Goal: Task Accomplishment & Management: Manage account settings

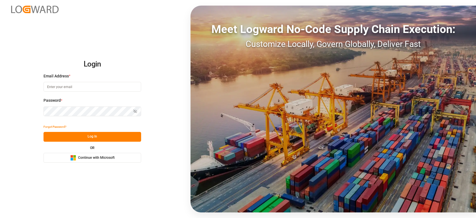
click at [68, 150] on div "OR Microsoft Logo Continue with Microsoft" at bounding box center [93, 154] width 98 height 16
click at [72, 156] on rect at bounding box center [72, 156] width 3 height 3
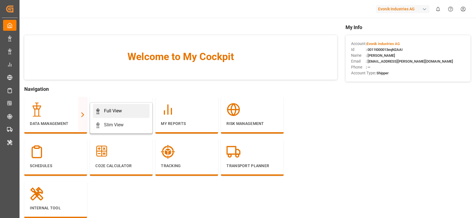
click at [105, 113] on div "Full View" at bounding box center [113, 110] width 18 height 7
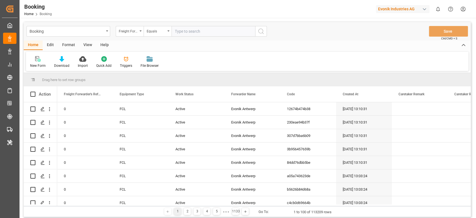
click at [75, 45] on div "Format" at bounding box center [68, 44] width 21 height 9
click at [34, 68] on div "Filter Rows" at bounding box center [38, 65] width 16 height 5
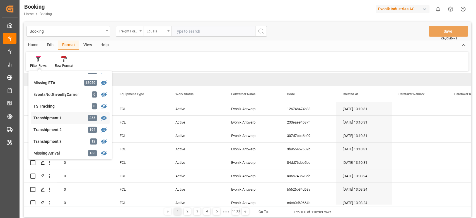
scroll to position [186, 0]
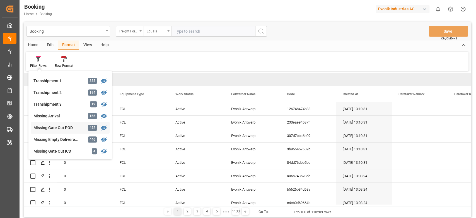
click at [54, 127] on div "Missing Gate Out POD" at bounding box center [57, 128] width 49 height 6
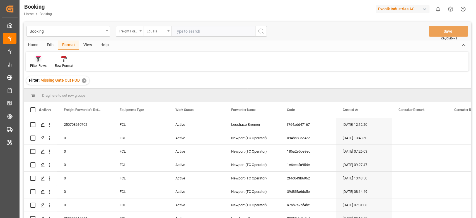
click at [43, 60] on div at bounding box center [38, 59] width 16 height 6
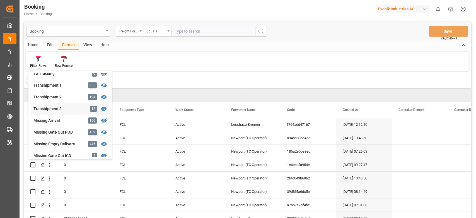
scroll to position [186, 0]
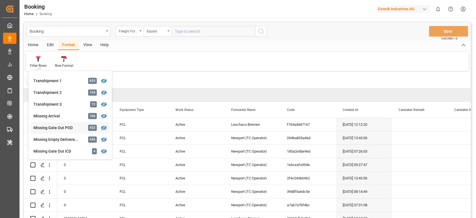
click at [47, 126] on div "Missing Gate Out POD" at bounding box center [57, 128] width 49 height 6
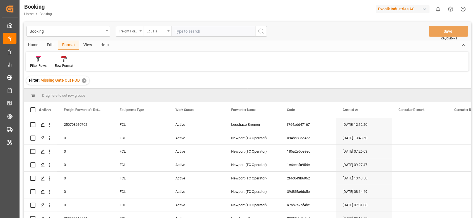
click at [85, 47] on div "View" at bounding box center [87, 44] width 17 height 9
click at [39, 62] on div "Default" at bounding box center [35, 62] width 19 height 12
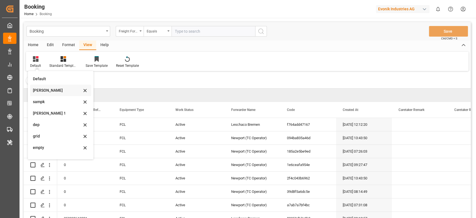
click at [44, 89] on div "sam" at bounding box center [57, 90] width 49 height 6
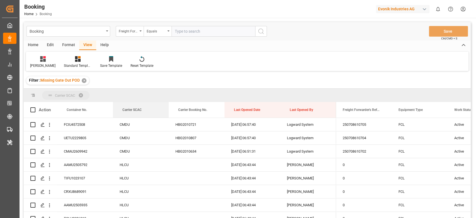
drag, startPoint x: 134, startPoint y: 110, endPoint x: 138, endPoint y: 93, distance: 18.5
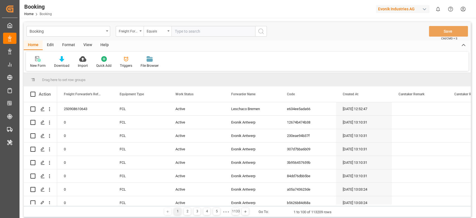
click at [64, 45] on div "Format" at bounding box center [68, 44] width 21 height 9
click at [31, 59] on div at bounding box center [38, 59] width 16 height 6
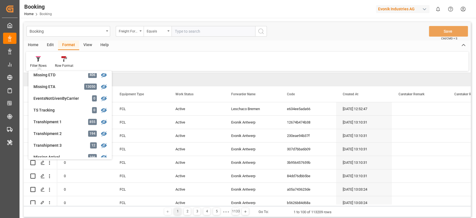
scroll to position [186, 0]
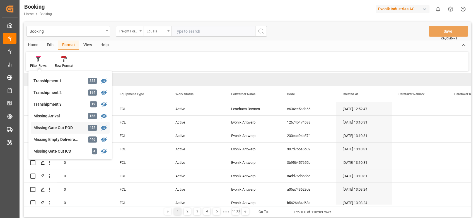
click at [54, 129] on div "Missing Gate Out POD" at bounding box center [57, 128] width 49 height 6
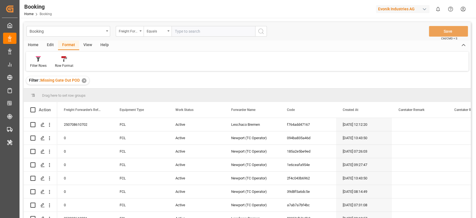
click at [85, 42] on div "View" at bounding box center [87, 44] width 17 height 9
click at [44, 62] on div "Default" at bounding box center [35, 62] width 19 height 12
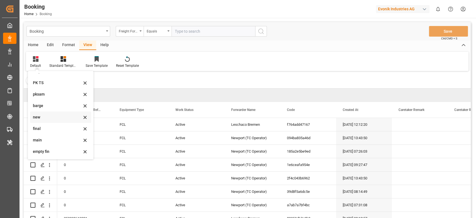
scroll to position [37, 0]
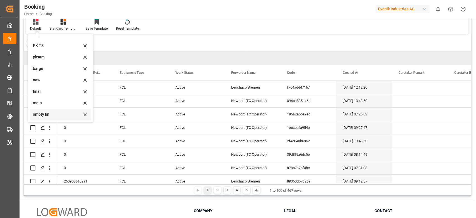
click at [51, 112] on div "empty fin" at bounding box center [57, 114] width 49 height 6
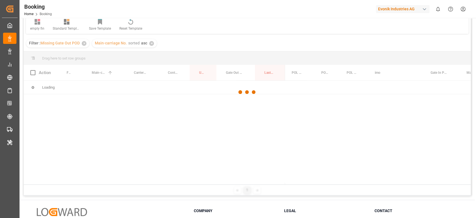
click at [64, 116] on div at bounding box center [247, 92] width 447 height 214
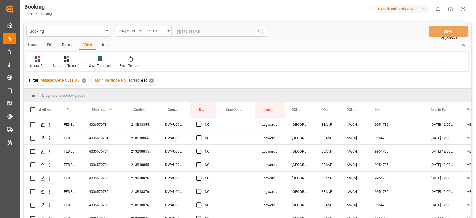
click at [143, 33] on div "Freight Forwarder's Reference No." at bounding box center [130, 31] width 28 height 11
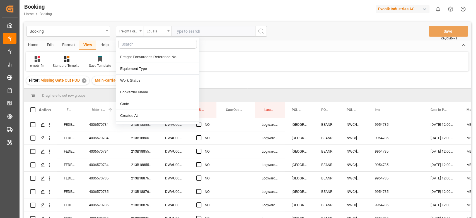
click at [139, 42] on input "text" at bounding box center [157, 44] width 79 height 9
type input "carr"
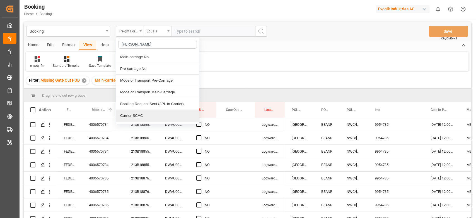
click at [142, 116] on div "Carrier SCAC" at bounding box center [157, 116] width 83 height 12
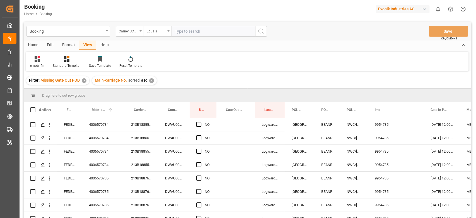
click at [192, 30] on input "text" at bounding box center [214, 31] width 84 height 11
type input "hlcu"
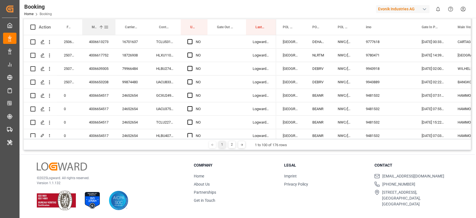
drag, startPoint x: 123, startPoint y: 29, endPoint x: 115, endPoint y: 26, distance: 9.2
click at [115, 26] on div at bounding box center [115, 27] width 2 height 16
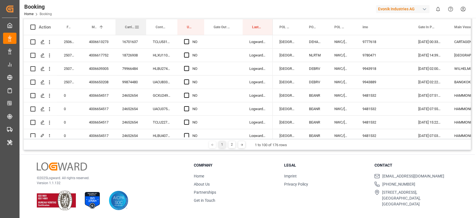
drag, startPoint x: 149, startPoint y: 26, endPoint x: 146, endPoint y: 26, distance: 3.1
click at [146, 26] on div at bounding box center [146, 27] width 2 height 16
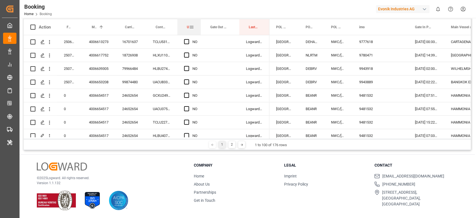
drag, startPoint x: 204, startPoint y: 25, endPoint x: 199, endPoint y: 24, distance: 4.6
click at [200, 24] on div at bounding box center [201, 27] width 2 height 16
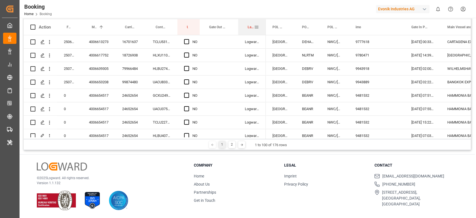
drag, startPoint x: 268, startPoint y: 27, endPoint x: 268, endPoint y: 32, distance: 5.3
click at [265, 27] on div at bounding box center [266, 27] width 2 height 16
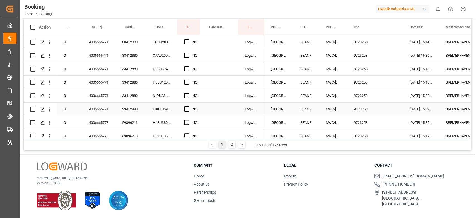
scroll to position [149, 0]
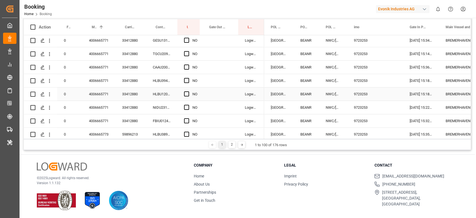
click at [107, 92] on div "4006665771" at bounding box center [98, 93] width 33 height 13
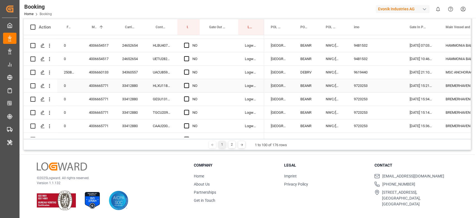
drag, startPoint x: 185, startPoint y: 85, endPoint x: 184, endPoint y: 95, distance: 9.6
click at [186, 85] on span "Press SPACE to select this row." at bounding box center [186, 85] width 5 height 5
click at [188, 83] on input "Press SPACE to select this row." at bounding box center [188, 83] width 0 height 0
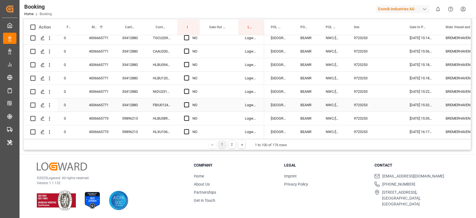
click at [186, 106] on span "Press SPACE to select this row." at bounding box center [186, 104] width 5 height 5
click at [188, 102] on input "Press SPACE to select this row." at bounding box center [188, 102] width 0 height 0
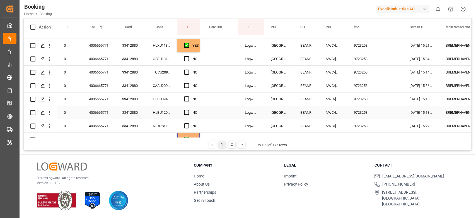
scroll to position [127, 0]
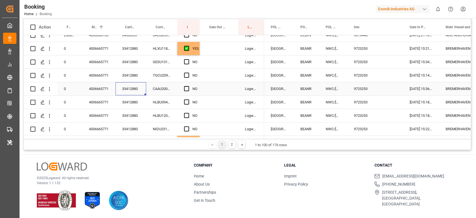
click at [130, 93] on div "33412880" at bounding box center [131, 88] width 31 height 13
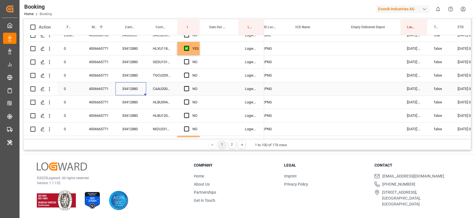
scroll to position [0, 0]
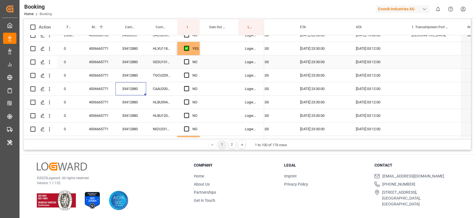
click at [194, 55] on div "NO" at bounding box center [188, 61] width 22 height 13
click at [199, 54] on div "YES" at bounding box center [196, 48] width 6 height 13
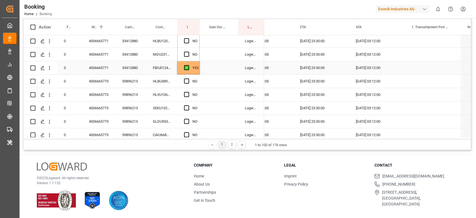
drag, startPoint x: 199, startPoint y: 54, endPoint x: 192, endPoint y: 67, distance: 14.3
click at [138, 110] on div "59896213" at bounding box center [131, 107] width 31 height 13
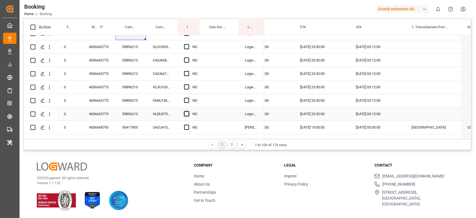
click at [189, 113] on span "Press SPACE to select this row." at bounding box center [186, 113] width 5 height 5
click at [188, 111] on input "Press SPACE to select this row." at bounding box center [188, 111] width 0 height 0
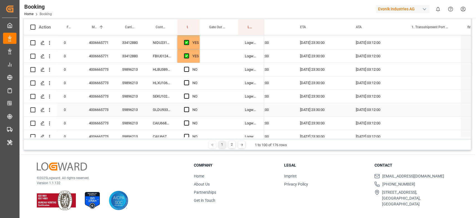
scroll to position [202, 0]
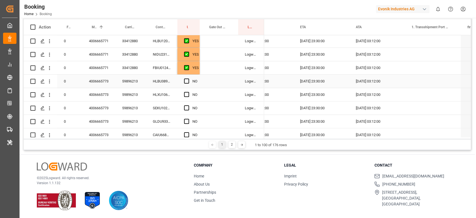
click at [199, 73] on div "YES" at bounding box center [188, 67] width 22 height 13
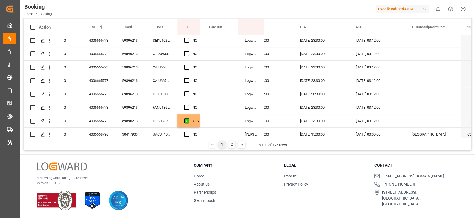
scroll to position [276, 0]
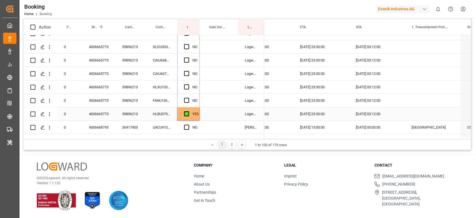
drag, startPoint x: 199, startPoint y: 74, endPoint x: 236, endPoint y: 97, distance: 44.0
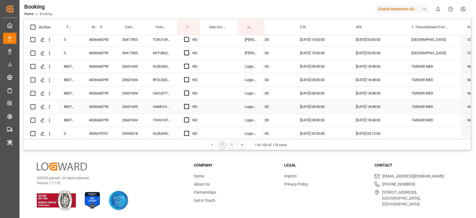
scroll to position [388, 0]
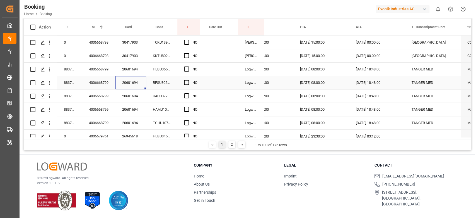
click at [130, 86] on div "20601694" at bounding box center [131, 82] width 31 height 13
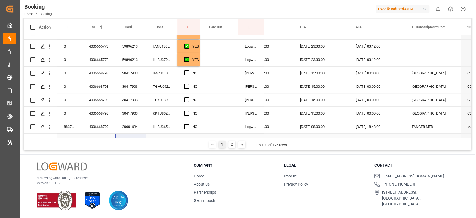
scroll to position [313, 0]
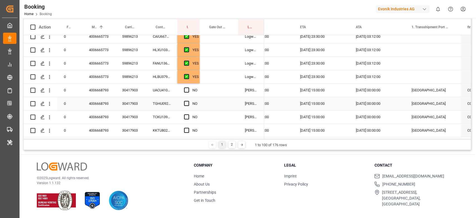
click at [134, 102] on div "30417903" at bounding box center [131, 103] width 31 height 13
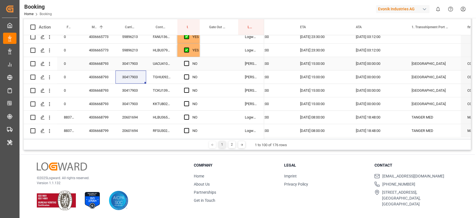
scroll to position [350, 0]
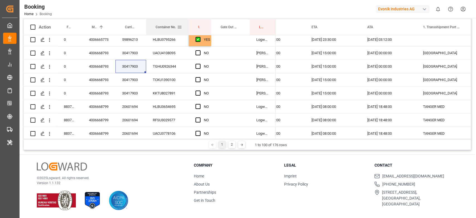
drag, startPoint x: 177, startPoint y: 24, endPoint x: 188, endPoint y: 24, distance: 11.4
click at [188, 24] on div at bounding box center [189, 27] width 2 height 16
click at [200, 67] on span "Press SPACE to select this row." at bounding box center [198, 66] width 5 height 5
click at [200, 64] on input "Press SPACE to select this row." at bounding box center [200, 64] width 0 height 0
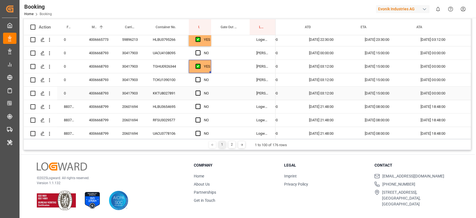
scroll to position [0, 561]
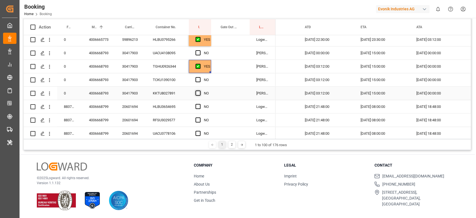
click at [196, 95] on span "Press SPACE to select this row." at bounding box center [198, 92] width 5 height 5
click at [200, 90] on input "Press SPACE to select this row." at bounding box center [200, 90] width 0 height 0
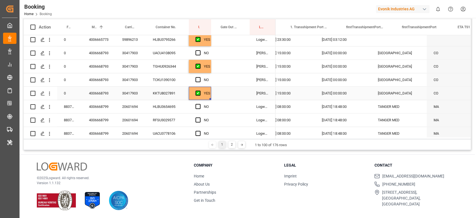
scroll to position [0, 775]
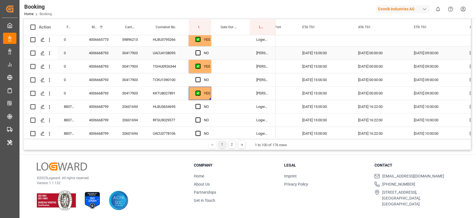
click at [238, 51] on div "Press SPACE to select this row." at bounding box center [230, 52] width 39 height 13
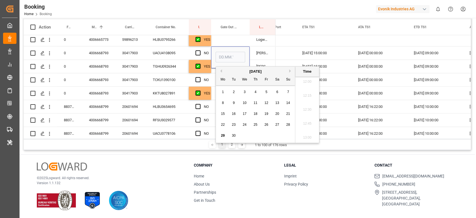
click at [278, 123] on span "27" at bounding box center [277, 124] width 4 height 4
type input "27.09.2025 00:00"
drag, startPoint x: 227, startPoint y: 43, endPoint x: 229, endPoint y: 71, distance: 28.3
click at [227, 42] on div "Press SPACE to select this row." at bounding box center [230, 39] width 39 height 13
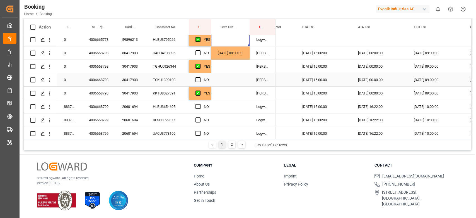
click at [230, 80] on div "Press SPACE to select this row." at bounding box center [230, 79] width 39 height 13
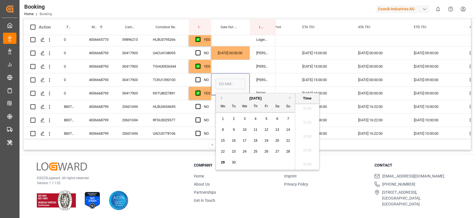
click at [277, 151] on span "27" at bounding box center [277, 151] width 4 height 4
type input "27.09.2025 00:00"
click at [227, 62] on div "Press SPACE to select this row." at bounding box center [230, 66] width 39 height 13
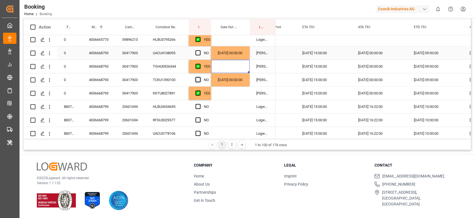
click at [197, 52] on span "Press SPACE to select this row." at bounding box center [198, 52] width 5 height 5
click at [200, 50] on input "Press SPACE to select this row." at bounding box center [200, 50] width 0 height 0
click at [198, 80] on span "Press SPACE to select this row." at bounding box center [198, 79] width 5 height 5
click at [200, 77] on input "Press SPACE to select this row." at bounding box center [200, 77] width 0 height 0
drag, startPoint x: 232, startPoint y: 83, endPoint x: 251, endPoint y: 84, distance: 19.8
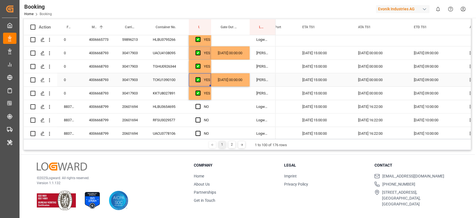
click at [232, 83] on div "27.09.2025 00:00:00" at bounding box center [230, 79] width 39 height 13
drag, startPoint x: 248, startPoint y: 85, endPoint x: 248, endPoint y: 88, distance: 3.1
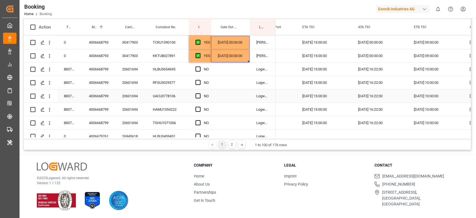
click at [138, 97] on div "20601694" at bounding box center [131, 95] width 31 height 13
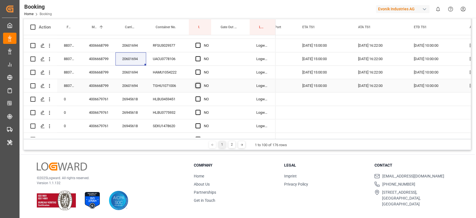
click at [199, 85] on span "Press SPACE to select this row." at bounding box center [198, 85] width 5 height 5
click at [200, 83] on input "Press SPACE to select this row." at bounding box center [200, 83] width 0 height 0
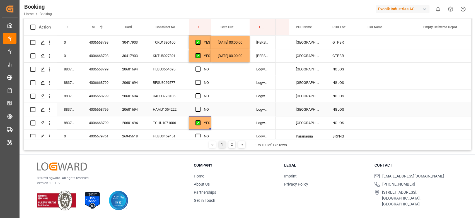
scroll to position [0, 368]
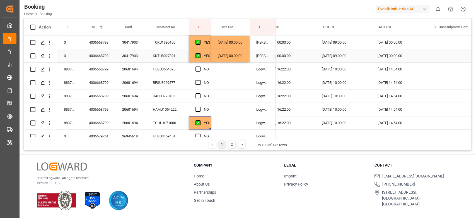
click at [204, 61] on div "YES" at bounding box center [207, 55] width 6 height 13
drag, startPoint x: 210, startPoint y: 61, endPoint x: 202, endPoint y: 115, distance: 54.4
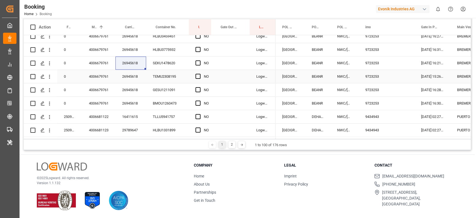
scroll to position [499, 0]
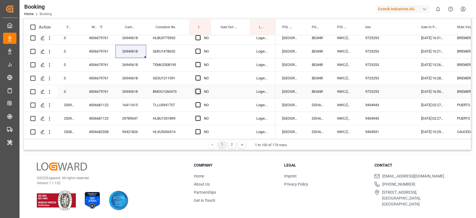
click at [198, 90] on span "Press SPACE to select this row." at bounding box center [198, 91] width 5 height 5
click at [200, 89] on input "Press SPACE to select this row." at bounding box center [200, 89] width 0 height 0
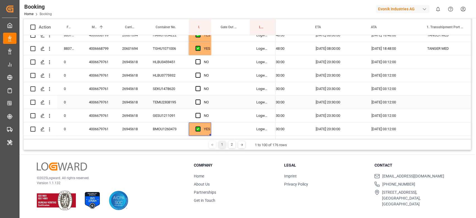
scroll to position [0, 607]
click at [204, 52] on div "YES" at bounding box center [207, 48] width 6 height 13
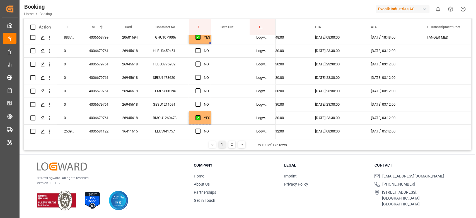
scroll to position [484, 0]
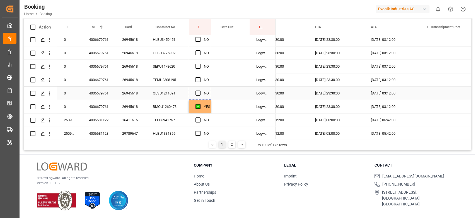
drag, startPoint x: 204, startPoint y: 80, endPoint x: 199, endPoint y: 98, distance: 18.1
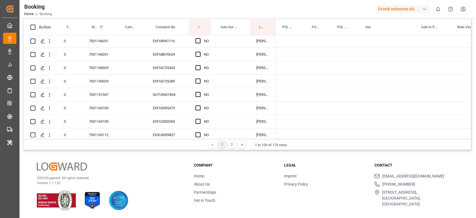
scroll to position [0, 0]
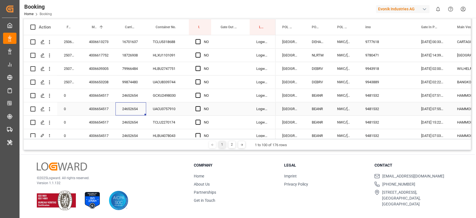
click at [125, 104] on div "24652654" at bounding box center [131, 108] width 31 height 13
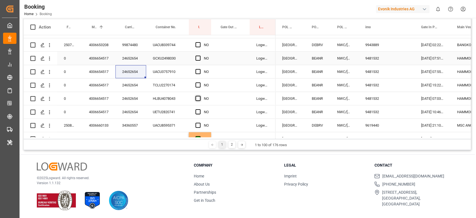
click at [199, 58] on span "Press SPACE to select this row." at bounding box center [198, 58] width 5 height 5
click at [200, 56] on input "Press SPACE to select this row." at bounding box center [200, 56] width 0 height 0
click at [198, 113] on span "Press SPACE to select this row." at bounding box center [198, 111] width 5 height 5
click at [200, 109] on input "Press SPACE to select this row." at bounding box center [200, 109] width 0 height 0
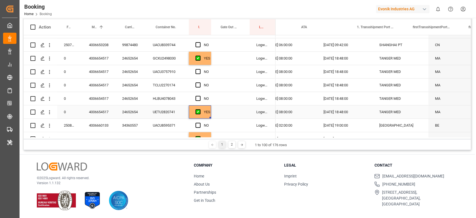
scroll to position [0, 714]
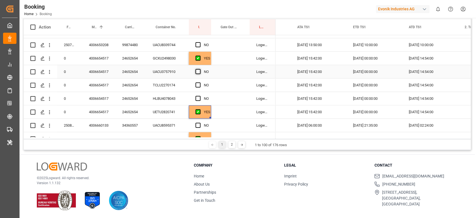
click at [196, 72] on span "Press SPACE to select this row." at bounding box center [198, 71] width 5 height 5
click at [200, 69] on input "Press SPACE to select this row." at bounding box center [200, 69] width 0 height 0
click at [197, 84] on span "Press SPACE to select this row." at bounding box center [198, 84] width 5 height 5
click at [200, 82] on input "Press SPACE to select this row." at bounding box center [200, 82] width 0 height 0
click at [198, 99] on span "Press SPACE to select this row." at bounding box center [198, 98] width 5 height 5
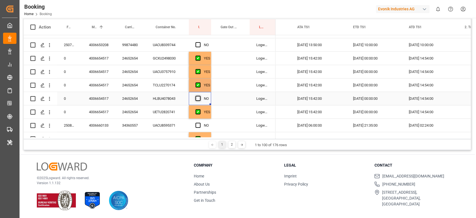
click at [200, 96] on input "Press SPACE to select this row." at bounding box center [200, 96] width 0 height 0
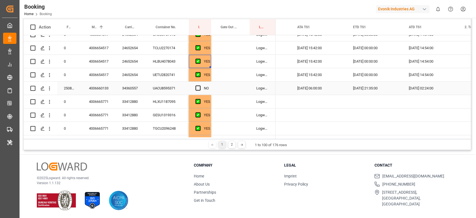
click at [136, 90] on div "34360557" at bounding box center [131, 87] width 31 height 13
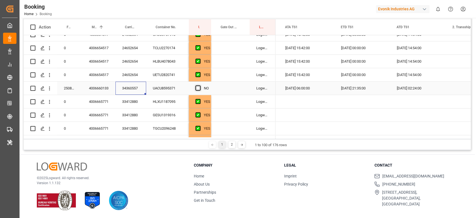
drag, startPoint x: 196, startPoint y: 88, endPoint x: 277, endPoint y: 112, distance: 84.1
click at [197, 88] on span "Press SPACE to select this row." at bounding box center [198, 87] width 5 height 5
click at [200, 85] on input "Press SPACE to select this row." at bounding box center [200, 85] width 0 height 0
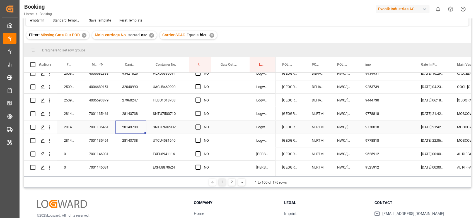
click at [145, 126] on div "28143738" at bounding box center [131, 126] width 31 height 13
click at [159, 115] on div "SNTU7500710" at bounding box center [167, 113] width 43 height 13
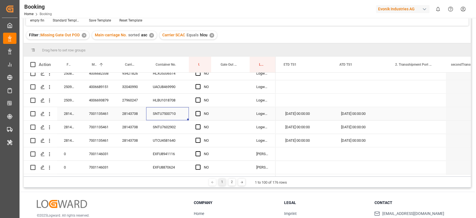
scroll to position [0, 1029]
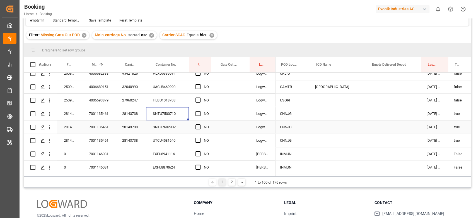
scroll to position [0, 332]
click at [199, 114] on span "Press SPACE to select this row." at bounding box center [198, 113] width 5 height 5
click at [200, 111] on input "Press SPACE to select this row." at bounding box center [200, 111] width 0 height 0
click at [198, 126] on span "Press SPACE to select this row." at bounding box center [198, 126] width 5 height 5
click at [200, 124] on input "Press SPACE to select this row." at bounding box center [200, 124] width 0 height 0
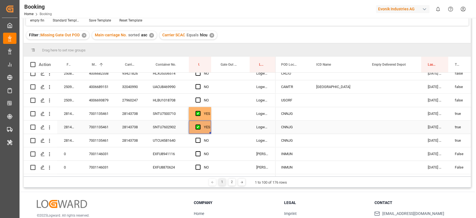
click at [161, 129] on div "SNTU7602902" at bounding box center [167, 126] width 43 height 13
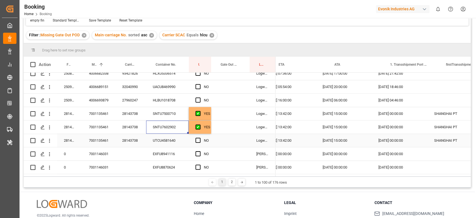
scroll to position [0, 649]
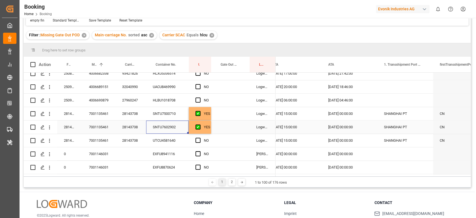
click at [51, 127] on icon "open menu" at bounding box center [50, 127] width 6 height 6
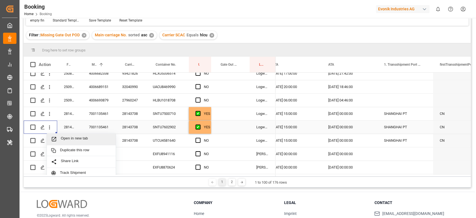
click at [71, 137] on span "Open in new tab" at bounding box center [86, 139] width 51 height 6
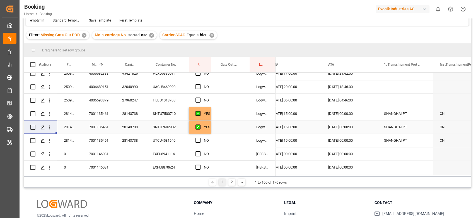
click at [163, 141] on div "UTCU4581640" at bounding box center [167, 140] width 43 height 13
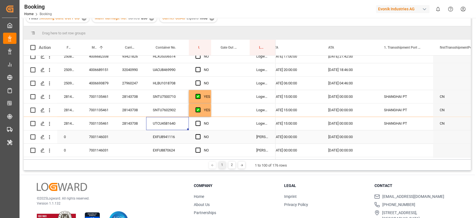
scroll to position [45, 0]
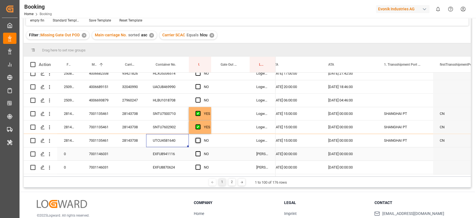
click at [199, 143] on div "Press SPACE to select this row." at bounding box center [200, 140] width 8 height 13
click at [198, 139] on span "Press SPACE to select this row." at bounding box center [198, 140] width 5 height 5
click at [200, 138] on input "Press SPACE to select this row." at bounding box center [200, 138] width 0 height 0
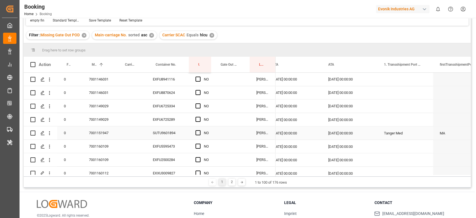
click at [105, 129] on div "7001151947" at bounding box center [98, 132] width 33 height 13
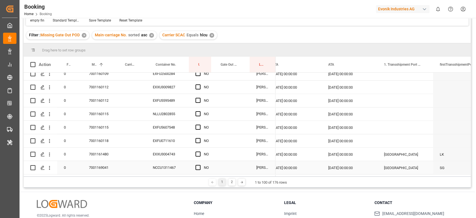
scroll to position [744, 0]
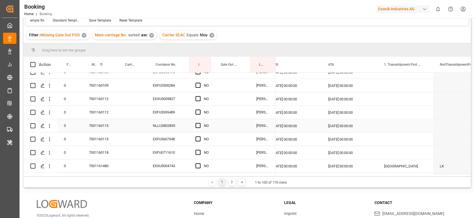
click at [105, 124] on div "7001160115" at bounding box center [98, 125] width 33 height 13
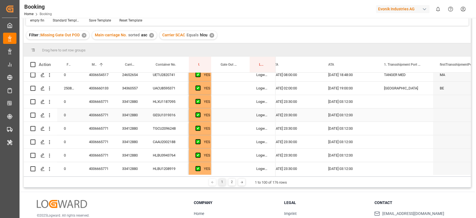
scroll to position [0, 0]
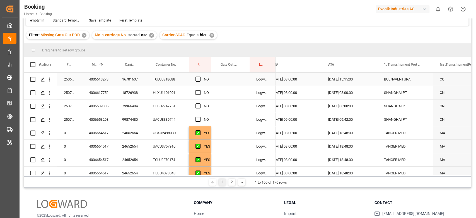
click at [164, 77] on div "TCLU5318688" at bounding box center [167, 79] width 43 height 13
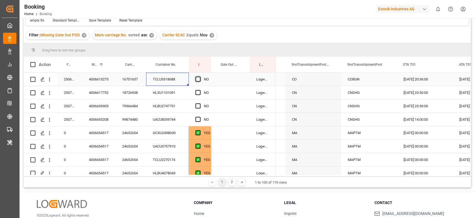
click at [199, 77] on span "Press SPACE to select this row." at bounding box center [198, 78] width 5 height 5
click at [200, 76] on input "Press SPACE to select this row." at bounding box center [200, 76] width 0 height 0
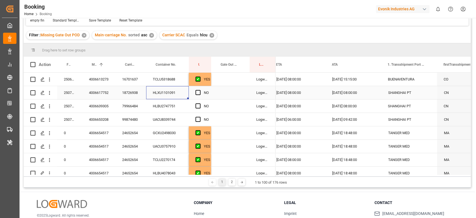
click at [160, 95] on div "HLXU1101091" at bounding box center [167, 92] width 43 height 13
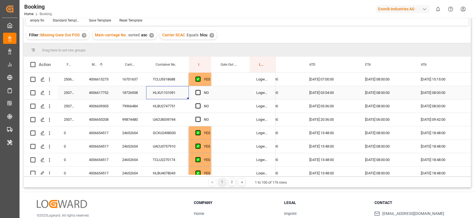
click at [202, 92] on div "Press SPACE to select this row." at bounding box center [200, 92] width 8 height 13
click at [199, 92] on span "Press SPACE to select this row." at bounding box center [198, 92] width 5 height 5
click at [200, 90] on input "Press SPACE to select this row." at bounding box center [200, 90] width 0 height 0
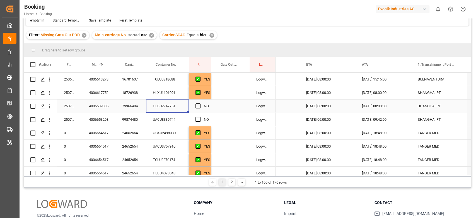
click at [160, 108] on div "HLBU2747751" at bounding box center [167, 105] width 43 height 13
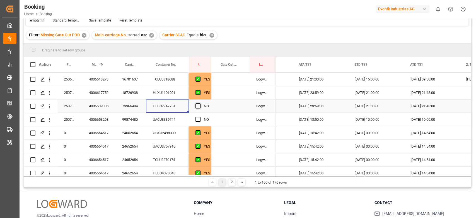
click at [197, 107] on span "Press SPACE to select this row." at bounding box center [198, 105] width 5 height 5
click at [200, 103] on input "Press SPACE to select this row." at bounding box center [200, 103] width 0 height 0
click at [169, 119] on div "UACU8339744" at bounding box center [167, 119] width 43 height 13
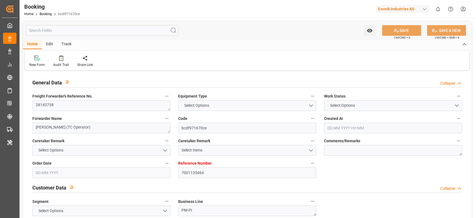
type input "7001135464"
type input "9778818"
type input "Hapag [PERSON_NAME]"
type input "Hapag [PERSON_NAME] Aktiengesellschaft"
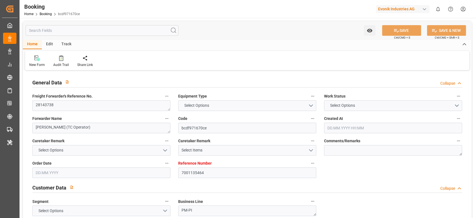
type input "NLRTM"
type input "CNNJG"
type input "55"
type input "CNSHG"
type input "0"
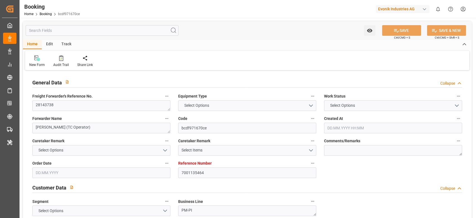
type input "-47"
type input "NLRTM"
type input "CNNJI"
type input "[DATE] 11:08"
type input "[DATE]"
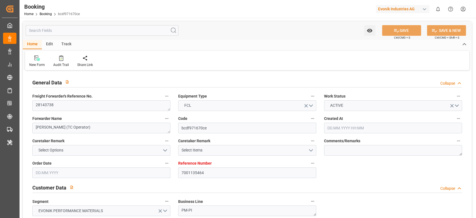
type input "[DATE]"
type input "[DATE] 00:00"
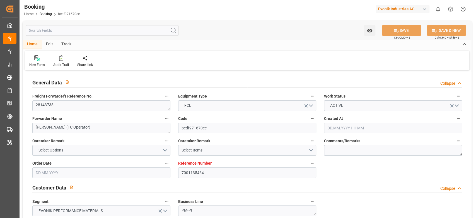
type input "[DATE] 00:00"
type input "[DATE] 13:42"
type input "[DATE] 21:42"
type input "[DATE] 15:00"
type input "[DATE] 00:00"
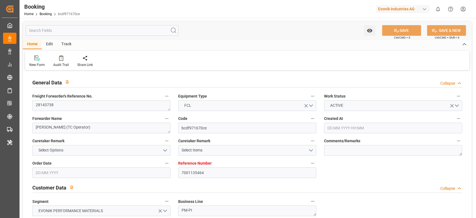
type input "[DATE]"
type input "[DATE] 00:00"
type input "[DATE] 01:00"
type input "[DATE] 00:00"
type input "[DATE] 06:43"
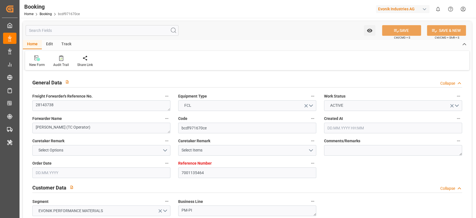
type input "[DATE] 00:00"
type input "[DATE]"
type input "[DATE] 06:06"
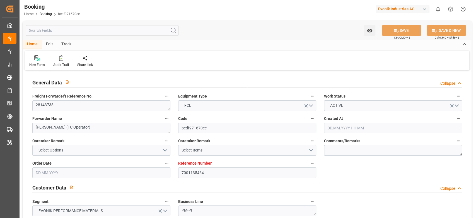
type input "[DATE]"
type input "[DATE] 23:01"
type input "[DATE] 15:02"
type input "[DATE] 16:00"
type input "[DATE] 06:12"
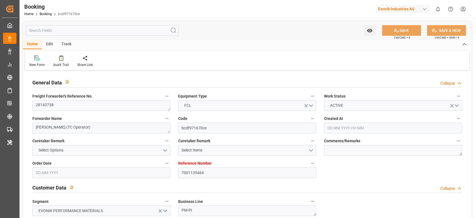
type input "[DATE] 06:43"
type input "[DATE] 01:00"
type input "[DATE] 15:17"
type input "[DATE] 12:58"
type input "[DATE] 20:00"
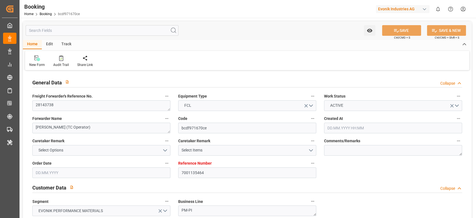
type input "[DATE] 12:00"
type input "[DATE] 15:00"
type input "[DATE] 06:18"
type input "[DATE] 15:00"
type input "[DATE] 12:00"
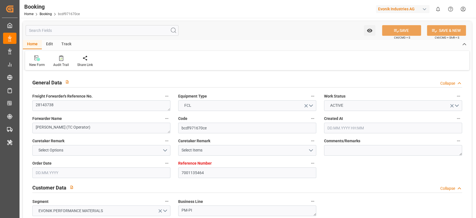
type input "[DATE] 15:00"
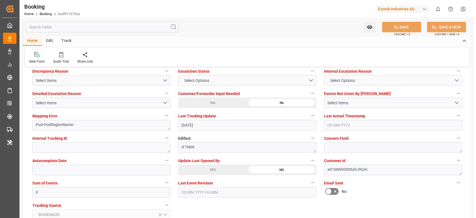
scroll to position [1004, 0]
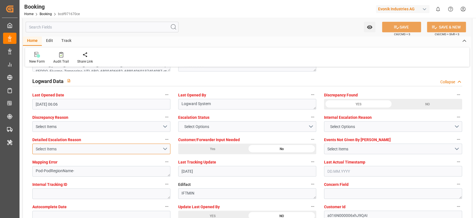
click at [143, 151] on div "Select Items" at bounding box center [99, 149] width 127 height 6
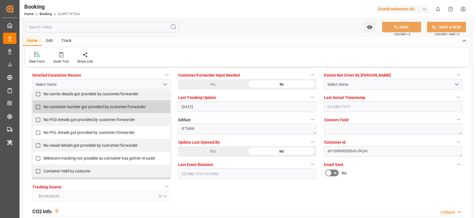
scroll to position [1116, 0]
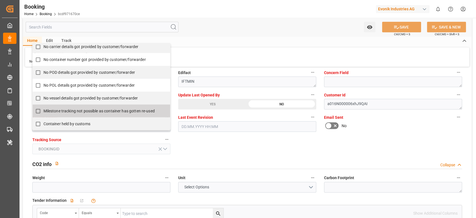
click at [48, 110] on span "Milestone tracking not possible as container has gotten re-used" at bounding box center [99, 111] width 111 height 4
checkbox input "true"
click at [213, 145] on div "General Data Collapse Freight Forwarder's Reference No. 28143738 Equipment Type…" at bounding box center [247, 196] width 449 height 2481
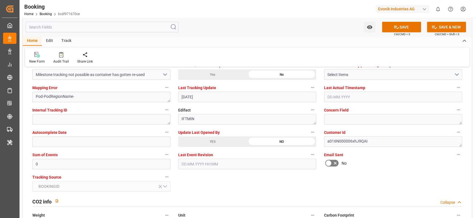
scroll to position [1041, 0]
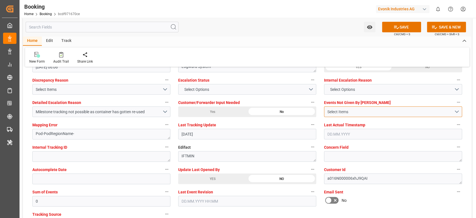
click at [341, 109] on div "Select Items" at bounding box center [390, 112] width 127 height 6
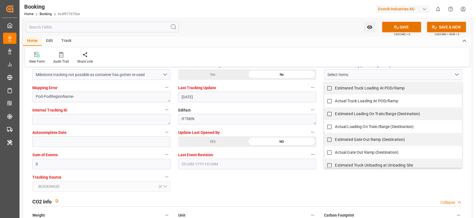
scroll to position [465, 0]
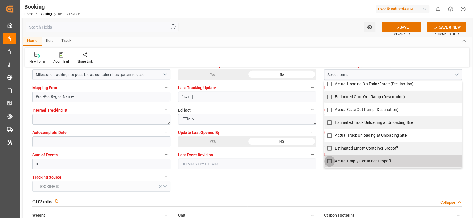
click at [330, 158] on input "Actual Empty Container Dropoff" at bounding box center [329, 161] width 11 height 11
checkbox input "true"
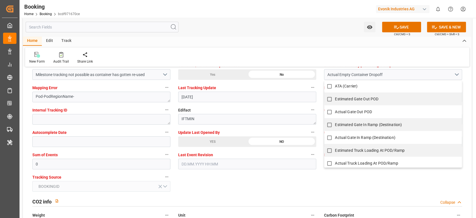
scroll to position [353, 0]
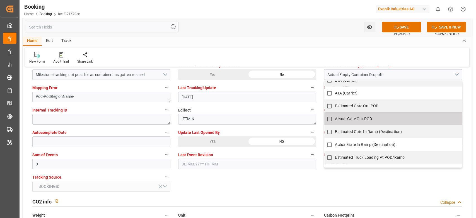
click at [326, 117] on input "Actual Gate Out POD" at bounding box center [329, 118] width 11 height 11
checkbox input "true"
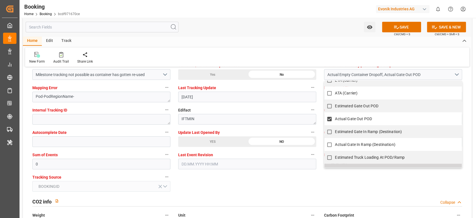
click at [360, 168] on div "Email Sent No" at bounding box center [393, 160] width 146 height 22
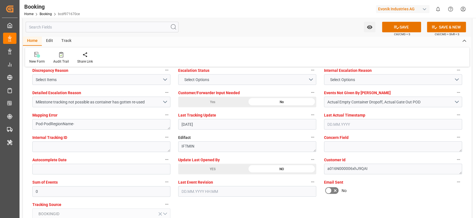
scroll to position [1041, 0]
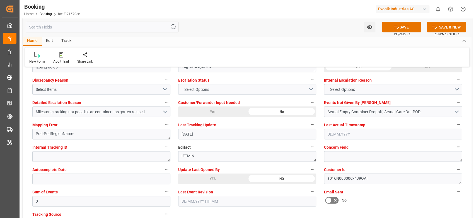
click at [71, 195] on label "Sum of Events" at bounding box center [101, 192] width 138 height 8
click at [163, 195] on button "Sum of Events" at bounding box center [166, 191] width 7 height 7
click at [74, 201] on div at bounding box center [238, 109] width 476 height 218
click at [74, 201] on div "Description Audits" at bounding box center [238, 109] width 476 height 218
click at [74, 199] on input "0" at bounding box center [101, 201] width 138 height 11
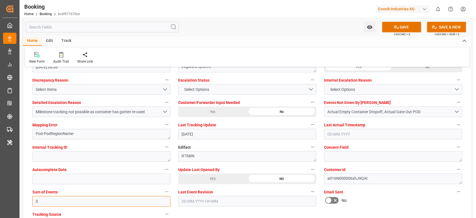
click at [74, 199] on input "0" at bounding box center [101, 201] width 138 height 11
type input "6144"
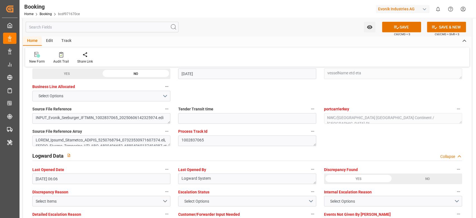
scroll to position [855, 0]
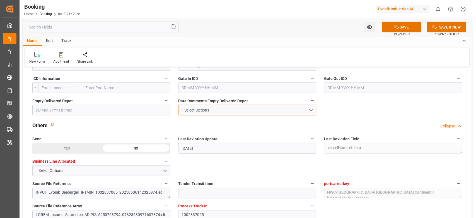
click at [204, 107] on span "Select Options" at bounding box center [196, 110] width 30 height 6
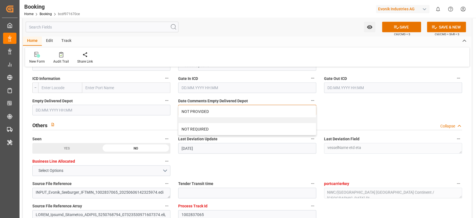
click at [206, 115] on div "NOT PROVIDED" at bounding box center [248, 111] width 138 height 12
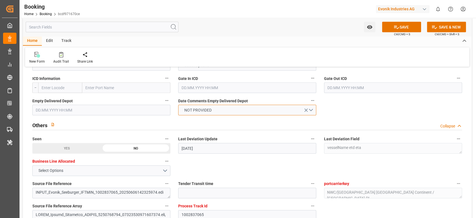
scroll to position [781, 0]
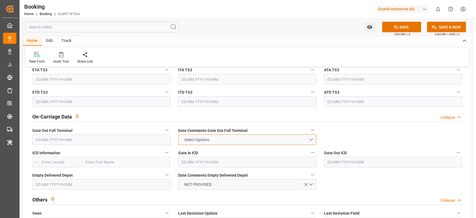
click at [204, 140] on span "Select Options" at bounding box center [196, 140] width 30 height 6
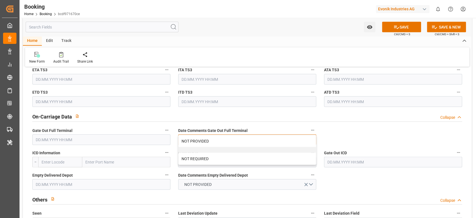
click at [204, 140] on div "NOT PROVIDED" at bounding box center [248, 141] width 138 height 12
click at [406, 28] on button "SAVE" at bounding box center [401, 27] width 39 height 11
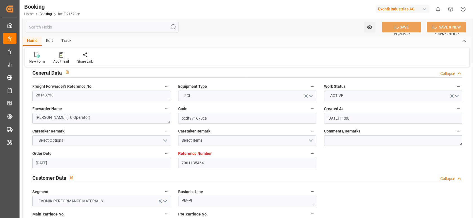
scroll to position [0, 0]
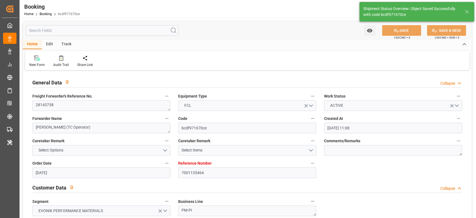
type textarea "[PERSON_NAME]"
type input "[DATE] 07:19"
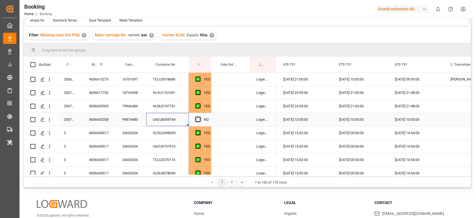
click at [199, 117] on span "Press SPACE to select this row." at bounding box center [198, 119] width 5 height 5
click at [200, 117] on input "Press SPACE to select this row." at bounding box center [200, 117] width 0 height 0
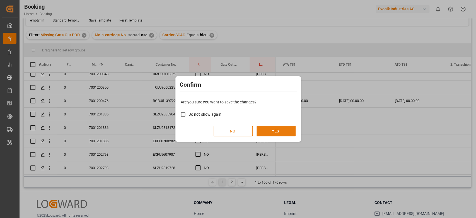
click at [267, 136] on button "YES" at bounding box center [276, 131] width 39 height 11
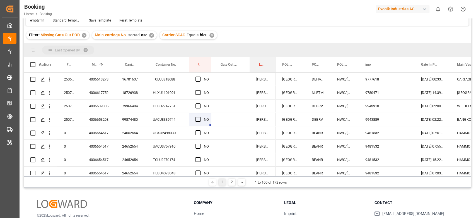
drag, startPoint x: 258, startPoint y: 65, endPoint x: 258, endPoint y: 52, distance: 12.8
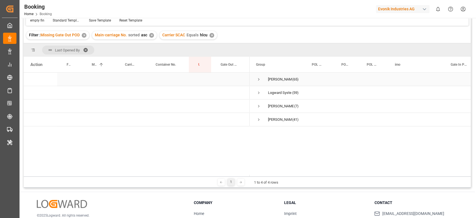
click at [262, 81] on span "Likitha devaraj (65)" at bounding box center [277, 79] width 42 height 13
click at [259, 92] on span "Press SPACE to select this row." at bounding box center [258, 92] width 5 height 5
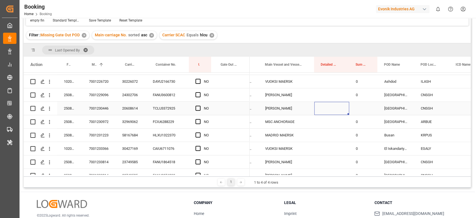
click at [326, 109] on div "Press SPACE to select this row." at bounding box center [331, 108] width 35 height 13
click at [50, 108] on icon "open menu" at bounding box center [50, 108] width 6 height 6
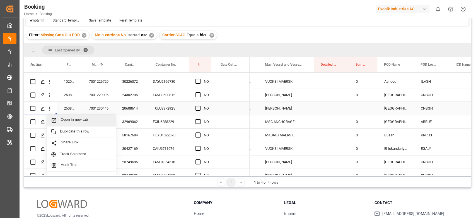
click at [68, 115] on div "Open in new tab" at bounding box center [81, 120] width 69 height 12
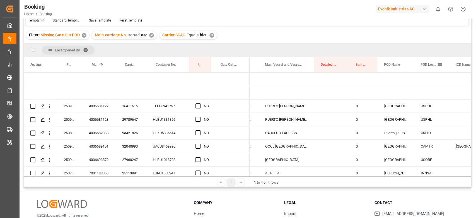
click at [440, 64] on span at bounding box center [439, 64] width 5 height 5
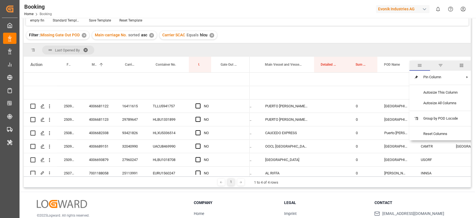
click at [462, 68] on span "columns" at bounding box center [461, 66] width 21 height 10
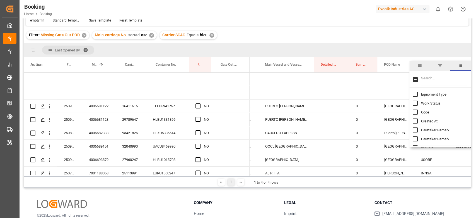
click at [437, 82] on input "Filter Columns Input" at bounding box center [444, 79] width 46 height 11
type input "pod"
click at [415, 104] on input "POD Region column toggle visibility (hidden)" at bounding box center [415, 102] width 5 height 5
checkbox input "true"
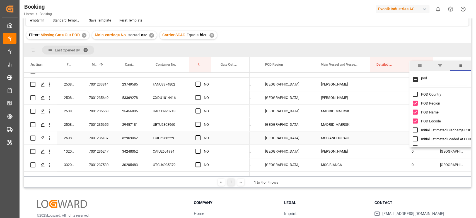
scroll to position [371, 0]
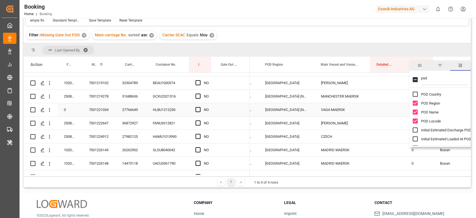
click at [375, 109] on div "Press SPACE to select this row." at bounding box center [387, 109] width 35 height 13
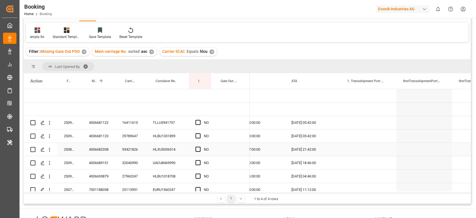
scroll to position [0, 0]
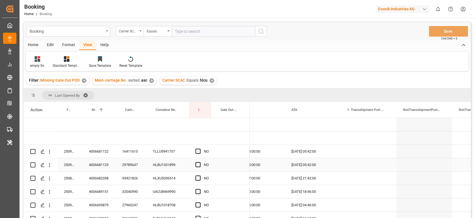
click at [163, 158] on div "HLBU1331899" at bounding box center [167, 164] width 43 height 13
click at [163, 146] on div "TLLU5941757" at bounding box center [167, 151] width 43 height 13
click at [201, 150] on div "Press SPACE to select this row." at bounding box center [200, 151] width 8 height 13
click at [179, 152] on div "TLLU5941757" at bounding box center [167, 151] width 43 height 13
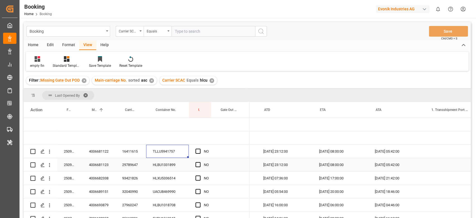
scroll to position [0, 687]
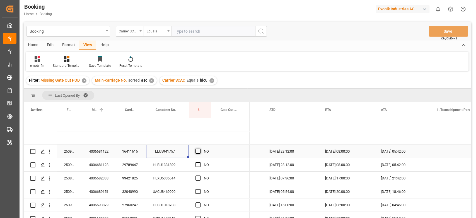
click at [198, 153] on span "Press SPACE to select this row." at bounding box center [198, 150] width 5 height 5
click at [200, 148] on input "Press SPACE to select this row." at bounding box center [200, 148] width 0 height 0
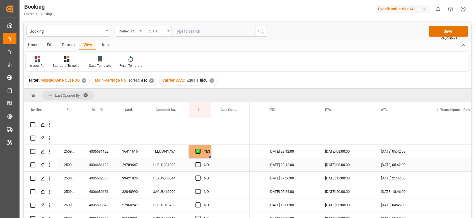
click at [181, 162] on div "HLBU1331899" at bounding box center [167, 164] width 43 height 13
click at [198, 166] on span "Press SPACE to select this row." at bounding box center [198, 164] width 5 height 5
click at [200, 162] on input "Press SPACE to select this row." at bounding box center [200, 162] width 0 height 0
click at [182, 174] on div "HLXU5336514" at bounding box center [167, 177] width 43 height 13
click at [200, 172] on div "Press SPACE to select this row." at bounding box center [200, 178] width 8 height 13
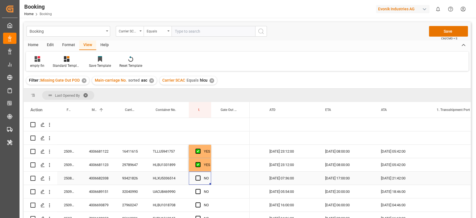
click at [198, 175] on div "Press SPACE to select this row." at bounding box center [200, 178] width 8 height 13
click at [196, 180] on span "Press SPACE to select this row." at bounding box center [198, 177] width 5 height 5
click at [200, 175] on input "Press SPACE to select this row." at bounding box center [200, 175] width 0 height 0
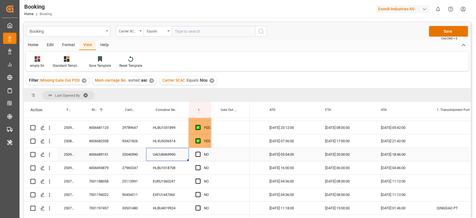
click at [176, 159] on div "UACU8469990" at bounding box center [167, 154] width 43 height 13
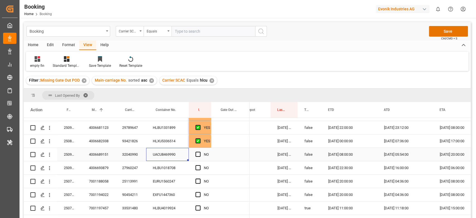
scroll to position [0, 566]
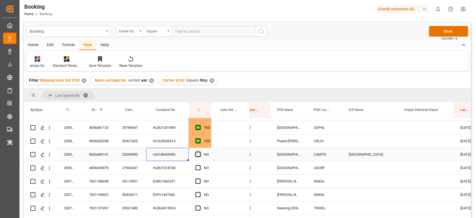
click at [199, 154] on span "Press SPACE to select this row." at bounding box center [198, 153] width 5 height 5
click at [200, 151] on input "Press SPACE to select this row." at bounding box center [200, 151] width 0 height 0
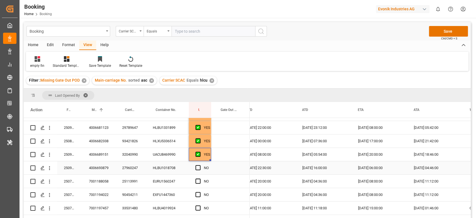
click at [156, 168] on div "HLBU1018708" at bounding box center [167, 167] width 43 height 13
click at [199, 166] on span "Press SPACE to select this row." at bounding box center [198, 167] width 5 height 5
click at [200, 165] on input "Press SPACE to select this row." at bounding box center [200, 165] width 0 height 0
click at [175, 180] on div "EURU1560247" at bounding box center [167, 180] width 43 height 13
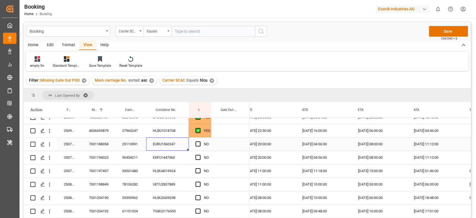
click at [199, 144] on span "Press SPACE to select this row." at bounding box center [198, 143] width 5 height 5
click at [200, 141] on input "Press SPACE to select this row." at bounding box center [200, 141] width 0 height 0
click at [167, 158] on div "EXFU1447360" at bounding box center [167, 157] width 43 height 13
click at [197, 158] on span "Press SPACE to select this row." at bounding box center [198, 157] width 5 height 5
click at [200, 155] on input "Press SPACE to select this row." at bounding box center [200, 155] width 0 height 0
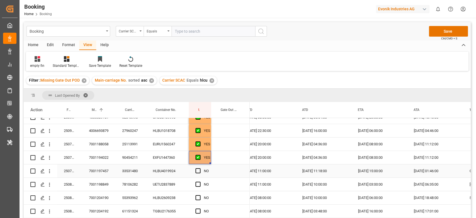
click at [172, 168] on div "HLBU4019924" at bounding box center [167, 170] width 43 height 13
click at [199, 173] on div "Press SPACE to select this row." at bounding box center [200, 170] width 8 height 13
click at [199, 171] on span "Press SPACE to select this row." at bounding box center [198, 170] width 5 height 5
click at [200, 168] on input "Press SPACE to select this row." at bounding box center [200, 168] width 0 height 0
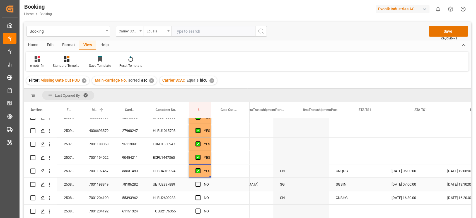
scroll to position [0, 953]
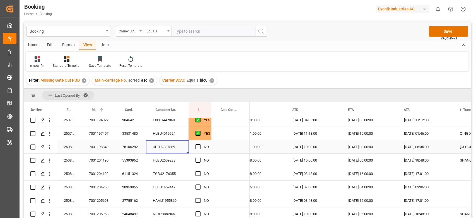
click at [163, 147] on div "UETU2837889" at bounding box center [167, 146] width 43 height 13
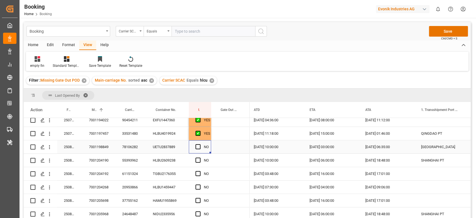
click at [199, 144] on div "Press SPACE to select this row." at bounding box center [200, 146] width 8 height 13
drag, startPoint x: 198, startPoint y: 145, endPoint x: 196, endPoint y: 150, distance: 5.3
click at [198, 145] on span "Press SPACE to select this row." at bounding box center [198, 146] width 5 height 5
click at [200, 144] on input "Press SPACE to select this row." at bounding box center [200, 144] width 0 height 0
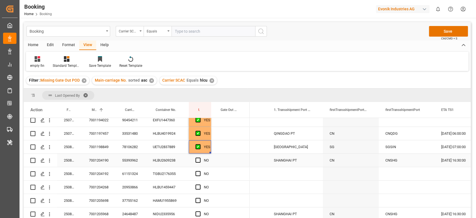
scroll to position [0, 841]
click at [165, 161] on div "HLBU2609238" at bounding box center [167, 159] width 43 height 13
click at [196, 156] on div "Press SPACE to select this row." at bounding box center [200, 160] width 8 height 13
click at [201, 163] on div "Press SPACE to select this row." at bounding box center [200, 160] width 8 height 13
click at [200, 160] on span "Press SPACE to select this row." at bounding box center [198, 159] width 5 height 5
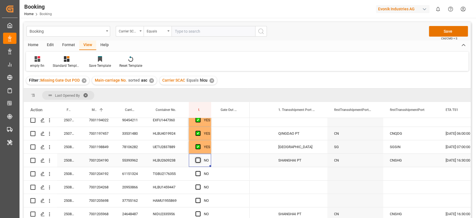
click at [200, 157] on input "Press SPACE to select this row." at bounding box center [200, 157] width 0 height 0
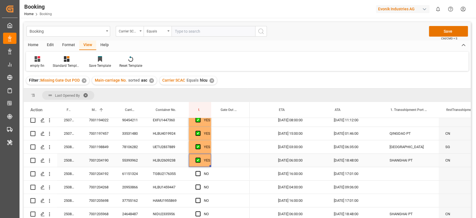
scroll to position [0, 729]
click at [178, 177] on div "TGBU2176355" at bounding box center [167, 173] width 43 height 13
click at [198, 174] on span "Press SPACE to select this row." at bounding box center [198, 173] width 5 height 5
click at [200, 171] on input "Press SPACE to select this row." at bounding box center [200, 171] width 0 height 0
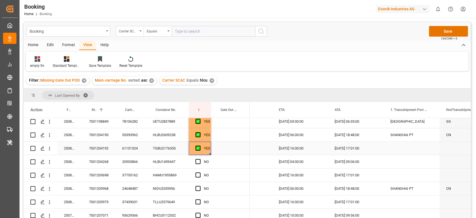
scroll to position [149, 0]
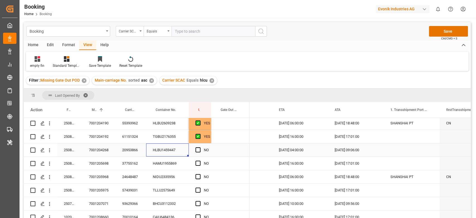
click at [168, 154] on div "HLBU1459447" at bounding box center [167, 149] width 43 height 13
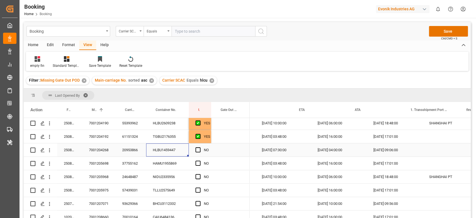
scroll to position [0, 709]
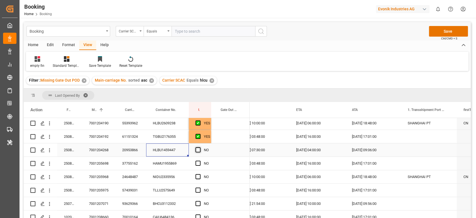
click at [196, 148] on span "Press SPACE to select this row." at bounding box center [198, 149] width 5 height 5
click at [200, 147] on input "Press SPACE to select this row." at bounding box center [200, 147] width 0 height 0
click at [198, 148] on span "Press SPACE to select this row." at bounding box center [198, 149] width 5 height 5
click at [200, 147] on input "Press SPACE to select this row." at bounding box center [200, 147] width 0 height 0
click at [198, 148] on span "Press SPACE to select this row." at bounding box center [198, 149] width 5 height 5
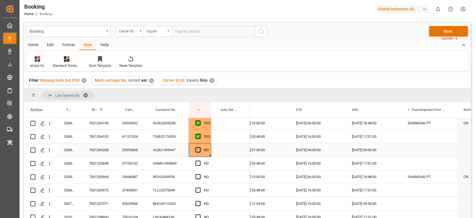
click at [200, 147] on input "Press SPACE to select this row." at bounding box center [200, 147] width 0 height 0
click at [233, 153] on div "Press SPACE to select this row." at bounding box center [230, 149] width 39 height 13
click at [165, 163] on div "HAMU1955869" at bounding box center [167, 163] width 43 height 13
click at [195, 162] on div "NO" at bounding box center [200, 163] width 22 height 13
click at [199, 162] on span "Press SPACE to select this row." at bounding box center [198, 162] width 5 height 5
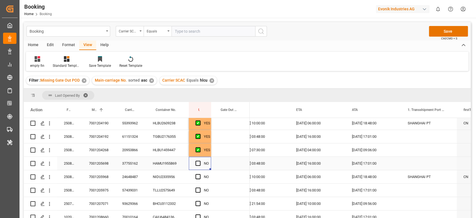
click at [200, 160] on input "Press SPACE to select this row." at bounding box center [200, 160] width 0 height 0
click at [166, 175] on div "NIDU2335956" at bounding box center [167, 176] width 43 height 13
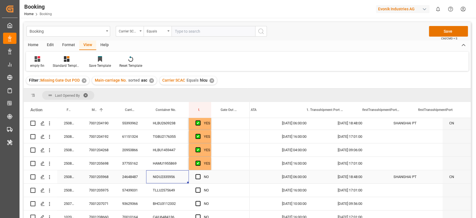
scroll to position [0, 891]
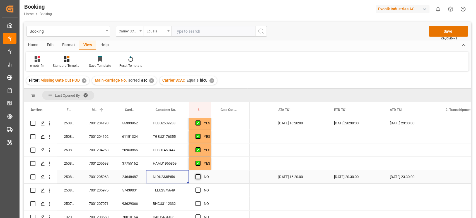
click at [199, 177] on span "Press SPACE to select this row." at bounding box center [198, 176] width 5 height 5
click at [200, 174] on input "Press SPACE to select this row." at bounding box center [200, 174] width 0 height 0
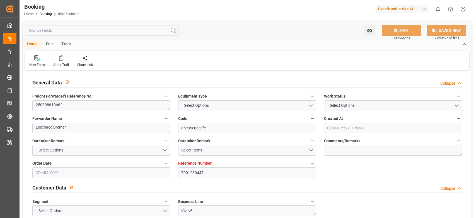
type input "7001230447"
type input "9321536"
type input "Hapag [PERSON_NAME]"
type input "Hapag [PERSON_NAME] Aktiengesellschaft"
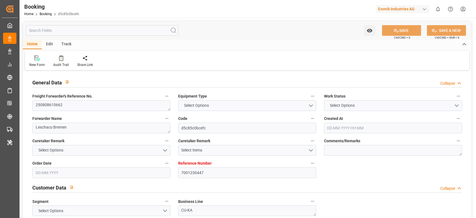
type input "NLRTM"
type input "CNSGH"
type input "42"
type input "NLRTM"
type input "CNSHG"
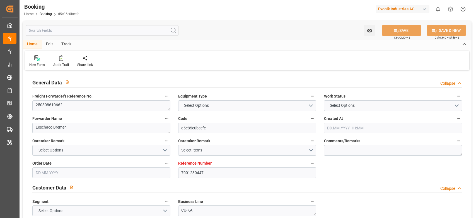
type input "9321536"
type input "[DATE] 13:28"
type input "[DATE]"
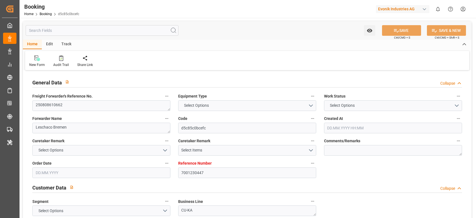
type input "27.07.2025"
type input "18.08.2025"
type input "17.08.2025 08:00"
type input "17.08.2025 00:00"
type input "17.08.2025 03:48"
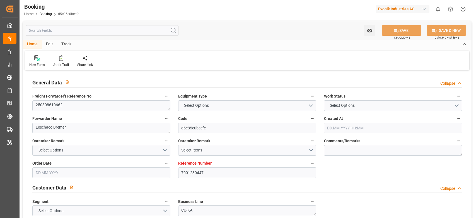
type input "10.08.2025 17:46"
type input "28.09.2025 16:00"
type input "29.09.2025 00:00"
type input "28.09.2025 17:01"
type input "18.08.2025"
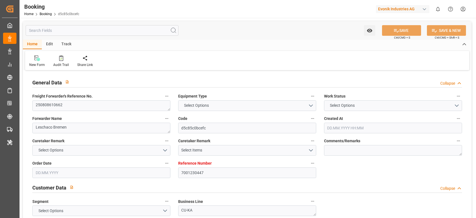
type input "29.09.2025 05:27"
type input "29.09.2025"
type input "07.08.2025 09:18"
type input "08.08.2025 08:30"
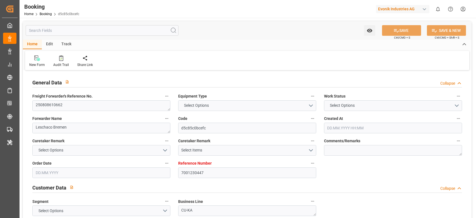
type input "08.08.2025 22:00"
type input "14.08.2025 12:00"
type input "16.08.2025 06:00"
type input "17.08.2025 04:00"
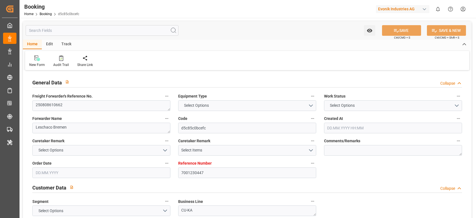
type input "17.08.2025 05:11"
type input "28.09.2025 16:00"
type input "29.09.2025 01:50"
type input "28.09.2025 17:01"
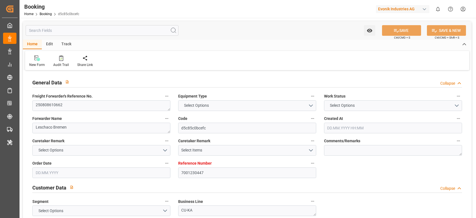
type input "02.10.2025 17:01"
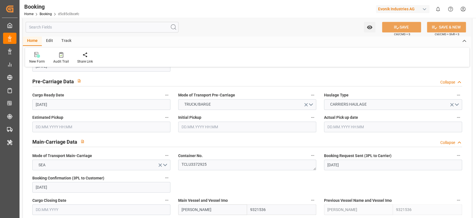
scroll to position [372, 0]
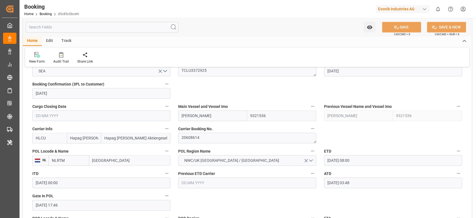
click at [175, 133] on div "Carrier Booking No. 20608614" at bounding box center [247, 134] width 146 height 22
click at [210, 70] on textarea "TCLU3372925" at bounding box center [247, 71] width 138 height 11
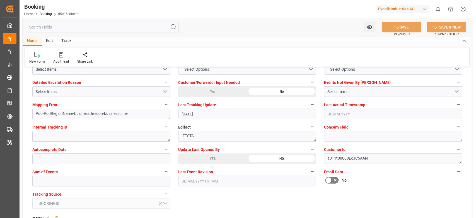
scroll to position [1079, 0]
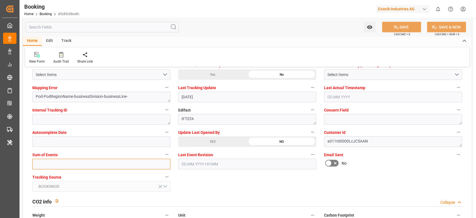
click at [104, 160] on input "text" at bounding box center [101, 163] width 138 height 11
type input "0"
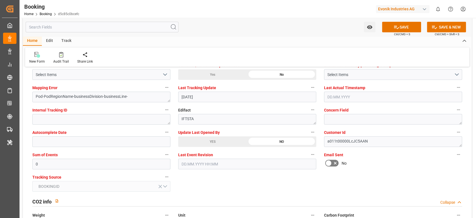
click at [215, 141] on div "YES" at bounding box center [212, 141] width 69 height 11
click at [402, 23] on button "SAVE" at bounding box center [401, 27] width 39 height 11
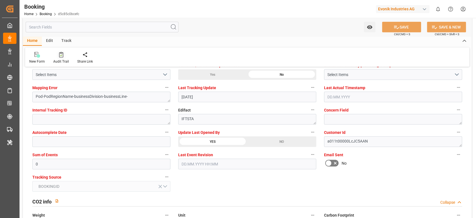
click at [61, 54] on icon at bounding box center [61, 55] width 4 height 6
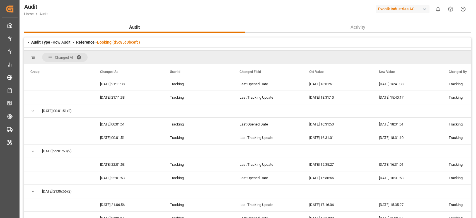
scroll to position [3483, 0]
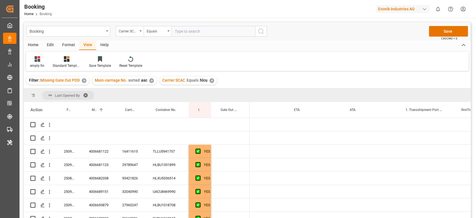
scroll to position [0, 714]
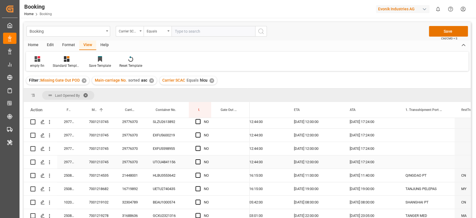
click at [199, 158] on div "Press SPACE to select this row." at bounding box center [200, 161] width 8 height 13
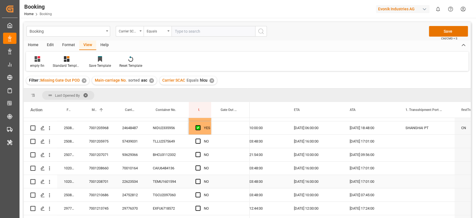
scroll to position [186, 0]
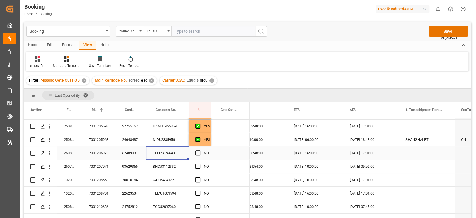
click at [167, 156] on div "TLLU2575649" at bounding box center [167, 152] width 43 height 13
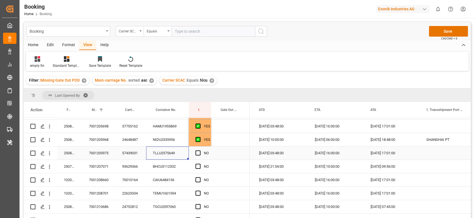
scroll to position [0, 0]
click at [198, 151] on span "Press SPACE to select this row." at bounding box center [198, 152] width 5 height 5
click at [200, 150] on input "Press SPACE to select this row." at bounding box center [200, 150] width 0 height 0
click at [169, 162] on div "BHCU3112332" at bounding box center [167, 166] width 43 height 13
click at [199, 166] on span "Press SPACE to select this row." at bounding box center [198, 165] width 5 height 5
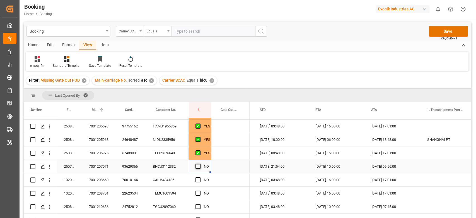
click at [200, 163] on input "Press SPACE to select this row." at bounding box center [200, 163] width 0 height 0
click at [164, 184] on div "CAIU6484136" at bounding box center [167, 179] width 43 height 13
click at [197, 178] on span "Press SPACE to select this row." at bounding box center [198, 179] width 5 height 5
click at [200, 177] on input "Press SPACE to select this row." at bounding box center [200, 177] width 0 height 0
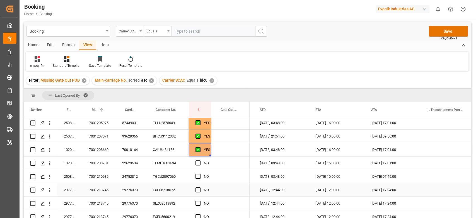
scroll to position [223, 0]
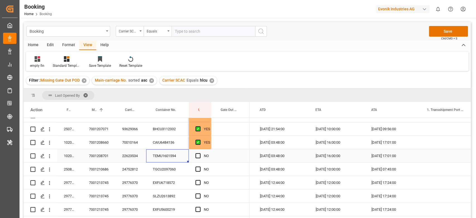
click at [160, 158] on div "TEMU1601594" at bounding box center [167, 155] width 43 height 13
click at [200, 155] on span "Press SPACE to select this row." at bounding box center [198, 155] width 5 height 5
click at [200, 153] on input "Press SPACE to select this row." at bounding box center [200, 153] width 0 height 0
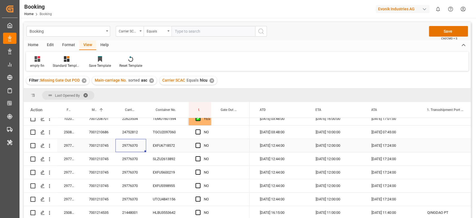
click at [141, 147] on div "29776370" at bounding box center [131, 145] width 31 height 13
click at [155, 135] on div "TGCU2097060" at bounding box center [167, 131] width 43 height 13
click at [134, 134] on div "24752812" at bounding box center [131, 131] width 31 height 13
click at [198, 133] on span "Press SPACE to select this row." at bounding box center [198, 131] width 5 height 5
click at [200, 129] on input "Press SPACE to select this row." at bounding box center [200, 129] width 0 height 0
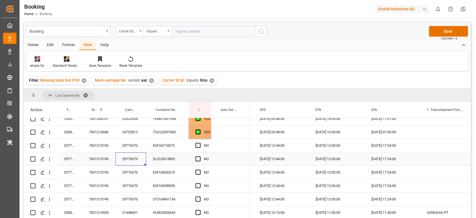
click at [133, 154] on div "29776370" at bounding box center [131, 158] width 31 height 13
click at [199, 200] on span "Press SPACE to select this row." at bounding box center [198, 198] width 5 height 5
click at [200, 196] on input "Press SPACE to select this row." at bounding box center [200, 196] width 0 height 0
click at [210, 133] on div "YES" at bounding box center [207, 132] width 6 height 13
drag, startPoint x: 203, startPoint y: 165, endPoint x: 199, endPoint y: 184, distance: 19.2
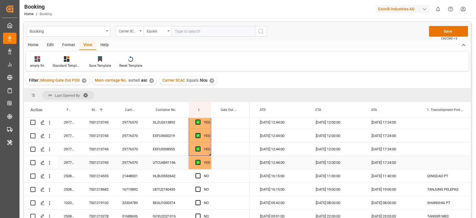
scroll to position [334, 0]
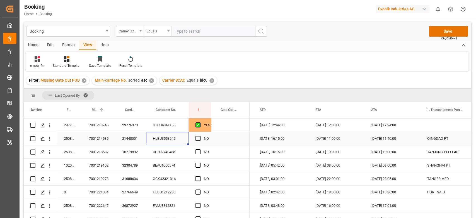
click at [158, 141] on div "HLBU3553642" at bounding box center [167, 138] width 43 height 13
click at [198, 137] on span "Press SPACE to select this row." at bounding box center [198, 138] width 5 height 5
click at [200, 136] on input "Press SPACE to select this row." at bounding box center [200, 136] width 0 height 0
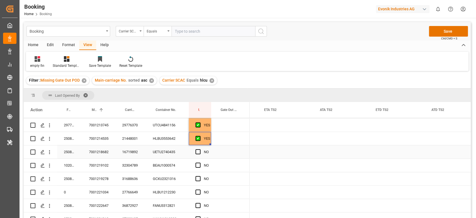
scroll to position [0, 1379]
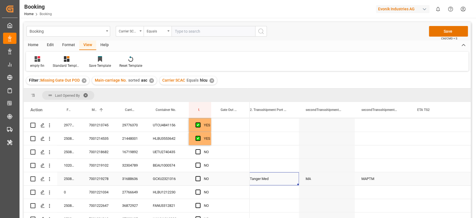
click at [275, 181] on div "Tanger Med" at bounding box center [271, 178] width 56 height 13
click at [275, 181] on input "Tanger Med" at bounding box center [271, 181] width 47 height 11
click at [375, 179] on div "MAPTM" at bounding box center [383, 178] width 56 height 13
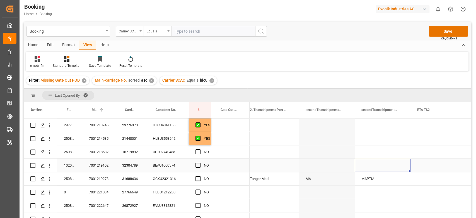
click at [376, 163] on div "Press SPACE to select this row." at bounding box center [383, 164] width 56 height 13
click at [373, 177] on div "MAPTM" at bounding box center [383, 178] width 56 height 13
click at [394, 182] on icon "Press SPACE to select this row." at bounding box center [395, 181] width 6 height 6
click at [287, 178] on div "Tanger Med" at bounding box center [271, 178] width 56 height 13
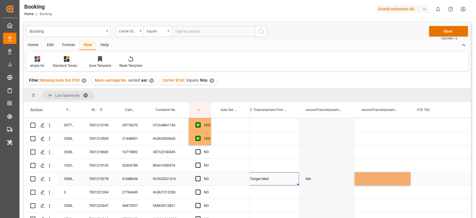
click at [287, 178] on div "Tanger Med" at bounding box center [271, 178] width 56 height 13
type input "Tanger Med - MAPTM"
click at [284, 178] on button "open menu" at bounding box center [288, 181] width 8 height 9
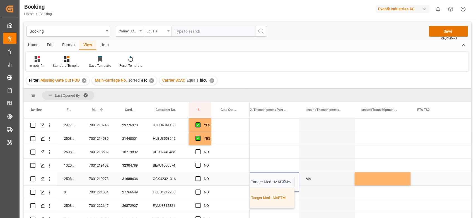
click at [285, 181] on button "close menu" at bounding box center [288, 181] width 8 height 9
click at [284, 181] on button "close menu" at bounding box center [288, 181] width 8 height 9
click at [281, 180] on icon "Press SPACE to select this row." at bounding box center [283, 181] width 6 height 6
click at [281, 180] on input "Tanger Med - MAPTM" at bounding box center [271, 181] width 47 height 11
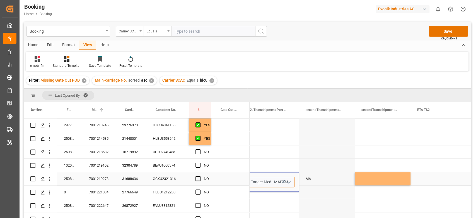
click at [281, 180] on input "Tanger Med - MAPTM" at bounding box center [271, 181] width 47 height 11
click at [279, 166] on div "Press SPACE to select this row." at bounding box center [271, 164] width 56 height 13
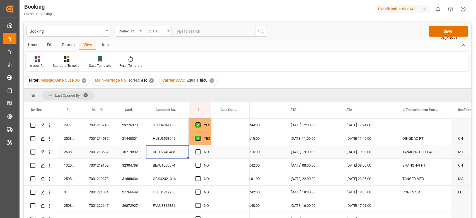
click at [175, 155] on div "UETU2740435" at bounding box center [167, 151] width 43 height 13
click at [197, 151] on span "Press SPACE to select this row." at bounding box center [198, 151] width 5 height 5
click at [200, 149] on input "Press SPACE to select this row." at bounding box center [200, 149] width 0 height 0
click at [169, 170] on div "BEAU1000574" at bounding box center [167, 164] width 43 height 13
click at [202, 162] on div "Press SPACE to select this row." at bounding box center [200, 165] width 8 height 13
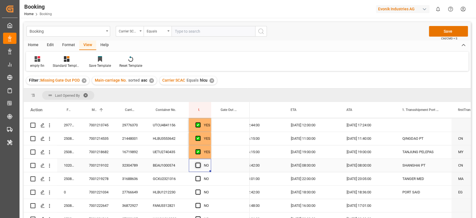
click at [200, 164] on span "Press SPACE to select this row." at bounding box center [198, 164] width 5 height 5
click at [200, 162] on input "Press SPACE to select this row." at bounding box center [200, 162] width 0 height 0
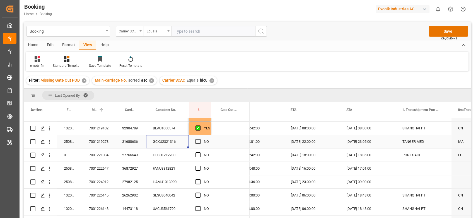
click at [180, 146] on div "GCXU2321316" at bounding box center [167, 141] width 43 height 13
click at [200, 139] on span "Press SPACE to select this row." at bounding box center [198, 141] width 5 height 5
click at [200, 139] on input "Press SPACE to select this row." at bounding box center [200, 139] width 0 height 0
click at [174, 154] on div "HLBU1212230" at bounding box center [167, 154] width 43 height 13
click at [199, 156] on span "Press SPACE to select this row." at bounding box center [198, 154] width 5 height 5
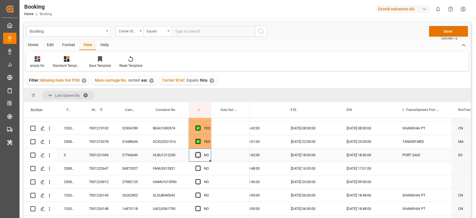
click at [200, 152] on input "Press SPACE to select this row." at bounding box center [200, 152] width 0 height 0
click at [168, 173] on div "FANU3312821" at bounding box center [167, 168] width 43 height 13
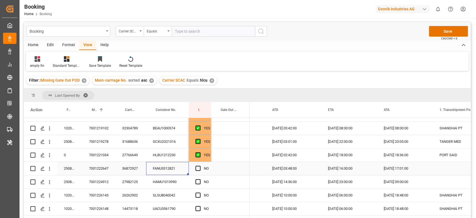
click at [201, 171] on div "Press SPACE to select this row." at bounding box center [200, 168] width 8 height 13
click at [198, 169] on span "Press SPACE to select this row." at bounding box center [198, 167] width 5 height 5
click at [200, 165] on input "Press SPACE to select this row." at bounding box center [200, 165] width 0 height 0
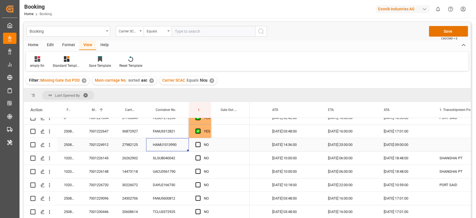
click at [168, 138] on div "HAMU1013990" at bounding box center [167, 144] width 43 height 13
click at [197, 144] on span "Press SPACE to select this row." at bounding box center [198, 144] width 5 height 5
click at [200, 142] on input "Press SPACE to select this row." at bounding box center [200, 142] width 0 height 0
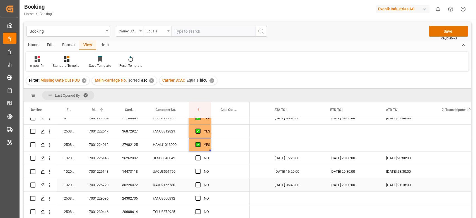
scroll to position [0, 1067]
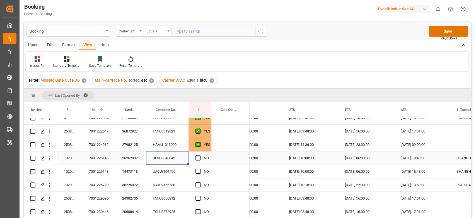
click at [175, 156] on div "SLSU8040042" at bounding box center [167, 157] width 43 height 13
click at [196, 157] on span "Press SPACE to select this row." at bounding box center [198, 157] width 5 height 5
click at [200, 155] on input "Press SPACE to select this row." at bounding box center [200, 155] width 0 height 0
click at [182, 174] on div "UACU3561790" at bounding box center [167, 171] width 43 height 13
click at [200, 169] on span "Press SPACE to select this row." at bounding box center [198, 171] width 5 height 5
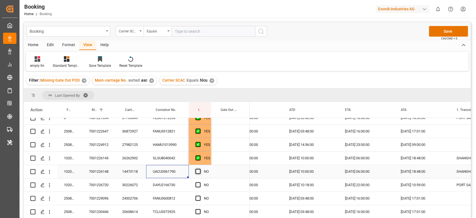
click at [200, 169] on input "Press SPACE to select this row." at bounding box center [200, 169] width 0 height 0
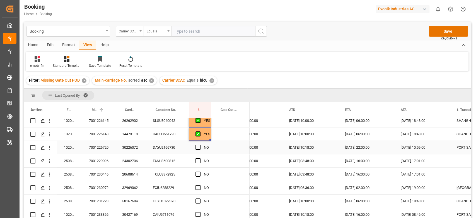
click at [170, 153] on div "DAYU2166730" at bounding box center [167, 147] width 43 height 13
click at [201, 147] on div "Press SPACE to select this row." at bounding box center [200, 147] width 8 height 13
click at [197, 149] on span "Press SPACE to select this row." at bounding box center [198, 147] width 5 height 5
click at [200, 145] on input "Press SPACE to select this row." at bounding box center [200, 145] width 0 height 0
click at [163, 161] on div "FANU3600812" at bounding box center [167, 160] width 43 height 13
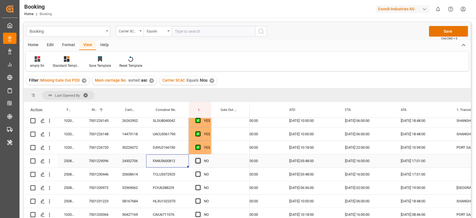
click at [200, 161] on span "Press SPACE to select this row." at bounding box center [198, 160] width 5 height 5
click at [200, 158] on input "Press SPACE to select this row." at bounding box center [200, 158] width 0 height 0
click at [175, 175] on div "TCLU3372925" at bounding box center [167, 173] width 43 height 13
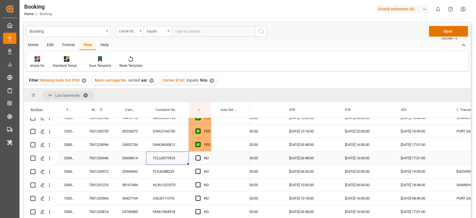
scroll to position [446, 0]
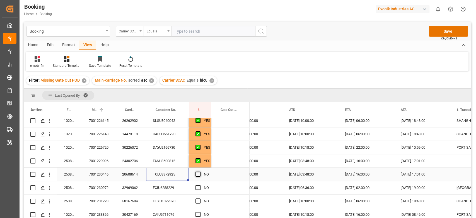
click at [198, 174] on span "Press SPACE to select this row." at bounding box center [198, 173] width 5 height 5
click at [200, 171] on input "Press SPACE to select this row." at bounding box center [200, 171] width 0 height 0
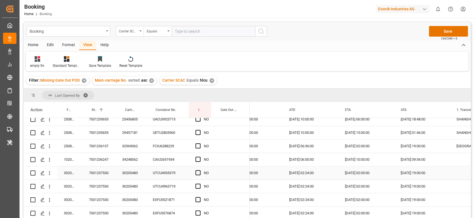
scroll to position [632, 0]
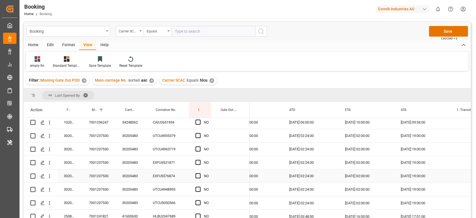
click at [136, 171] on div "30205483" at bounding box center [131, 175] width 31 height 13
click at [200, 133] on span "Press SPACE to select this row." at bounding box center [198, 135] width 5 height 5
click at [200, 133] on input "Press SPACE to select this row." at bounding box center [200, 133] width 0 height 0
click at [197, 203] on span "Press SPACE to select this row." at bounding box center [198, 202] width 5 height 5
click at [200, 200] on input "Press SPACE to select this row." at bounding box center [200, 200] width 0 height 0
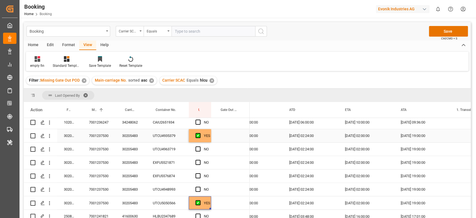
click at [205, 140] on div "YES" at bounding box center [207, 135] width 6 height 13
drag, startPoint x: 210, startPoint y: 141, endPoint x: 206, endPoint y: 191, distance: 49.8
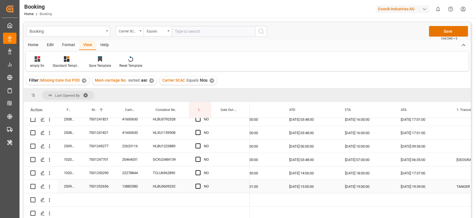
scroll to position [706, 0]
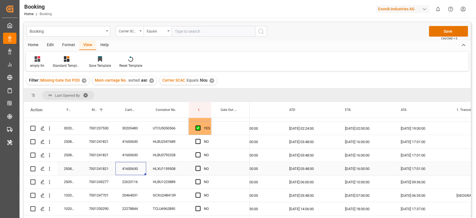
click at [126, 164] on div "41600630" at bounding box center [131, 168] width 31 height 13
click at [198, 171] on div "Press SPACE to select this row." at bounding box center [200, 168] width 8 height 13
click at [198, 167] on span "Press SPACE to select this row." at bounding box center [198, 167] width 5 height 5
click at [200, 165] on input "Press SPACE to select this row." at bounding box center [200, 165] width 0 height 0
click at [198, 141] on span "Press SPACE to select this row." at bounding box center [198, 141] width 5 height 5
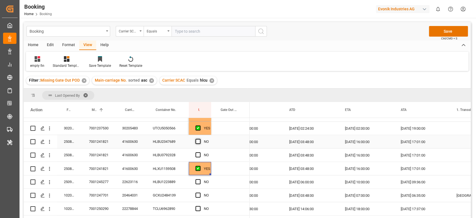
click at [200, 139] on input "Press SPACE to select this row." at bounding box center [200, 139] width 0 height 0
click at [201, 157] on div "Press SPACE to select this row." at bounding box center [200, 154] width 8 height 13
click at [197, 154] on span "Press SPACE to select this row." at bounding box center [198, 154] width 5 height 5
click at [200, 152] on input "Press SPACE to select this row." at bounding box center [200, 152] width 0 height 0
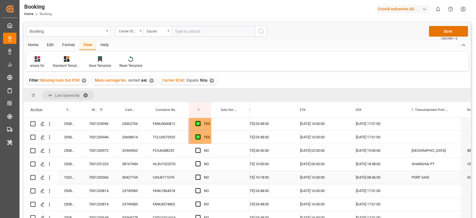
scroll to position [0, 707]
click at [177, 153] on div "FCIU6288229" at bounding box center [167, 150] width 43 height 13
click at [199, 148] on span "Press SPACE to select this row." at bounding box center [198, 150] width 5 height 5
click at [200, 148] on input "Press SPACE to select this row." at bounding box center [200, 148] width 0 height 0
click at [177, 168] on div "HLXU1322370" at bounding box center [167, 163] width 43 height 13
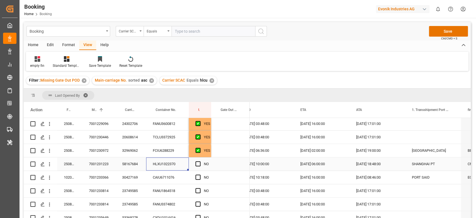
click at [202, 164] on div "Press SPACE to select this row." at bounding box center [200, 163] width 8 height 13
click at [199, 163] on span "Press SPACE to select this row." at bounding box center [198, 163] width 5 height 5
click at [200, 161] on input "Press SPACE to select this row." at bounding box center [200, 161] width 0 height 0
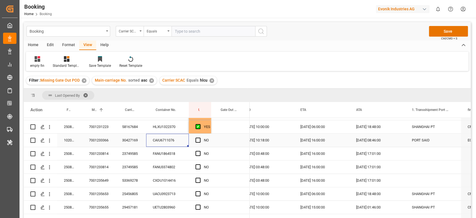
click at [176, 143] on div "CAIU6711076" at bounding box center [167, 139] width 43 height 13
click at [199, 141] on span "Press SPACE to select this row." at bounding box center [198, 139] width 5 height 5
click at [200, 137] on input "Press SPACE to select this row." at bounding box center [200, 137] width 0 height 0
click at [175, 155] on div "FANU1864518" at bounding box center [167, 153] width 43 height 13
click at [197, 154] on span "Press SPACE to select this row." at bounding box center [198, 153] width 5 height 5
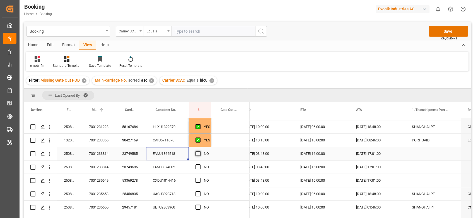
click at [200, 151] on input "Press SPACE to select this row." at bounding box center [200, 151] width 0 height 0
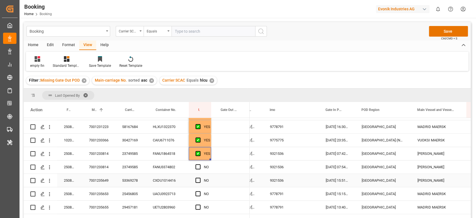
scroll to position [0, 223]
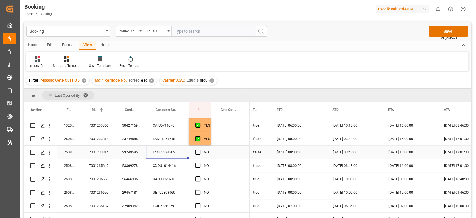
click at [172, 155] on div "FANU3374802" at bounding box center [167, 151] width 43 height 13
click at [199, 151] on span "Press SPACE to select this row." at bounding box center [198, 151] width 5 height 5
click at [200, 149] on input "Press SPACE to select this row." at bounding box center [200, 149] width 0 height 0
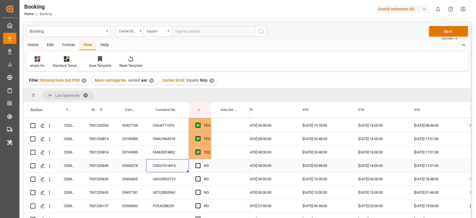
click at [172, 170] on div "CXDU1014416" at bounding box center [167, 165] width 43 height 13
click at [200, 166] on span "Press SPACE to select this row." at bounding box center [198, 165] width 5 height 5
click at [200, 163] on input "Press SPACE to select this row." at bounding box center [200, 163] width 0 height 0
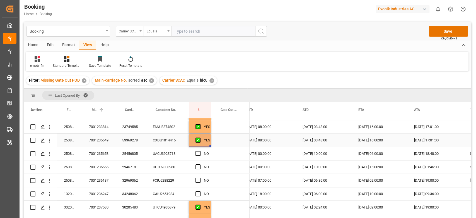
scroll to position [572, 0]
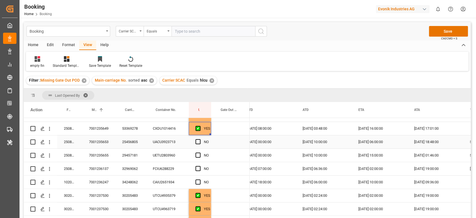
click at [175, 144] on div "UACU3923713" at bounding box center [167, 141] width 43 height 13
click at [201, 142] on div "Press SPACE to select this row." at bounding box center [200, 141] width 8 height 13
click at [199, 141] on span "Press SPACE to select this row." at bounding box center [198, 141] width 5 height 5
click at [200, 139] on input "Press SPACE to select this row." at bounding box center [200, 139] width 0 height 0
click at [171, 157] on div "UETU2803960" at bounding box center [167, 154] width 43 height 13
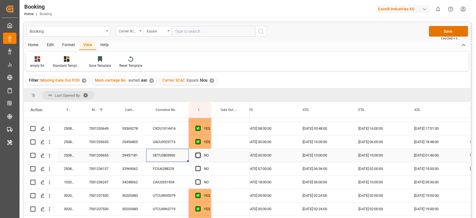
click at [199, 155] on span "Press SPACE to select this row." at bounding box center [198, 154] width 5 height 5
click at [200, 152] on input "Press SPACE to select this row." at bounding box center [200, 152] width 0 height 0
click at [185, 166] on div "FCIU6288229" at bounding box center [167, 168] width 43 height 13
click at [199, 169] on span "Press SPACE to select this row." at bounding box center [198, 168] width 5 height 5
click at [200, 166] on input "Press SPACE to select this row." at bounding box center [200, 166] width 0 height 0
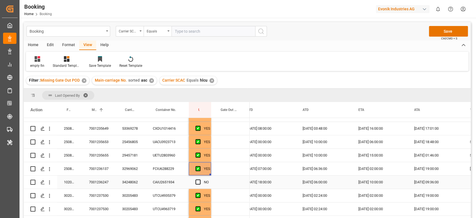
click at [186, 181] on div "CAIU2651934" at bounding box center [167, 181] width 43 height 13
click at [199, 182] on span "Press SPACE to select this row." at bounding box center [198, 181] width 5 height 5
click at [200, 179] on input "Press SPACE to select this row." at bounding box center [200, 179] width 0 height 0
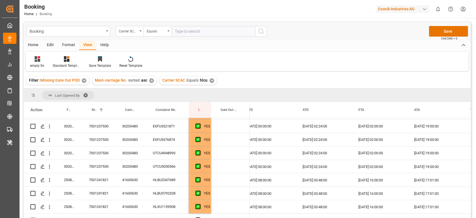
scroll to position [743, 0]
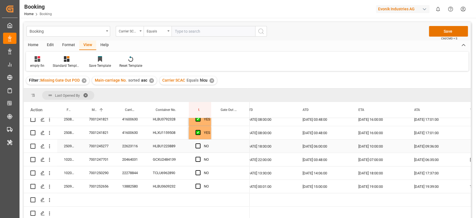
click at [173, 144] on div "HLBU1223889" at bounding box center [167, 145] width 43 height 13
drag, startPoint x: 198, startPoint y: 144, endPoint x: 196, endPoint y: 148, distance: 4.0
click at [197, 144] on span "Press SPACE to select this row." at bounding box center [198, 145] width 5 height 5
click at [200, 143] on input "Press SPACE to select this row." at bounding box center [200, 143] width 0 height 0
click at [176, 157] on div "GCXU2484139" at bounding box center [167, 159] width 43 height 13
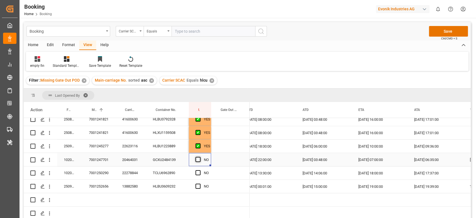
click at [198, 158] on span "Press SPACE to select this row." at bounding box center [198, 159] width 5 height 5
click at [200, 157] on input "Press SPACE to select this row." at bounding box center [200, 157] width 0 height 0
click at [173, 171] on div "TCLU6962890" at bounding box center [167, 172] width 43 height 13
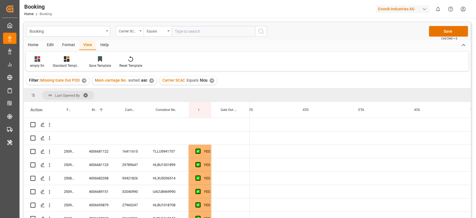
scroll to position [0, 649]
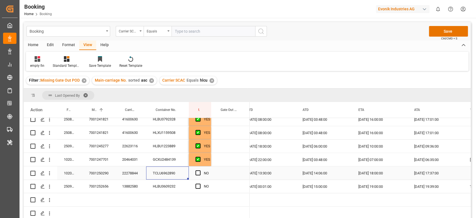
click at [199, 168] on div "Press SPACE to select this row." at bounding box center [200, 172] width 8 height 13
click at [198, 173] on span "Press SPACE to select this row." at bounding box center [198, 172] width 5 height 5
click at [200, 170] on input "Press SPACE to select this row." at bounding box center [200, 170] width 0 height 0
click at [176, 187] on div "HLBU3609232" at bounding box center [167, 185] width 43 height 13
click at [196, 186] on span "Press SPACE to select this row." at bounding box center [198, 185] width 5 height 5
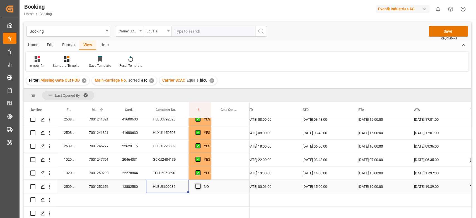
click at [200, 183] on input "Press SPACE to select this row." at bounding box center [200, 183] width 0 height 0
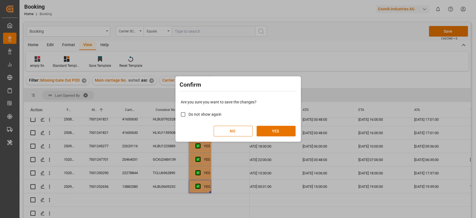
click at [275, 137] on div "Are you sure you want to save the changes? Do not show again NO YES" at bounding box center [238, 117] width 123 height 45
click at [275, 133] on button "YES" at bounding box center [276, 131] width 39 height 11
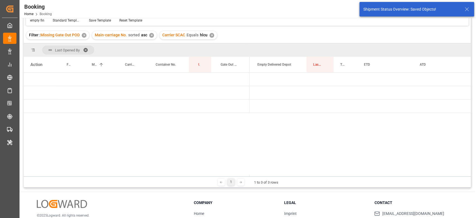
scroll to position [0, 0]
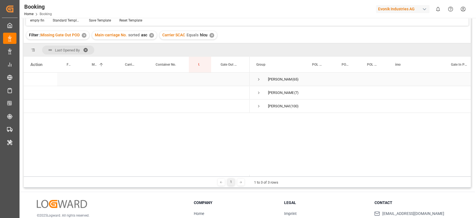
click at [262, 80] on span "[PERSON_NAME] (65)" at bounding box center [277, 79] width 42 height 13
click at [258, 91] on span "Press SPACE to select this row." at bounding box center [258, 92] width 5 height 5
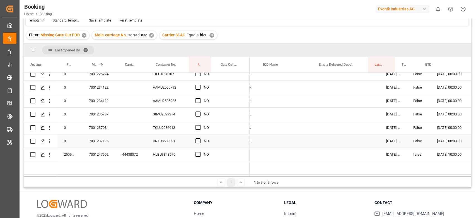
scroll to position [0, 477]
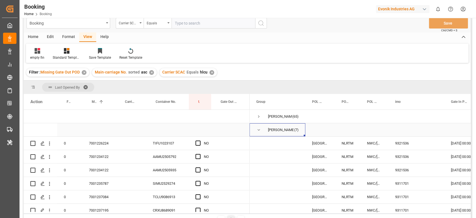
click at [257, 131] on span "Press SPACE to select this row." at bounding box center [258, 129] width 5 height 5
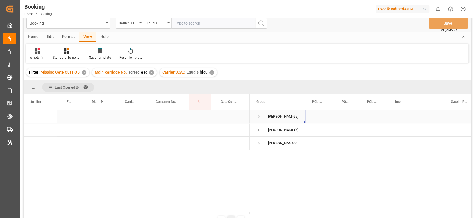
click at [261, 112] on span "Press SPACE to select this row." at bounding box center [258, 116] width 5 height 13
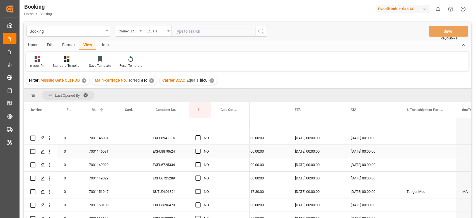
click at [103, 143] on div "7001146031" at bounding box center [98, 137] width 33 height 13
click at [165, 139] on div "EXFU8941116" at bounding box center [167, 137] width 43 height 13
click at [52, 139] on icon "open menu" at bounding box center [50, 138] width 6 height 6
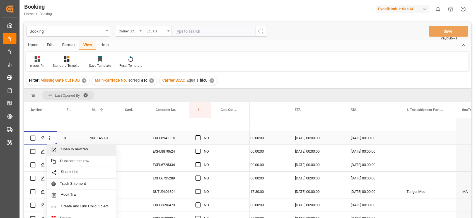
click at [66, 148] on span "Open in new tab" at bounding box center [86, 150] width 51 height 6
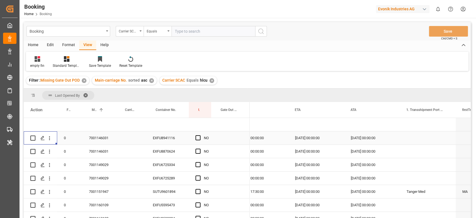
click at [202, 136] on div "Press SPACE to select this row." at bounding box center [200, 137] width 8 height 13
click at [198, 137] on span "Press SPACE to select this row." at bounding box center [198, 137] width 5 height 5
click at [200, 135] on input "Press SPACE to select this row." at bounding box center [200, 135] width 0 height 0
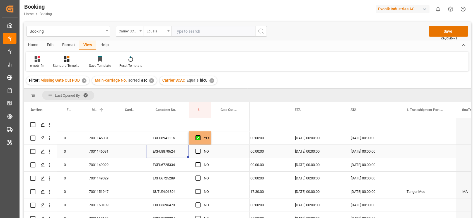
click at [178, 150] on div "EXFU8870624" at bounding box center [167, 151] width 43 height 13
click at [196, 151] on span "Press SPACE to select this row." at bounding box center [198, 150] width 5 height 5
click at [200, 148] on input "Press SPACE to select this row." at bounding box center [200, 148] width 0 height 0
click at [170, 169] on div "EXFU6725334" at bounding box center [167, 164] width 43 height 13
click at [87, 170] on div "7001149029" at bounding box center [98, 164] width 33 height 13
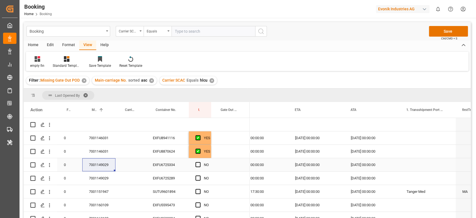
click at [179, 164] on div "EXFU6725334" at bounding box center [167, 164] width 43 height 13
click at [200, 164] on span "Press SPACE to select this row." at bounding box center [198, 164] width 5 height 5
click at [200, 162] on input "Press SPACE to select this row." at bounding box center [200, 162] width 0 height 0
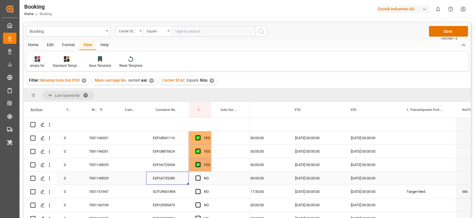
click at [179, 182] on div "EXFU6725289" at bounding box center [167, 177] width 43 height 13
click at [196, 179] on span "Press SPACE to select this row." at bounding box center [198, 177] width 5 height 5
click at [200, 175] on input "Press SPACE to select this row." at bounding box center [200, 175] width 0 height 0
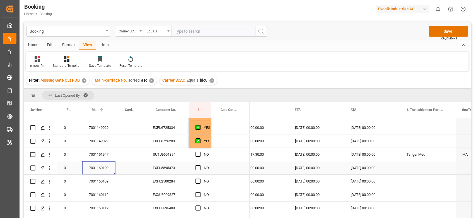
click at [110, 169] on div "7001160109" at bounding box center [98, 167] width 33 height 13
click at [170, 148] on div "SUTU9601894" at bounding box center [167, 154] width 43 height 13
click at [196, 154] on span "Press SPACE to select this row." at bounding box center [198, 153] width 5 height 5
click at [200, 151] on input "Press SPACE to select this row." at bounding box center [200, 151] width 0 height 0
click at [177, 166] on div "EXFU5595473" at bounding box center [167, 167] width 43 height 13
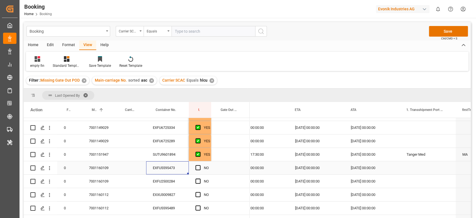
click at [203, 165] on div "Press SPACE to select this row." at bounding box center [200, 167] width 8 height 13
click at [201, 181] on div "Press SPACE to select this row." at bounding box center [200, 181] width 8 height 13
click at [199, 168] on span "Press SPACE to select this row." at bounding box center [198, 167] width 5 height 5
click at [200, 165] on input "Press SPACE to select this row." at bounding box center [200, 165] width 0 height 0
click at [194, 189] on div "NO" at bounding box center [200, 194] width 22 height 13
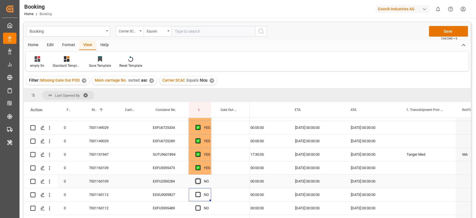
click at [196, 183] on span "Press SPACE to select this row." at bounding box center [198, 180] width 5 height 5
click at [200, 178] on input "Press SPACE to select this row." at bounding box center [200, 178] width 0 height 0
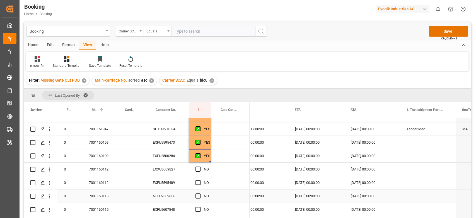
scroll to position [74, 0]
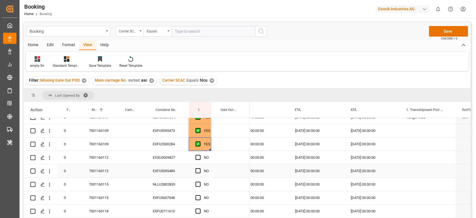
click at [104, 174] on div "7001160112" at bounding box center [98, 170] width 33 height 13
click at [185, 155] on div "EXXU3009827" at bounding box center [167, 157] width 43 height 13
drag, startPoint x: 195, startPoint y: 156, endPoint x: 196, endPoint y: 159, distance: 3.2
click at [195, 156] on div "NO" at bounding box center [200, 157] width 22 height 13
click at [198, 165] on div "Press SPACE to select this row." at bounding box center [200, 170] width 8 height 13
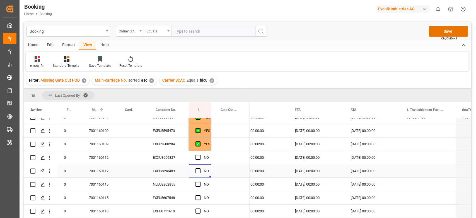
click at [198, 167] on div "Press SPACE to select this row." at bounding box center [200, 170] width 8 height 13
click at [198, 157] on span "Press SPACE to select this row." at bounding box center [198, 157] width 5 height 5
click at [200, 155] on input "Press SPACE to select this row." at bounding box center [200, 155] width 0 height 0
click at [198, 172] on span "Press SPACE to select this row." at bounding box center [198, 170] width 5 height 5
click at [200, 168] on input "Press SPACE to select this row." at bounding box center [200, 168] width 0 height 0
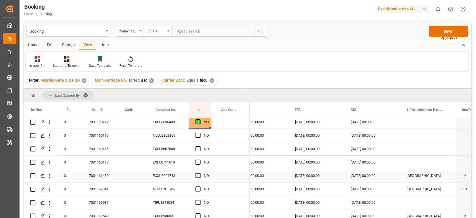
scroll to position [112, 0]
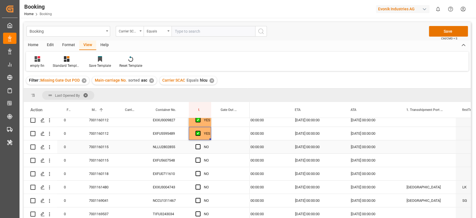
click at [104, 151] on div "7001160115" at bounding box center [98, 146] width 33 height 13
click at [136, 147] on div "Press SPACE to select this row." at bounding box center [131, 146] width 31 height 13
click at [112, 151] on div "7001160115" at bounding box center [98, 146] width 33 height 13
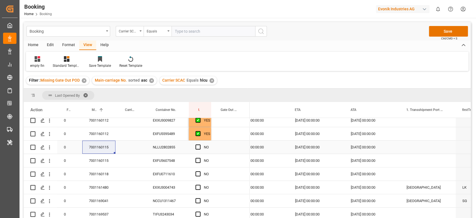
click at [165, 151] on div "NLLU2802855" at bounding box center [167, 146] width 43 height 13
click at [201, 148] on div "Press SPACE to select this row." at bounding box center [200, 147] width 8 height 13
click at [199, 148] on span "Press SPACE to select this row." at bounding box center [198, 146] width 5 height 5
click at [200, 144] on input "Press SPACE to select this row." at bounding box center [200, 144] width 0 height 0
click at [194, 158] on div "NO" at bounding box center [200, 160] width 22 height 13
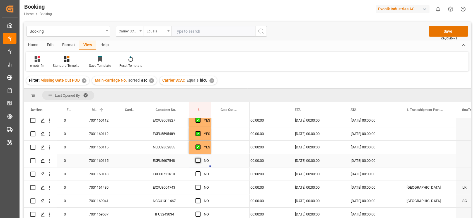
click at [199, 159] on span "Press SPACE to select this row." at bounding box center [198, 160] width 5 height 5
click at [200, 158] on input "Press SPACE to select this row." at bounding box center [200, 158] width 0 height 0
click at [167, 177] on div "EXFU0711610" at bounding box center [167, 173] width 43 height 13
click at [196, 172] on span "Press SPACE to select this row." at bounding box center [198, 173] width 5 height 5
click at [200, 171] on input "Press SPACE to select this row." at bounding box center [200, 171] width 0 height 0
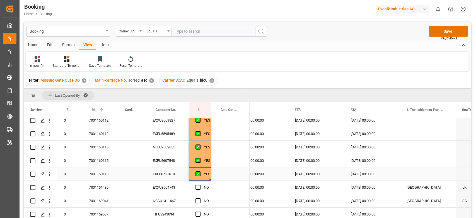
scroll to position [148, 0]
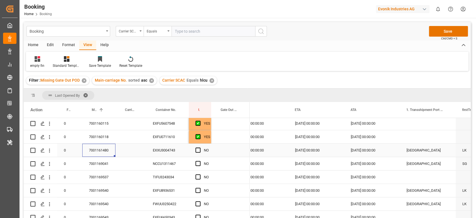
click at [109, 153] on div "7001161480" at bounding box center [98, 149] width 33 height 13
click at [177, 155] on div "EXXU3004743" at bounding box center [167, 149] width 43 height 13
click at [200, 151] on div "Press SPACE to select this row." at bounding box center [200, 150] width 8 height 13
click at [196, 153] on div "Press SPACE to select this row." at bounding box center [200, 150] width 8 height 13
click at [197, 148] on span "Press SPACE to select this row." at bounding box center [198, 149] width 5 height 5
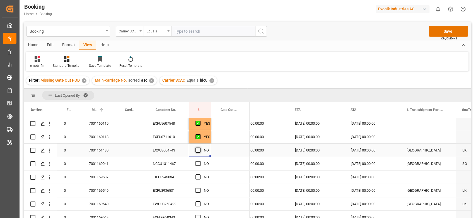
click at [200, 147] on input "Press SPACE to select this row." at bounding box center [200, 147] width 0 height 0
click at [177, 165] on div "NCCU1311467" at bounding box center [167, 163] width 43 height 13
click at [200, 165] on span "Press SPACE to select this row." at bounding box center [198, 163] width 5 height 5
click at [200, 161] on input "Press SPACE to select this row." at bounding box center [200, 161] width 0 height 0
click at [199, 164] on span "Press SPACE to select this row." at bounding box center [198, 163] width 5 height 5
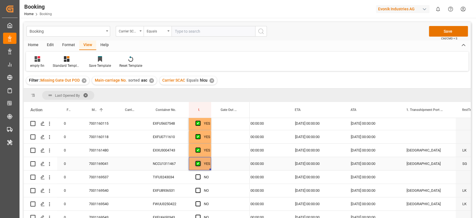
click at [200, 161] on input "Press SPACE to select this row." at bounding box center [200, 161] width 0 height 0
click at [199, 164] on span "Press SPACE to select this row." at bounding box center [198, 163] width 5 height 5
click at [200, 161] on input "Press SPACE to select this row." at bounding box center [200, 161] width 0 height 0
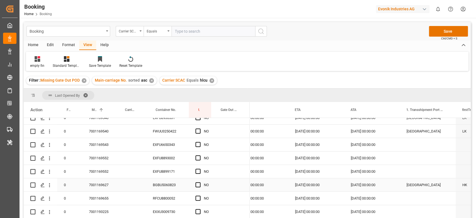
scroll to position [223, 0]
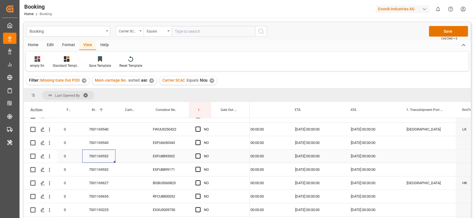
click at [108, 150] on div "7001169552" at bounding box center [98, 155] width 33 height 13
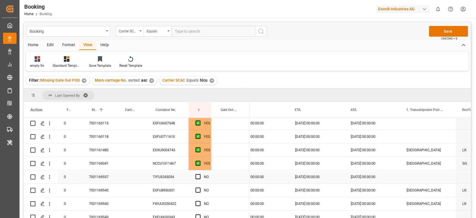
scroll to position [148, 0]
click at [107, 181] on div "7001169537" at bounding box center [98, 176] width 33 height 13
click at [192, 175] on div "NO" at bounding box center [200, 176] width 22 height 13
click at [182, 177] on div "TIFU3243034" at bounding box center [167, 176] width 43 height 13
click at [196, 174] on span "Press SPACE to select this row." at bounding box center [198, 176] width 5 height 5
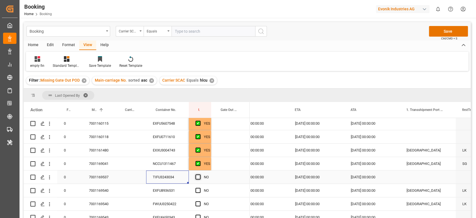
click at [200, 174] on input "Press SPACE to select this row." at bounding box center [200, 174] width 0 height 0
click at [165, 186] on div "EXFU8936531" at bounding box center [167, 190] width 43 height 13
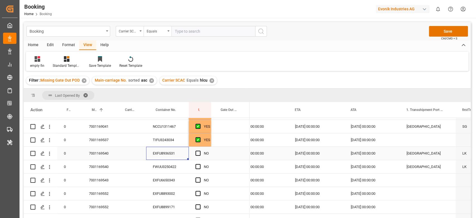
click at [203, 151] on div "Press SPACE to select this row." at bounding box center [200, 153] width 8 height 13
click at [199, 151] on span "Press SPACE to select this row." at bounding box center [198, 152] width 5 height 5
click at [200, 150] on input "Press SPACE to select this row." at bounding box center [200, 150] width 0 height 0
click at [198, 169] on div "Press SPACE to select this row." at bounding box center [200, 166] width 8 height 13
click at [196, 166] on span "Press SPACE to select this row." at bounding box center [198, 166] width 5 height 5
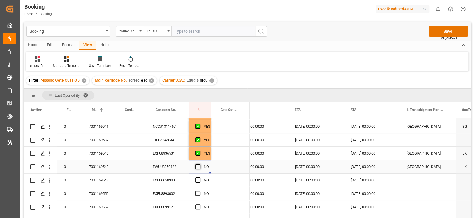
click at [200, 164] on input "Press SPACE to select this row." at bounding box center [200, 164] width 0 height 0
click at [165, 181] on div "EXFU6650343" at bounding box center [167, 179] width 43 height 13
click at [196, 178] on span "Press SPACE to select this row." at bounding box center [198, 179] width 5 height 5
click at [200, 177] on input "Press SPACE to select this row." at bounding box center [200, 177] width 0 height 0
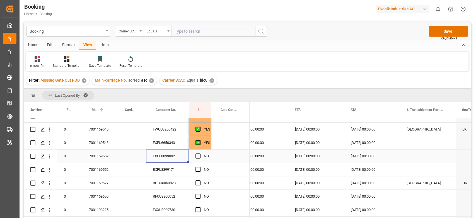
click at [168, 151] on div "EXFU8893002" at bounding box center [167, 155] width 43 height 13
click at [199, 153] on div "Press SPACE to select this row." at bounding box center [200, 156] width 8 height 13
click at [198, 154] on span "Press SPACE to select this row." at bounding box center [198, 155] width 5 height 5
click at [200, 153] on input "Press SPACE to select this row." at bounding box center [200, 153] width 0 height 0
click at [198, 169] on span "Press SPACE to select this row." at bounding box center [198, 169] width 5 height 5
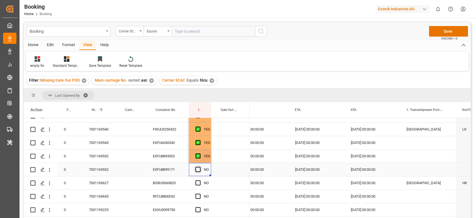
click at [200, 167] on input "Press SPACE to select this row." at bounding box center [200, 167] width 0 height 0
click at [177, 183] on div "BGBU5060823" at bounding box center [167, 182] width 43 height 13
click at [198, 177] on div "Press SPACE to select this row." at bounding box center [200, 182] width 8 height 13
click at [196, 180] on span "Press SPACE to select this row." at bounding box center [198, 182] width 5 height 5
click at [200, 180] on input "Press SPACE to select this row." at bounding box center [200, 180] width 0 height 0
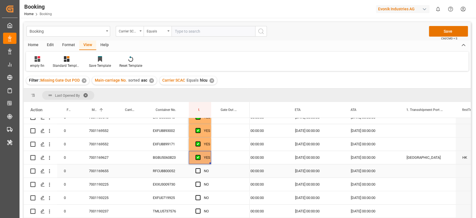
scroll to position [260, 0]
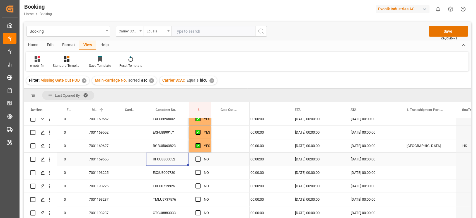
click at [179, 159] on div "RFCU8800052" at bounding box center [167, 158] width 43 height 13
click at [198, 159] on span "Press SPACE to select this row." at bounding box center [198, 158] width 5 height 5
click at [200, 156] on input "Press SPACE to select this row." at bounding box center [200, 156] width 0 height 0
click at [102, 170] on div "7001193225" at bounding box center [98, 172] width 33 height 13
click at [166, 169] on div "EXXU3009730" at bounding box center [167, 172] width 43 height 13
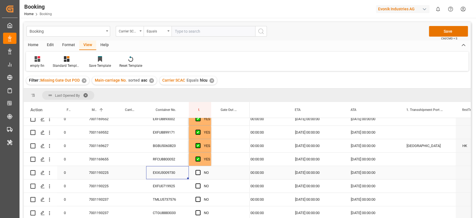
drag, startPoint x: 200, startPoint y: 172, endPoint x: 198, endPoint y: 176, distance: 5.1
click at [200, 172] on span "Press SPACE to select this row." at bounding box center [198, 172] width 5 height 5
click at [200, 170] on input "Press SPACE to select this row." at bounding box center [200, 170] width 0 height 0
click at [194, 189] on div "NO" at bounding box center [200, 185] width 22 height 13
click at [196, 186] on span "Press SPACE to select this row." at bounding box center [198, 185] width 5 height 5
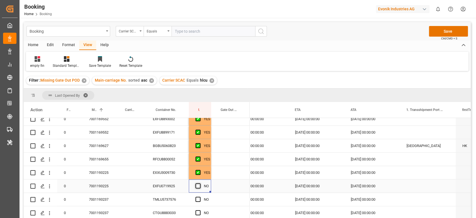
click at [200, 183] on input "Press SPACE to select this row." at bounding box center [200, 183] width 0 height 0
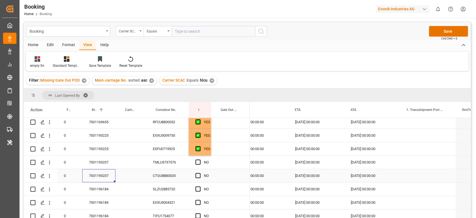
click at [108, 175] on div "7001193237" at bounding box center [98, 175] width 33 height 13
click at [165, 160] on div "TMLU5737576" at bounding box center [167, 161] width 43 height 13
click at [199, 162] on span "Press SPACE to select this row." at bounding box center [198, 161] width 5 height 5
click at [200, 159] on input "Press SPACE to select this row." at bounding box center [200, 159] width 0 height 0
click at [196, 174] on span "Press SPACE to select this row." at bounding box center [198, 175] width 5 height 5
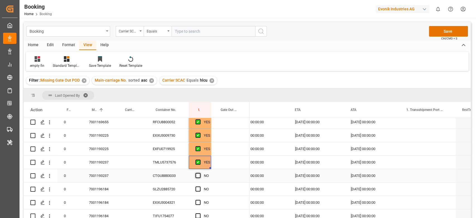
click at [200, 173] on input "Press SPACE to select this row." at bounding box center [200, 173] width 0 height 0
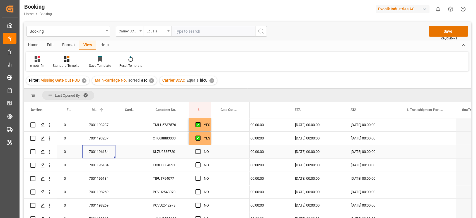
click at [97, 155] on div "7001196184" at bounding box center [98, 151] width 33 height 13
click at [177, 153] on div "SLZU2885720" at bounding box center [167, 151] width 43 height 13
click at [199, 151] on span "Press SPACE to select this row." at bounding box center [198, 151] width 5 height 5
click at [200, 149] on input "Press SPACE to select this row." at bounding box center [200, 149] width 0 height 0
click at [196, 165] on span "Press SPACE to select this row." at bounding box center [198, 164] width 5 height 5
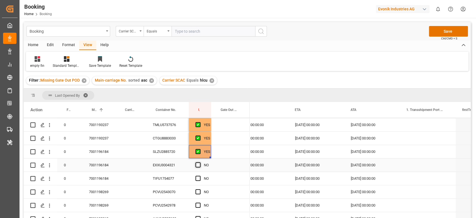
click at [200, 162] on input "Press SPACE to select this row." at bounding box center [200, 162] width 0 height 0
drag, startPoint x: 198, startPoint y: 174, endPoint x: 198, endPoint y: 179, distance: 4.5
click at [198, 175] on div "Press SPACE to select this row." at bounding box center [200, 178] width 8 height 13
click at [198, 179] on span "Press SPACE to select this row." at bounding box center [198, 177] width 5 height 5
click at [200, 175] on input "Press SPACE to select this row." at bounding box center [200, 175] width 0 height 0
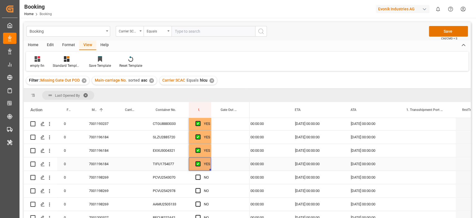
scroll to position [372, 0]
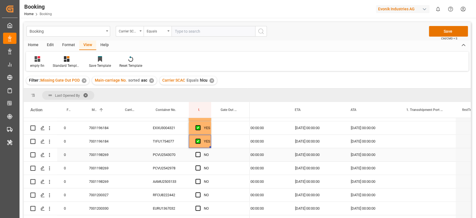
click at [109, 160] on div "7001198269" at bounding box center [98, 154] width 33 height 13
click at [182, 157] on div "PCVU2543070" at bounding box center [167, 154] width 43 height 13
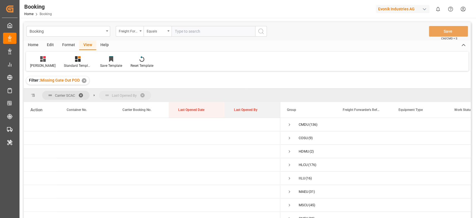
drag, startPoint x: 256, startPoint y: 103, endPoint x: 256, endPoint y: 95, distance: 7.8
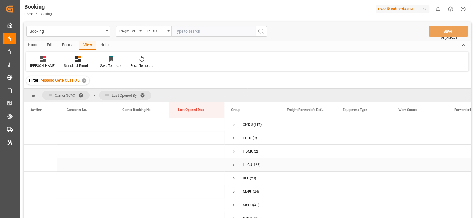
click at [233, 163] on span "Press SPACE to select this row." at bounding box center [233, 164] width 5 height 5
click at [232, 164] on span "Press SPACE to select this row." at bounding box center [233, 164] width 5 height 5
click at [233, 124] on span "Press SPACE to select this row." at bounding box center [233, 124] width 5 height 5
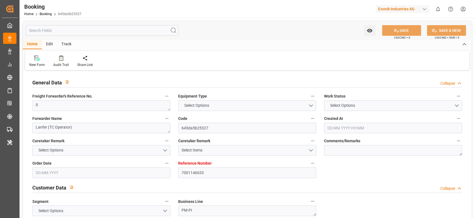
type input "7001146033"
type input "9525912"
type input "Hapag [PERSON_NAME]"
type input "Hapag [PERSON_NAME] Aktiengesellschaft"
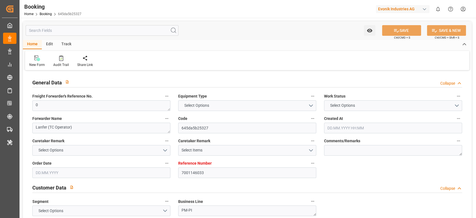
type input "NLRTM"
type input "INMUN"
type input "43"
type input "0"
type input "-22"
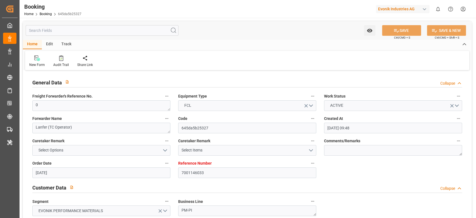
type input "[DATE] 09:48"
type input "[DATE]"
type input "[DATE] 00:00"
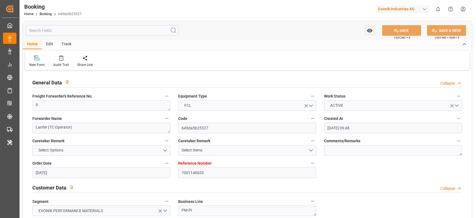
type input "[DATE] 00:00"
type input "[DATE]"
type input "[DATE] 00:00"
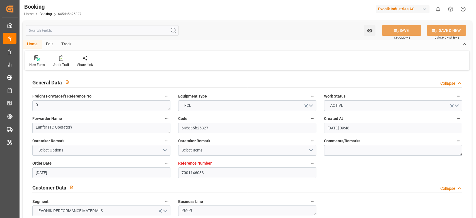
type input "[DATE] 00:00"
type input "[DATE]"
type input "[DATE] 00:00"
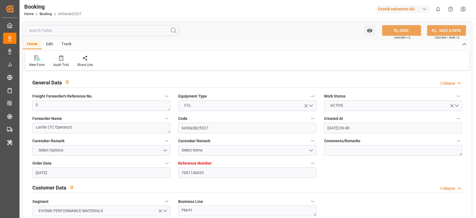
type input "[DATE]"
type input "[DATE] 09:51"
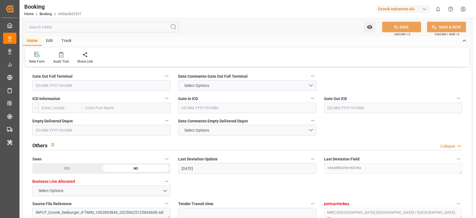
scroll to position [818, 0]
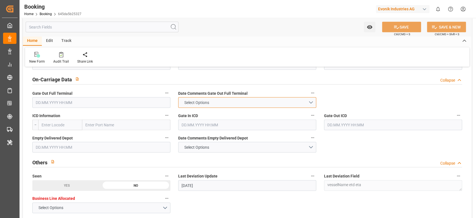
click at [191, 100] on span "Select Options" at bounding box center [196, 103] width 30 height 6
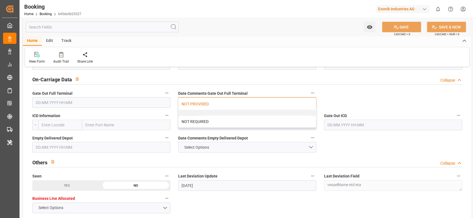
click at [192, 104] on div "NOT PROVIDED" at bounding box center [248, 104] width 138 height 12
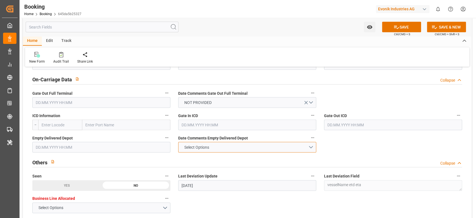
click at [204, 148] on span "Select Options" at bounding box center [196, 147] width 30 height 6
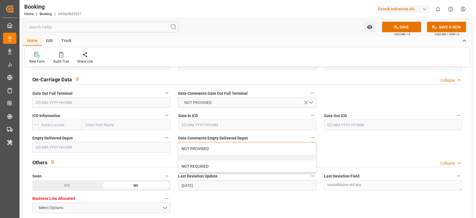
click at [204, 148] on div "NOT PROVIDED" at bounding box center [248, 149] width 138 height 12
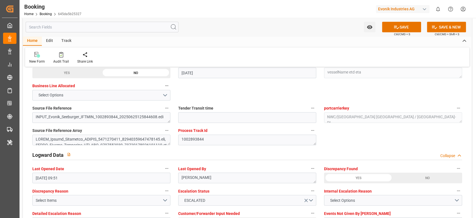
scroll to position [1041, 0]
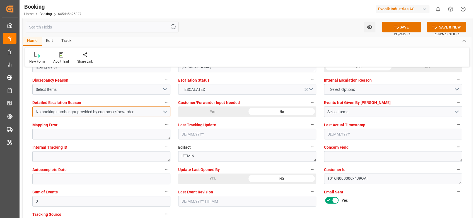
click at [108, 114] on div "No booking number got provided by customer/forwarder" at bounding box center [99, 112] width 127 height 6
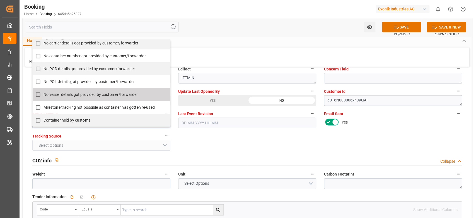
scroll to position [1116, 0]
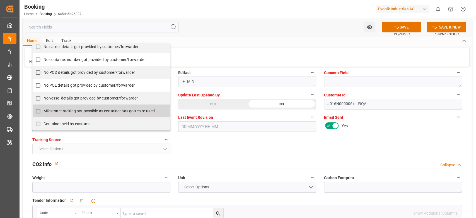
click at [74, 109] on span "Milestone tracking not possible as container has gotten re-used" at bounding box center [99, 111] width 111 height 4
checkbox input "true"
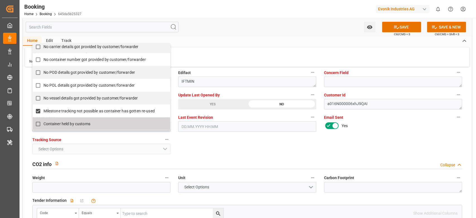
click at [210, 150] on div "General Data Collapse Freight Forwarder's Reference No. 0 Equipment Type FCL Wo…" at bounding box center [247, 196] width 449 height 2481
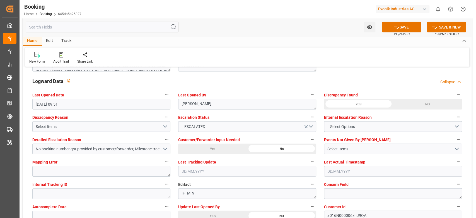
scroll to position [1079, 0]
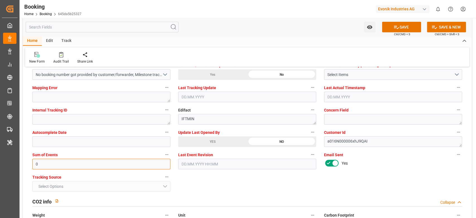
click at [46, 159] on input "0" at bounding box center [101, 163] width 138 height 11
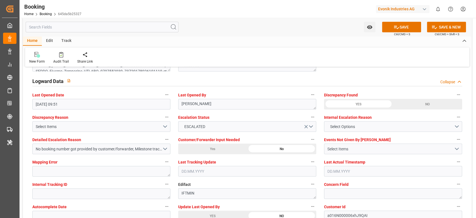
type input "6144"
click at [342, 150] on div "Select Items" at bounding box center [390, 149] width 127 height 6
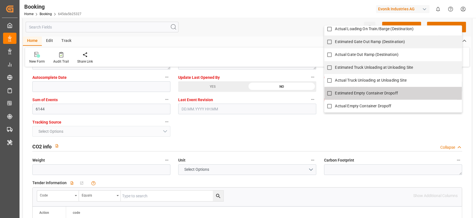
scroll to position [1153, 0]
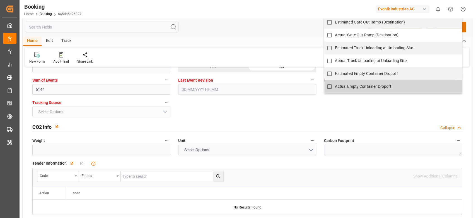
click at [330, 88] on input "Actual Empty Container Dropoff" at bounding box center [329, 86] width 11 height 11
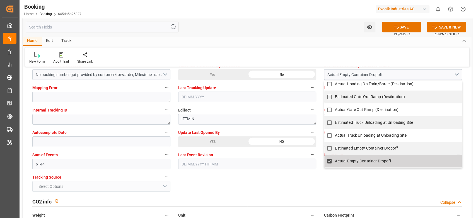
checkbox input "true"
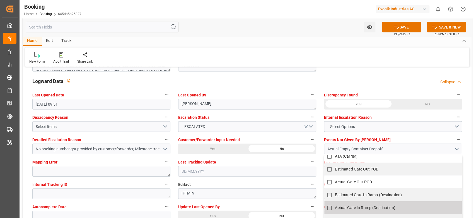
scroll to position [353, 0]
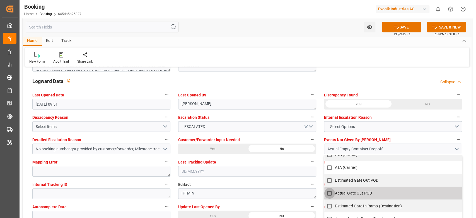
click at [331, 192] on input "Actual Gate Out POD" at bounding box center [329, 192] width 11 height 11
checkbox input "false"
click at [242, 114] on label "Escalation Status" at bounding box center [247, 117] width 138 height 8
click at [309, 114] on button "Escalation Status" at bounding box center [312, 116] width 7 height 7
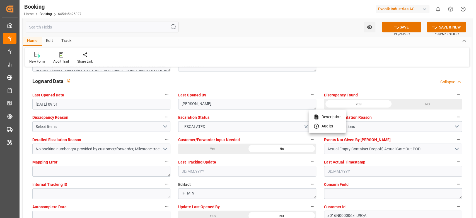
click at [140, 158] on div at bounding box center [238, 109] width 476 height 218
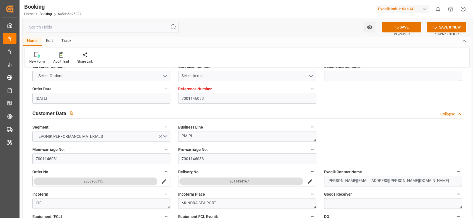
scroll to position [0, 0]
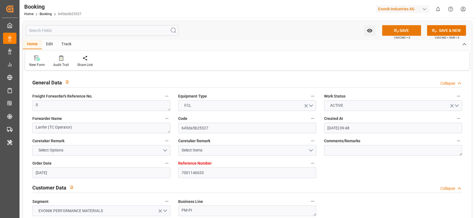
click at [400, 33] on button "SAVE" at bounding box center [401, 30] width 39 height 11
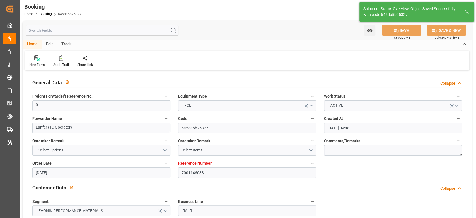
type textarea "[PERSON_NAME]"
type input "[DATE] 08:11"
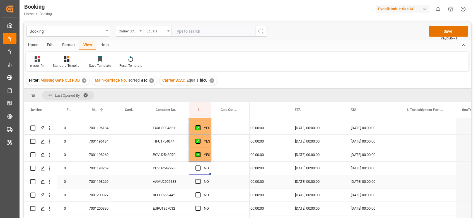
click at [198, 177] on div "Press SPACE to select this row." at bounding box center [200, 181] width 8 height 13
click at [196, 169] on span "Press SPACE to select this row." at bounding box center [198, 167] width 5 height 5
click at [200, 165] on input "Press SPACE to select this row." at bounding box center [200, 165] width 0 height 0
click at [199, 177] on div "Press SPACE to select this row." at bounding box center [200, 181] width 8 height 13
click at [198, 181] on span "Press SPACE to select this row." at bounding box center [198, 181] width 5 height 5
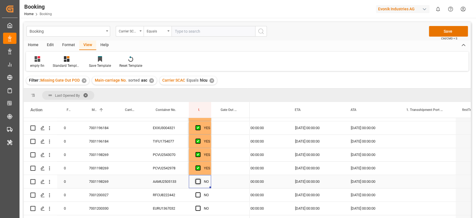
click at [200, 179] on input "Press SPACE to select this row." at bounding box center [200, 179] width 0 height 0
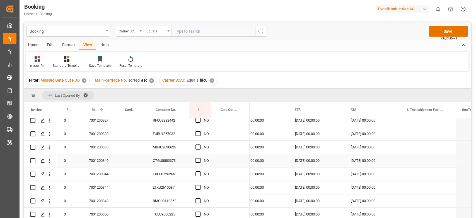
scroll to position [409, 0]
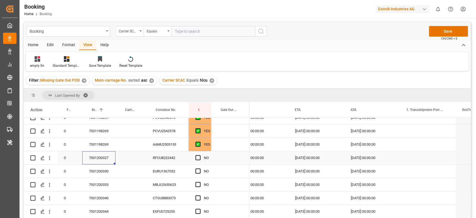
click at [106, 160] on div "7001200327" at bounding box center [98, 157] width 33 height 13
click at [153, 157] on div "RFCU8222442" at bounding box center [167, 157] width 43 height 13
click at [198, 157] on span "Press SPACE to select this row." at bounding box center [198, 157] width 5 height 5
click at [200, 155] on input "Press SPACE to select this row." at bounding box center [200, 155] width 0 height 0
click at [113, 174] on div "7001200330" at bounding box center [98, 170] width 33 height 13
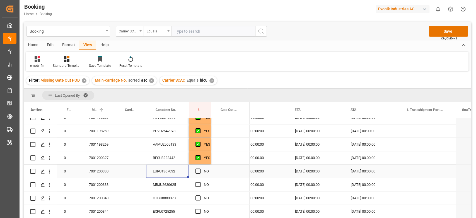
click at [177, 173] on div "EURU1367032" at bounding box center [167, 170] width 43 height 13
drag, startPoint x: 202, startPoint y: 170, endPoint x: 200, endPoint y: 172, distance: 3.2
click at [202, 170] on div "Press SPACE to select this row." at bounding box center [200, 171] width 8 height 13
click at [199, 172] on span "Press SPACE to select this row." at bounding box center [198, 170] width 5 height 5
click at [200, 168] on input "Press SPACE to select this row." at bounding box center [200, 168] width 0 height 0
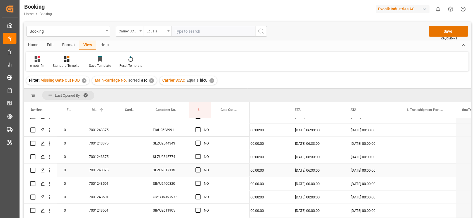
scroll to position [773, 0]
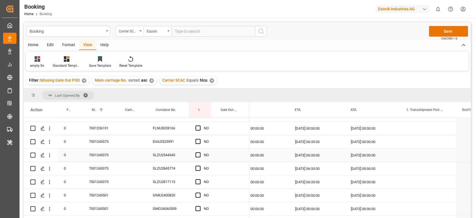
click at [98, 158] on div "7001243375" at bounding box center [98, 154] width 33 height 13
click at [196, 141] on span "Press SPACE to select this row." at bounding box center [198, 141] width 5 height 5
click at [200, 139] on input "Press SPACE to select this row." at bounding box center [200, 139] width 0 height 0
click at [197, 182] on span "Press SPACE to select this row." at bounding box center [198, 181] width 5 height 5
click at [200, 179] on input "Press SPACE to select this row." at bounding box center [200, 179] width 0 height 0
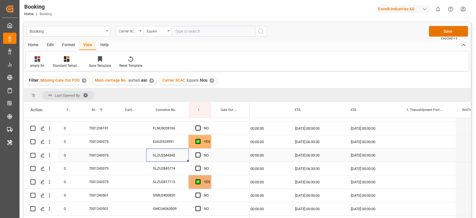
click at [171, 160] on div "SLZU2544343" at bounding box center [167, 154] width 43 height 13
click at [335, 160] on div "[DATE] 06:33:00" at bounding box center [316, 154] width 56 height 13
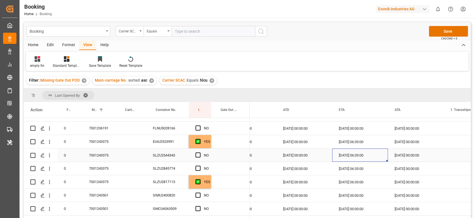
scroll to position [0, 669]
click at [219, 153] on div "Press SPACE to select this row." at bounding box center [230, 154] width 39 height 13
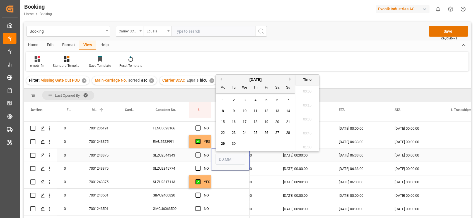
scroll to position [741, 0]
click at [275, 130] on div "27" at bounding box center [277, 130] width 7 height 7
type input "27.09.2025 00:00"
click at [221, 185] on div "Press SPACE to select this row." at bounding box center [230, 181] width 39 height 13
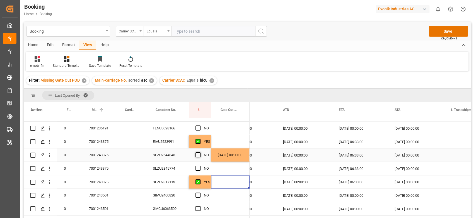
click at [198, 156] on span "Press SPACE to select this row." at bounding box center [198, 154] width 5 height 5
click at [200, 152] on input "Press SPACE to select this row." at bounding box center [200, 152] width 0 height 0
click at [159, 146] on div "EIAU2523991" at bounding box center [167, 141] width 43 height 13
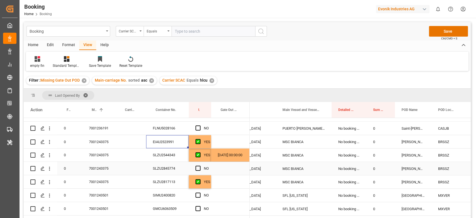
scroll to position [0, 194]
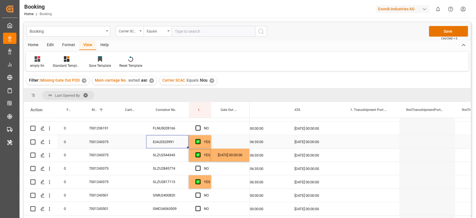
click at [228, 139] on div "Press SPACE to select this row." at bounding box center [230, 141] width 39 height 13
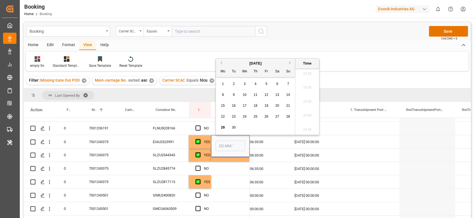
click at [233, 115] on span "23" at bounding box center [234, 116] width 4 height 4
type input "23.09.2025 00:00"
click at [226, 166] on div "Press SPACE to select this row." at bounding box center [230, 168] width 39 height 13
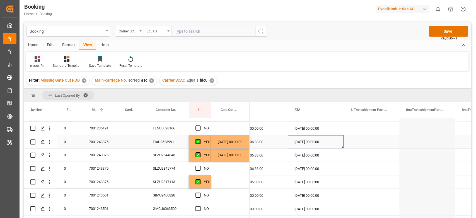
click at [308, 146] on div "[DATE] 00:00:00" at bounding box center [316, 141] width 56 height 13
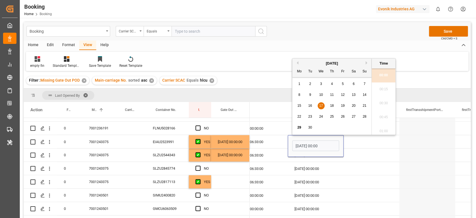
click at [330, 109] on div "15 16 17 18 19 20 21" at bounding box center [332, 105] width 76 height 11
click at [331, 108] on div "18" at bounding box center [332, 105] width 7 height 7
type input "18.09.2025 00:00"
click at [365, 167] on div "Press SPACE to select this row." at bounding box center [372, 168] width 56 height 13
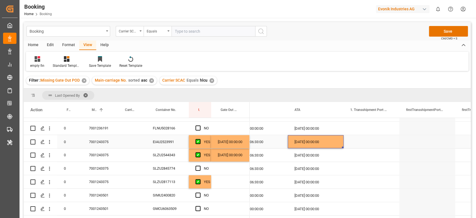
click at [310, 143] on div "18.09.2025 00:00:00" at bounding box center [316, 141] width 56 height 13
drag, startPoint x: 343, startPoint y: 146, endPoint x: 343, endPoint y: 151, distance: 5.3
click at [170, 162] on div "SLZU2845774" at bounding box center [167, 168] width 43 height 13
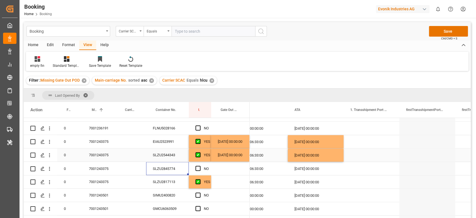
click at [337, 153] on div "18.09.2025 00:00:00" at bounding box center [316, 154] width 56 height 13
drag, startPoint x: 343, startPoint y: 160, endPoint x: 344, endPoint y: 165, distance: 6.0
drag, startPoint x: 198, startPoint y: 167, endPoint x: 153, endPoint y: 178, distance: 46.1
click at [198, 167] on span "Press SPACE to select this row." at bounding box center [198, 167] width 5 height 5
click at [200, 165] on input "Press SPACE to select this row." at bounding box center [200, 165] width 0 height 0
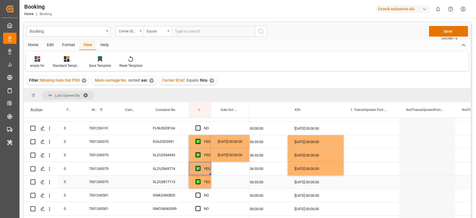
click at [168, 181] on div "SLZU2817113" at bounding box center [167, 181] width 43 height 13
click at [337, 172] on div "18.09.2025 00:00:00" at bounding box center [316, 168] width 56 height 13
click at [344, 176] on div "Press SPACE to select this row." at bounding box center [372, 181] width 56 height 13
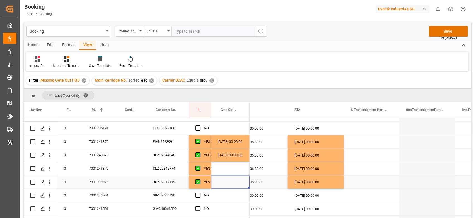
click at [228, 185] on div "Press SPACE to select this row." at bounding box center [230, 181] width 39 height 13
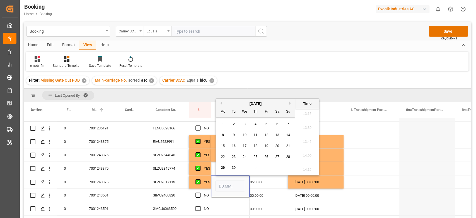
click at [268, 156] on span "26" at bounding box center [266, 157] width 4 height 4
type input "26.09.2025 00:00"
click at [268, 188] on div "17.09.2025 06:33:00" at bounding box center [260, 181] width 56 height 13
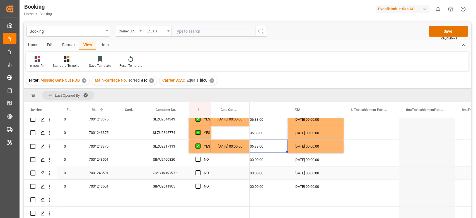
click at [106, 166] on div "7001243501" at bounding box center [98, 172] width 33 height 13
click at [176, 160] on div "SIMU2400820" at bounding box center [167, 159] width 43 height 13
click at [197, 157] on span "Press SPACE to select this row." at bounding box center [198, 159] width 5 height 5
click at [200, 157] on input "Press SPACE to select this row." at bounding box center [200, 157] width 0 height 0
click at [172, 172] on div "GMCU6063509" at bounding box center [167, 172] width 43 height 13
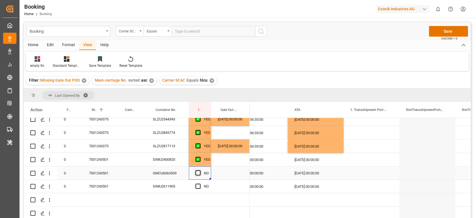
click at [196, 171] on span "Press SPACE to select this row." at bounding box center [198, 172] width 5 height 5
click at [200, 170] on input "Press SPACE to select this row." at bounding box center [200, 170] width 0 height 0
click at [176, 181] on div "SIMU2611905" at bounding box center [167, 185] width 43 height 13
click at [198, 184] on span "Press SPACE to select this row." at bounding box center [198, 185] width 5 height 5
click at [200, 183] on input "Press SPACE to select this row." at bounding box center [200, 183] width 0 height 0
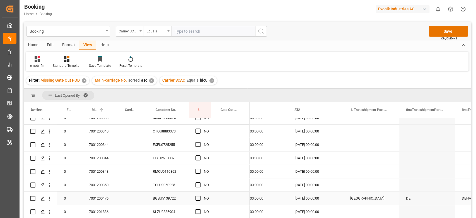
scroll to position [513, 0]
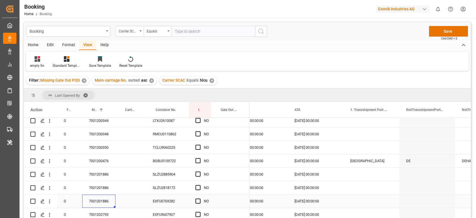
click at [101, 195] on div "7001201886" at bounding box center [98, 200] width 33 height 13
click at [201, 174] on div "Press SPACE to select this row." at bounding box center [200, 174] width 8 height 13
click at [198, 174] on span "Press SPACE to select this row." at bounding box center [198, 173] width 5 height 5
click at [200, 171] on input "Press SPACE to select this row." at bounding box center [200, 171] width 0 height 0
click at [196, 202] on span "Press SPACE to select this row." at bounding box center [198, 200] width 5 height 5
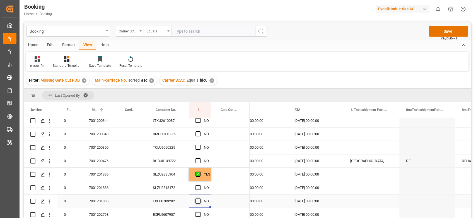
click at [200, 198] on input "Press SPACE to select this row." at bounding box center [200, 198] width 0 height 0
click at [168, 172] on div "SLZU2885904" at bounding box center [167, 173] width 43 height 13
click at [161, 192] on div "SLZU2818172" at bounding box center [167, 187] width 43 height 13
click at [197, 183] on div "Press SPACE to select this row." at bounding box center [200, 187] width 8 height 13
click at [191, 186] on div "NO" at bounding box center [200, 187] width 22 height 13
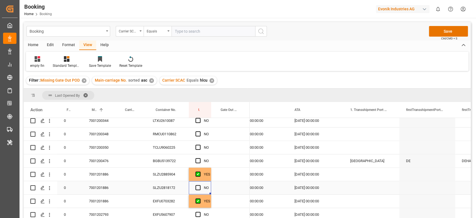
click at [194, 186] on div "NO" at bounding box center [200, 187] width 22 height 13
click at [196, 187] on span "Press SPACE to select this row." at bounding box center [198, 187] width 5 height 5
click at [200, 185] on input "Press SPACE to select this row." at bounding box center [200, 185] width 0 height 0
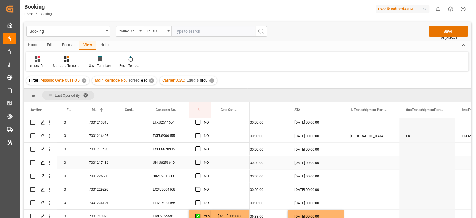
scroll to position [773, 0]
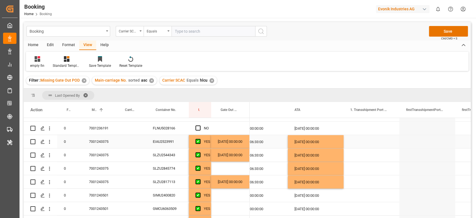
click at [163, 146] on div "EIAU2523991" at bounding box center [167, 141] width 43 height 13
click at [172, 157] on div "SLZU2544343" at bounding box center [167, 154] width 43 height 13
click at [158, 162] on div "SLZU2845774" at bounding box center [167, 168] width 43 height 13
click at [162, 185] on div "SLZU2817113" at bounding box center [167, 181] width 43 height 13
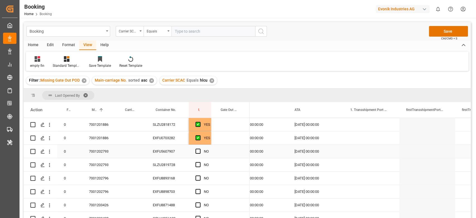
scroll to position [587, 0]
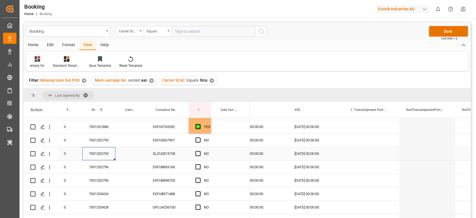
click at [98, 151] on div "7001202793" at bounding box center [98, 153] width 33 height 13
click at [173, 151] on div "SLZU2819728" at bounding box center [167, 153] width 43 height 13
click at [198, 139] on span "Press SPACE to select this row." at bounding box center [198, 139] width 5 height 5
click at [200, 137] on input "Press SPACE to select this row." at bounding box center [200, 137] width 0 height 0
click at [199, 154] on span "Press SPACE to select this row." at bounding box center [198, 153] width 5 height 5
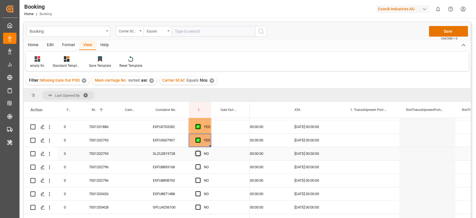
click at [200, 151] on input "Press SPACE to select this row." at bounding box center [200, 151] width 0 height 0
click at [94, 170] on div "7001202796" at bounding box center [98, 166] width 33 height 13
click at [168, 162] on div "EXFU8893168" at bounding box center [167, 166] width 43 height 13
click at [199, 166] on span "Press SPACE to select this row." at bounding box center [198, 166] width 5 height 5
click at [200, 164] on input "Press SPACE to select this row." at bounding box center [200, 164] width 0 height 0
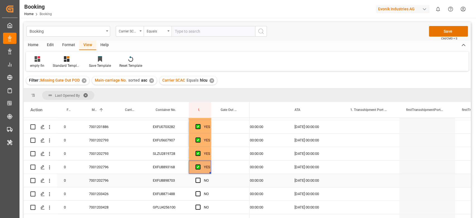
click at [196, 187] on div "Press SPACE to select this row." at bounding box center [200, 193] width 8 height 13
click at [197, 182] on span "Press SPACE to select this row." at bounding box center [198, 179] width 5 height 5
click at [200, 177] on input "Press SPACE to select this row." at bounding box center [200, 177] width 0 height 0
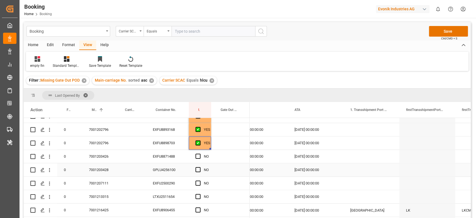
click at [112, 163] on div "7001203428" at bounding box center [98, 169] width 33 height 13
click at [165, 161] on div "EXFU8871488" at bounding box center [167, 156] width 43 height 13
click at [198, 155] on span "Press SPACE to select this row." at bounding box center [198, 155] width 5 height 5
click at [200, 153] on input "Press SPACE to select this row." at bounding box center [200, 153] width 0 height 0
click at [176, 171] on div "GPLU4256100" at bounding box center [167, 169] width 43 height 13
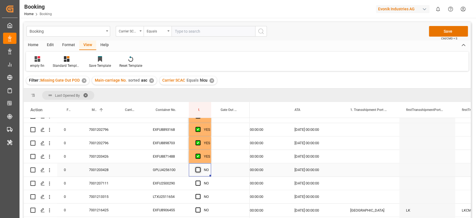
click at [198, 171] on span "Press SPACE to select this row." at bounding box center [198, 169] width 5 height 5
click at [200, 167] on input "Press SPACE to select this row." at bounding box center [200, 167] width 0 height 0
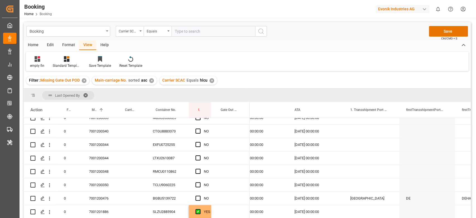
scroll to position [438, 0]
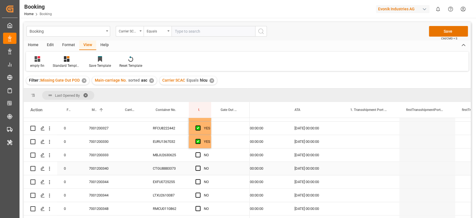
click at [100, 162] on div "7001200340" at bounding box center [98, 168] width 33 height 13
click at [104, 157] on div "7001200333" at bounding box center [98, 154] width 33 height 13
click at [176, 157] on div "MBJU2630625" at bounding box center [167, 154] width 43 height 13
click at [200, 154] on span "Press SPACE to select this row." at bounding box center [198, 154] width 5 height 5
click at [200, 152] on input "Press SPACE to select this row." at bounding box center [200, 152] width 0 height 0
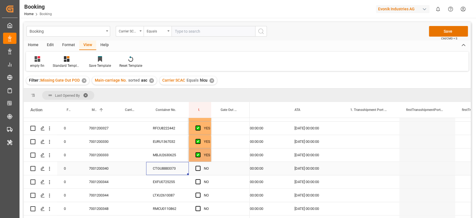
click at [179, 171] on div "CTGU8883373" at bounding box center [167, 168] width 43 height 13
click at [197, 167] on span "Press SPACE to select this row." at bounding box center [198, 167] width 5 height 5
click at [200, 165] on input "Press SPACE to select this row." at bounding box center [200, 165] width 0 height 0
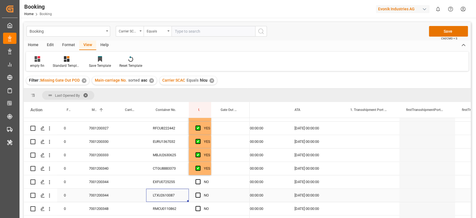
click at [170, 190] on div "LTXU2610087" at bounding box center [167, 194] width 43 height 13
click at [170, 177] on div "EXFU0725255" at bounding box center [167, 181] width 43 height 13
click at [197, 183] on span "Press SPACE to select this row." at bounding box center [198, 181] width 5 height 5
click at [200, 179] on input "Press SPACE to select this row." at bounding box center [200, 179] width 0 height 0
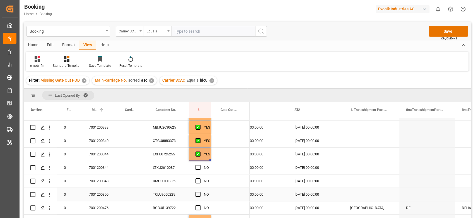
scroll to position [475, 0]
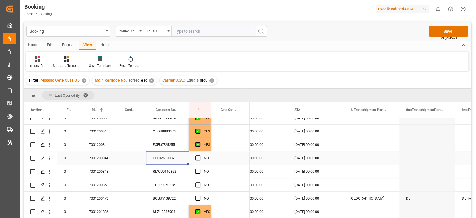
click at [159, 157] on div "LTXU2610087" at bounding box center [167, 157] width 43 height 13
click at [199, 158] on span "Press SPACE to select this row." at bounding box center [198, 157] width 5 height 5
click at [200, 155] on input "Press SPACE to select this row." at bounding box center [200, 155] width 0 height 0
click at [174, 174] on div "RMCU0110862" at bounding box center [167, 171] width 43 height 13
click at [199, 171] on span "Press SPACE to select this row." at bounding box center [198, 171] width 5 height 5
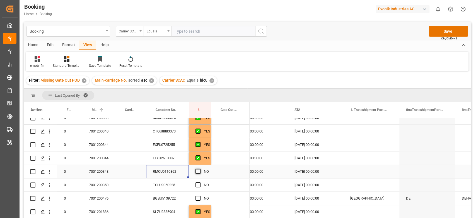
click at [200, 169] on input "Press SPACE to select this row." at bounding box center [200, 169] width 0 height 0
click at [176, 189] on div "TCLU9060225" at bounding box center [167, 184] width 43 height 13
click at [199, 184] on span "Press SPACE to select this row." at bounding box center [198, 184] width 5 height 5
click at [200, 182] on input "Press SPACE to select this row." at bounding box center [200, 182] width 0 height 0
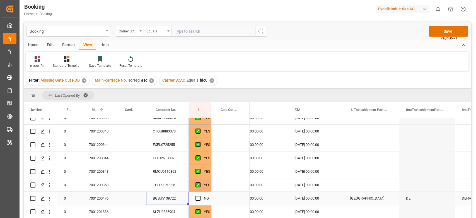
click at [178, 198] on div "BGBU5139722" at bounding box center [167, 197] width 43 height 13
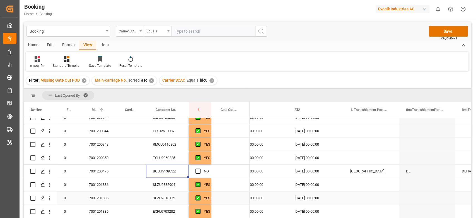
scroll to position [513, 0]
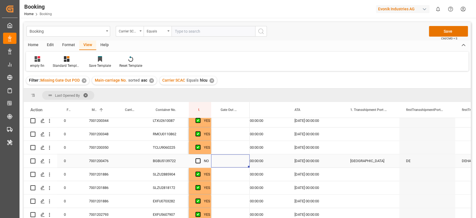
click at [228, 160] on div "Press SPACE to select this row." at bounding box center [230, 160] width 39 height 13
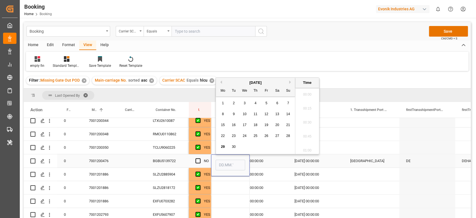
scroll to position [741, 0]
click at [236, 135] on div "23" at bounding box center [233, 136] width 7 height 7
type input "23.09.2025 00:00"
click at [197, 158] on span "Press SPACE to select this row." at bounding box center [198, 160] width 5 height 5
click at [200, 158] on input "Press SPACE to select this row." at bounding box center [200, 158] width 0 height 0
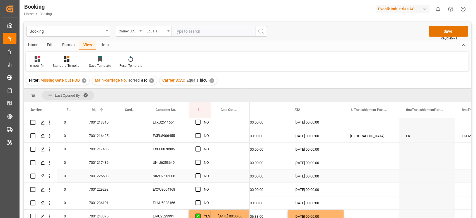
scroll to position [661, 0]
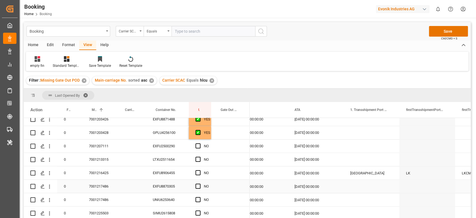
click at [110, 180] on div "7001217486" at bounding box center [98, 185] width 33 height 13
click at [169, 144] on div "EXFU2500290" at bounding box center [167, 145] width 43 height 13
click at [201, 148] on div "Press SPACE to select this row." at bounding box center [200, 145] width 8 height 13
click at [199, 147] on span "Press SPACE to select this row." at bounding box center [198, 145] width 5 height 5
click at [200, 143] on input "Press SPACE to select this row." at bounding box center [200, 143] width 0 height 0
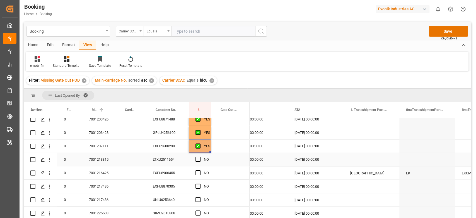
click at [165, 163] on div "LTXU2511654" at bounding box center [167, 159] width 43 height 13
click at [197, 160] on span "Press SPACE to select this row." at bounding box center [198, 159] width 5 height 5
click at [200, 157] on input "Press SPACE to select this row." at bounding box center [200, 157] width 0 height 0
click at [183, 164] on div "LTXU2511654" at bounding box center [167, 159] width 43 height 13
click at [174, 174] on div "EXFU8906455" at bounding box center [167, 172] width 43 height 13
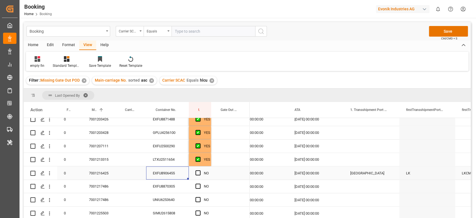
click at [198, 173] on span "Press SPACE to select this row." at bounding box center [198, 172] width 5 height 5
click at [200, 170] on input "Press SPACE to select this row." at bounding box center [200, 170] width 0 height 0
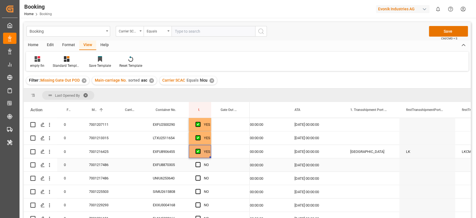
scroll to position [699, 0]
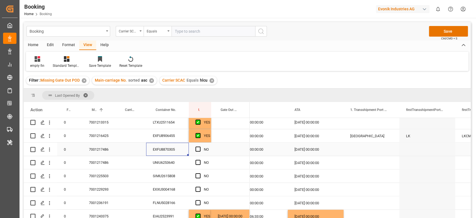
click at [174, 150] on div "EXFU8870305" at bounding box center [167, 148] width 43 height 13
click at [200, 150] on span "Press SPACE to select this row." at bounding box center [198, 148] width 5 height 5
click at [200, 146] on input "Press SPACE to select this row." at bounding box center [200, 146] width 0 height 0
click at [182, 161] on div "UNIU6253640" at bounding box center [167, 162] width 43 height 13
click at [200, 162] on span "Press SPACE to select this row." at bounding box center [198, 162] width 5 height 5
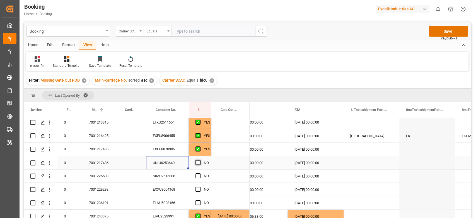
click at [200, 160] on input "Press SPACE to select this row." at bounding box center [200, 160] width 0 height 0
click at [164, 172] on div "SIMU2615808" at bounding box center [167, 175] width 43 height 13
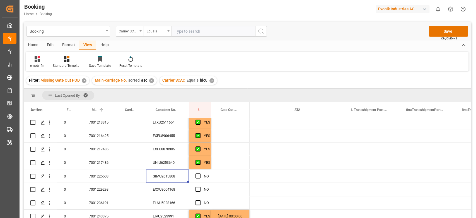
scroll to position [0, 769]
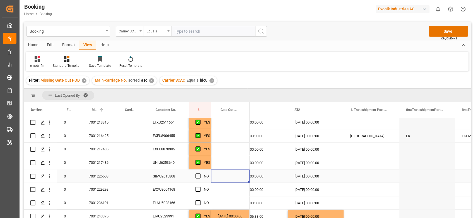
click at [231, 174] on div "Press SPACE to select this row." at bounding box center [230, 175] width 39 height 13
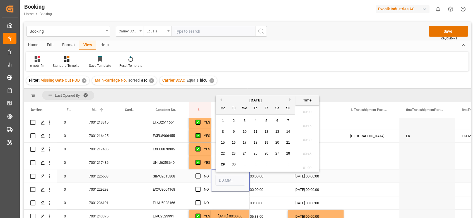
scroll to position [741, 0]
click at [255, 151] on span "25" at bounding box center [256, 150] width 4 height 4
type input "[DATE] 00:00"
click at [199, 175] on span "Press SPACE to select this row." at bounding box center [198, 175] width 5 height 5
click at [200, 173] on input "Press SPACE to select this row." at bounding box center [200, 173] width 0 height 0
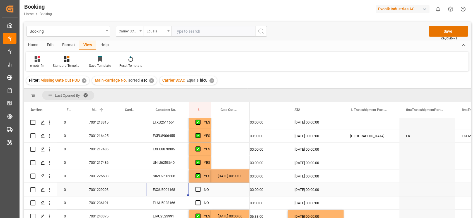
click at [184, 190] on div "EXXU3004168" at bounding box center [167, 188] width 43 height 13
click at [201, 184] on div "Press SPACE to select this row." at bounding box center [200, 189] width 8 height 13
click at [198, 187] on span "Press SPACE to select this row." at bounding box center [198, 188] width 5 height 5
click at [200, 186] on input "Press SPACE to select this row." at bounding box center [200, 186] width 0 height 0
click at [170, 198] on div "FLNU5028166" at bounding box center [167, 202] width 43 height 13
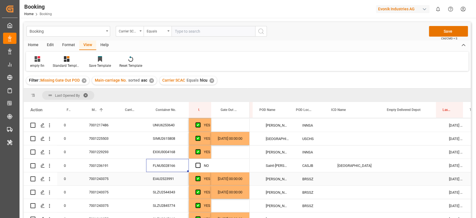
scroll to position [0, 378]
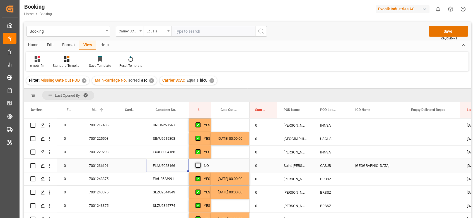
click at [198, 163] on span "Press SPACE to select this row." at bounding box center [198, 164] width 5 height 5
click at [200, 162] on input "Press SPACE to select this row." at bounding box center [200, 162] width 0 height 0
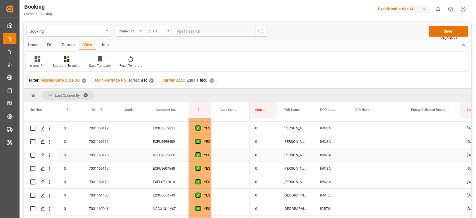
scroll to position [0, 0]
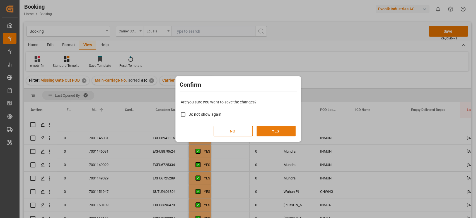
click at [289, 133] on button "YES" at bounding box center [276, 131] width 39 height 11
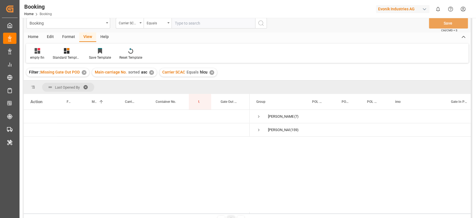
click at [192, 20] on input "text" at bounding box center [214, 23] width 84 height 11
type input "cmdu"
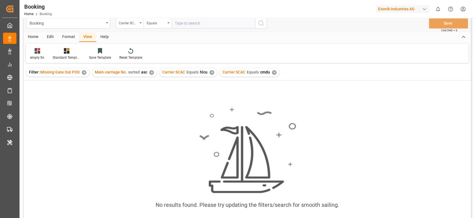
click at [210, 72] on div "✕" at bounding box center [212, 72] width 5 height 5
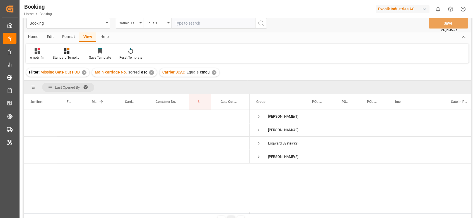
click at [86, 83] on span "Last Opened By" at bounding box center [68, 87] width 52 height 9
click at [86, 86] on span at bounding box center [87, 87] width 9 height 5
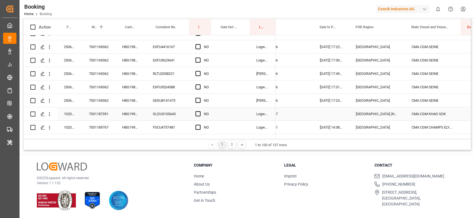
scroll to position [0, 99]
click at [50, 115] on icon "open menu" at bounding box center [50, 114] width 6 height 6
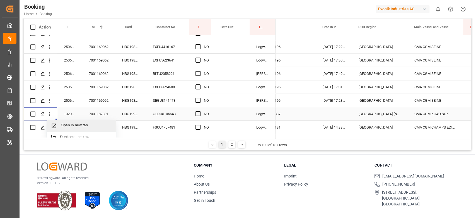
click at [65, 126] on span "Open in new tab" at bounding box center [86, 126] width 51 height 6
click at [316, 214] on div "9893890" at bounding box center [288, 220] width 56 height 13
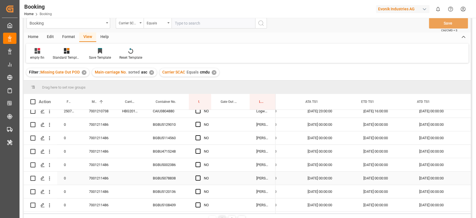
scroll to position [0, 1008]
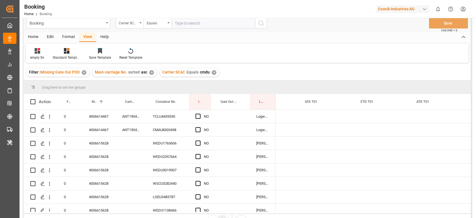
drag, startPoint x: 310, startPoint y: 211, endPoint x: 281, endPoint y: 209, distance: 29.1
click at [270, 216] on div "Drag here to set row groups Drag here to set column labels Action Freight Forwa…" at bounding box center [247, 152] width 447 height 144
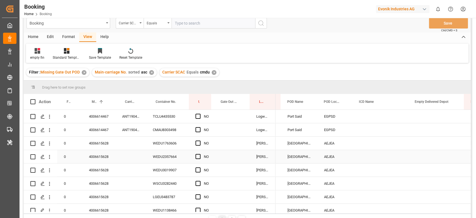
click at [97, 155] on div "4006615628" at bounding box center [98, 156] width 33 height 13
click at [204, 142] on div "NO" at bounding box center [206, 143] width 5 height 13
click at [201, 142] on div "Press SPACE to select this row." at bounding box center [200, 143] width 8 height 13
click at [199, 145] on span "Press SPACE to select this row." at bounding box center [198, 142] width 5 height 5
click at [200, 140] on input "Press SPACE to select this row." at bounding box center [200, 140] width 0 height 0
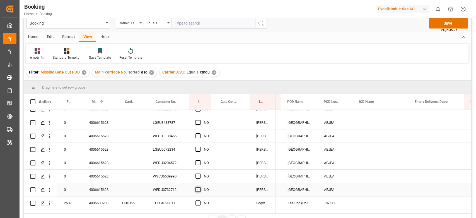
click at [196, 188] on span "Press SPACE to select this row." at bounding box center [198, 189] width 5 height 5
click at [200, 187] on input "Press SPACE to select this row." at bounding box center [200, 187] width 0 height 0
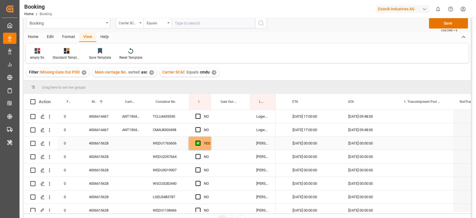
click at [169, 144] on div "WEDU1763606" at bounding box center [167, 142] width 43 height 13
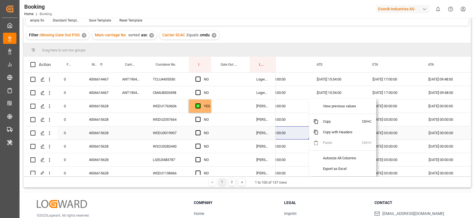
click at [292, 119] on div "[DATE] 00:00:00" at bounding box center [282, 119] width 56 height 13
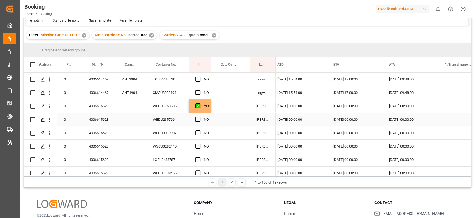
click at [205, 107] on div "YES" at bounding box center [207, 106] width 6 height 13
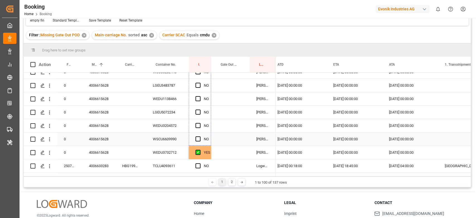
drag, startPoint x: 210, startPoint y: 111, endPoint x: 210, endPoint y: 139, distance: 28.5
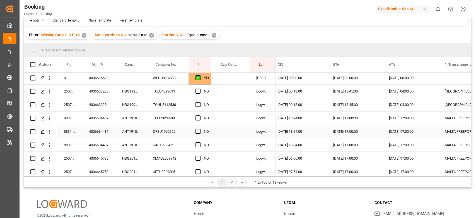
click at [132, 125] on div "ANT1910714" at bounding box center [131, 131] width 31 height 13
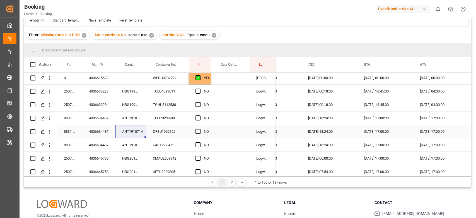
scroll to position [0, 614]
click at [199, 116] on span "Press SPACE to select this row." at bounding box center [198, 117] width 5 height 5
click at [200, 115] on input "Press SPACE to select this row." at bounding box center [200, 115] width 0 height 0
drag, startPoint x: 197, startPoint y: 128, endPoint x: 198, endPoint y: 133, distance: 4.4
click at [198, 129] on span "Press SPACE to select this row." at bounding box center [198, 131] width 5 height 5
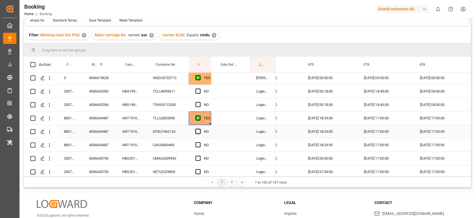
click at [200, 129] on input "Press SPACE to select this row." at bounding box center [200, 129] width 0 height 0
click at [199, 144] on span "Press SPACE to select this row." at bounding box center [198, 144] width 5 height 5
click at [200, 142] on input "Press SPACE to select this row." at bounding box center [200, 142] width 0 height 0
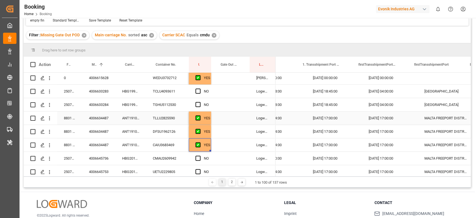
scroll to position [0, 786]
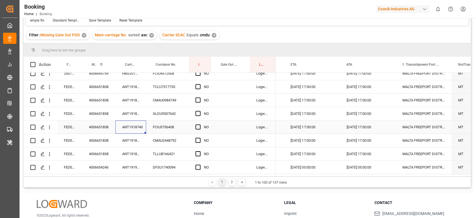
click at [140, 124] on div "ANT1918740" at bounding box center [131, 126] width 31 height 13
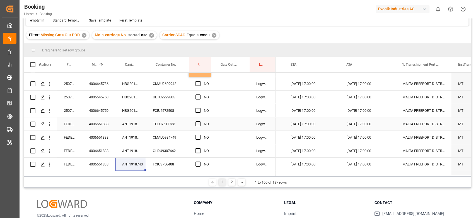
click at [201, 122] on div "Press SPACE to select this row." at bounding box center [200, 123] width 8 height 13
click at [199, 124] on span "Press SPACE to select this row." at bounding box center [198, 123] width 5 height 5
click at [200, 121] on input "Press SPACE to select this row." at bounding box center [200, 121] width 0 height 0
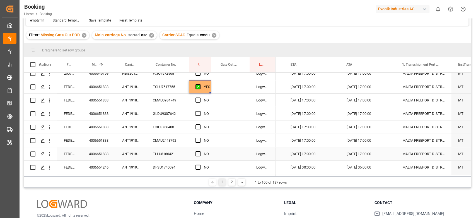
click at [201, 151] on div "Press SPACE to select this row." at bounding box center [200, 153] width 8 height 13
click at [199, 152] on span "Press SPACE to select this row." at bounding box center [198, 153] width 5 height 5
click at [200, 151] on input "Press SPACE to select this row." at bounding box center [200, 151] width 0 height 0
click at [197, 100] on span "Press SPACE to select this row." at bounding box center [198, 99] width 5 height 5
click at [200, 97] on input "Press SPACE to select this row." at bounding box center [200, 97] width 0 height 0
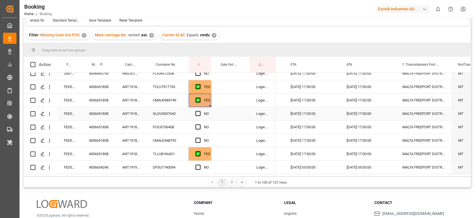
click at [197, 114] on span "Press SPACE to select this row." at bounding box center [198, 113] width 5 height 5
click at [200, 111] on input "Press SPACE to select this row." at bounding box center [200, 111] width 0 height 0
click at [196, 129] on div "Press SPACE to select this row." at bounding box center [200, 127] width 8 height 13
click at [196, 136] on div "Press SPACE to select this row." at bounding box center [200, 140] width 8 height 13
click at [198, 127] on span "Press SPACE to select this row." at bounding box center [198, 126] width 5 height 5
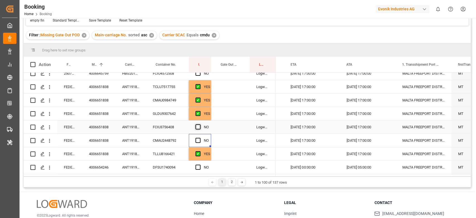
click at [200, 124] on input "Press SPACE to select this row." at bounding box center [200, 124] width 0 height 0
click at [200, 138] on span "Press SPACE to select this row." at bounding box center [198, 140] width 5 height 5
click at [200, 138] on input "Press SPACE to select this row." at bounding box center [200, 138] width 0 height 0
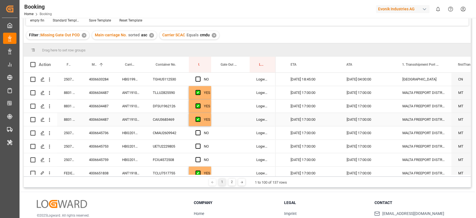
scroll to position [186, 0]
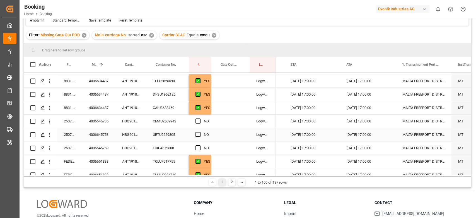
click at [126, 129] on div "HBG2010807" at bounding box center [131, 134] width 31 height 13
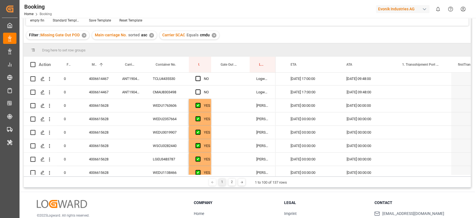
scroll to position [0, 0]
click at [197, 103] on span "Press SPACE to select this row." at bounding box center [198, 105] width 5 height 5
click at [200, 103] on input "Press SPACE to select this row." at bounding box center [200, 103] width 0 height 0
click at [198, 104] on span "Press SPACE to select this row." at bounding box center [198, 105] width 5 height 5
click at [200, 103] on input "Press SPACE to select this row." at bounding box center [200, 103] width 0 height 0
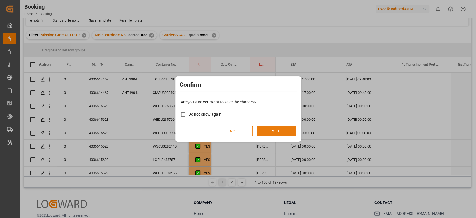
click at [271, 133] on button "YES" at bounding box center [276, 131] width 39 height 11
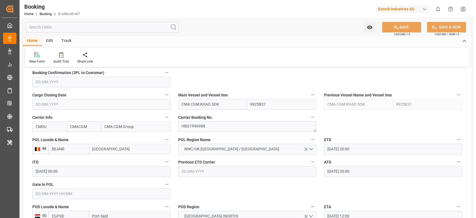
scroll to position [372, 0]
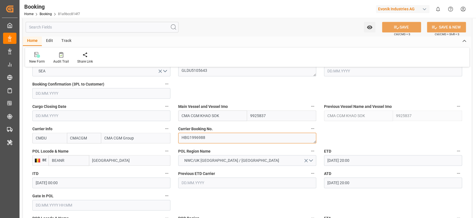
click at [213, 141] on textarea "HBG1996988" at bounding box center [247, 138] width 138 height 11
click at [194, 77] on div "Container No. GLDU5105643" at bounding box center [247, 67] width 146 height 22
click at [201, 68] on textarea "GLDU5105643" at bounding box center [247, 71] width 138 height 11
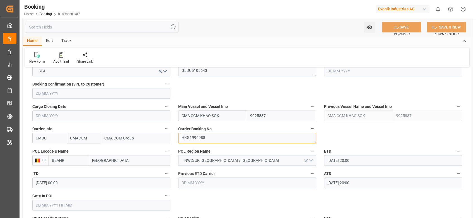
click at [190, 133] on textarea "HBG1996988" at bounding box center [247, 138] width 138 height 11
click at [210, 67] on textarea "GLDU5105643" at bounding box center [247, 71] width 138 height 11
click at [56, 60] on div "Audit Trail" at bounding box center [61, 61] width 16 height 5
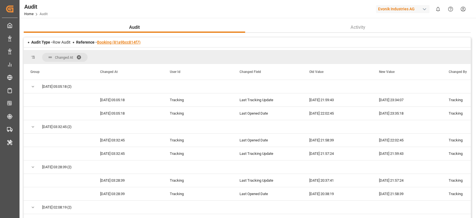
click at [128, 44] on link "Booking (81a9bcc814f7)" at bounding box center [119, 42] width 44 height 4
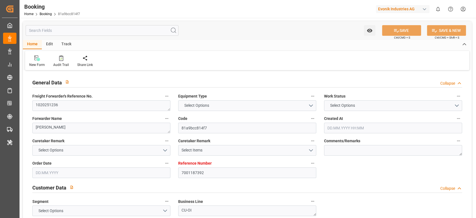
type input "7001187392"
type input "9925837"
type input "CMACGM"
type input "CMA CGM Group"
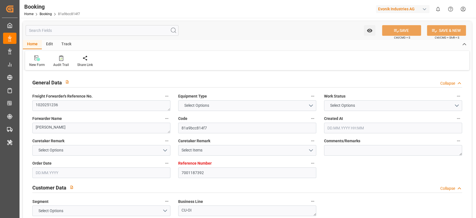
type input "BEANR"
type input "EGPSD"
type input "24"
type input "0"
type input "BEANR"
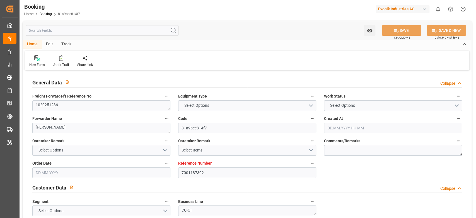
type input "EGPSD"
type input "9925837"
type input "05.06.2025 05:07"
type input "05.06.2025"
type input "25.07.2025"
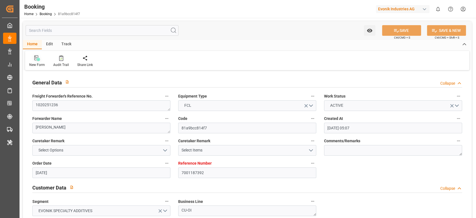
type input "27.06.2025"
type input "15.08.2025 20:00"
type input "13.08.2025 00:00"
type input "15.08.2025 20:00"
type input "08.09.2025 12:00"
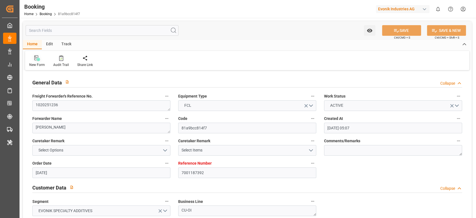
type input "27.08.2025 00:00"
type input "08.09.2025 18:12"
type input "22.08.2025"
type input "28.09.2025 23:35"
type input "28.09.2025"
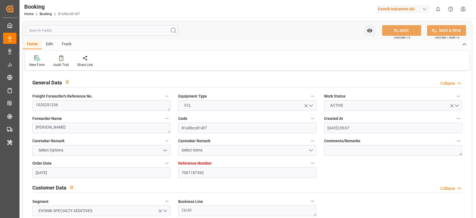
type input "15.08.2025 20:00"
type input "16.08.2025 07:59"
type input "08.09.2025 12:00"
type input "08.09.2025 15:18"
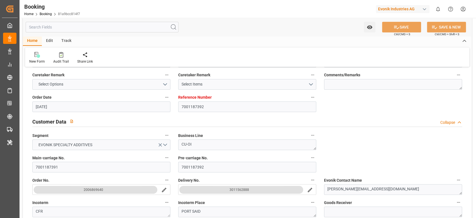
scroll to position [112, 0]
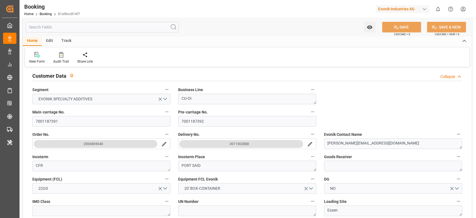
click at [68, 115] on label "Main-carriage No." at bounding box center [101, 112] width 138 height 8
click at [163, 115] on button "Main-carriage No." at bounding box center [166, 111] width 7 height 7
click at [67, 117] on div "Description Audits" at bounding box center [238, 109] width 476 height 218
click at [60, 122] on input "7001187391" at bounding box center [101, 121] width 138 height 11
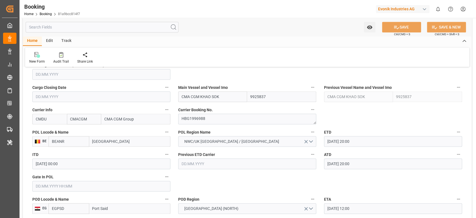
scroll to position [354, 0]
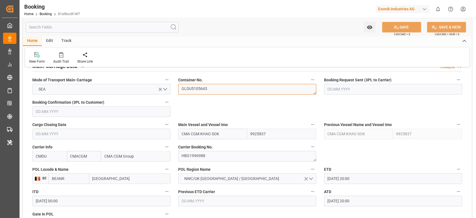
click at [215, 91] on textarea "GLDU5105643" at bounding box center [247, 89] width 138 height 11
paste textarea "CMAU1621440"
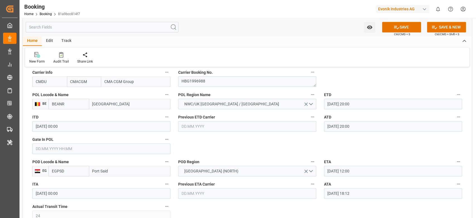
type textarea "CMAU1621440"
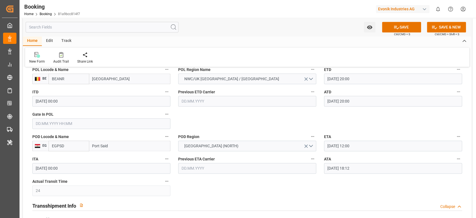
scroll to position [465, 0]
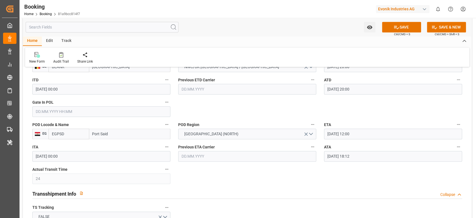
click at [67, 110] on input "text" at bounding box center [101, 111] width 138 height 11
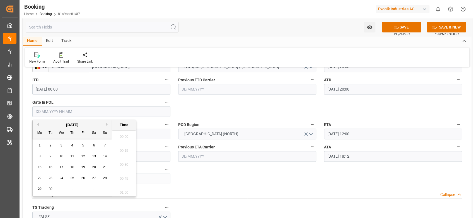
scroll to position [755, 0]
click at [38, 125] on button "Previous Month" at bounding box center [36, 123] width 3 height 3
click at [39, 155] on span "4" at bounding box center [40, 156] width 2 height 4
type input "04.08.2025 00:00"
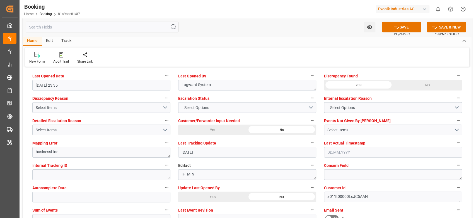
scroll to position [1060, 0]
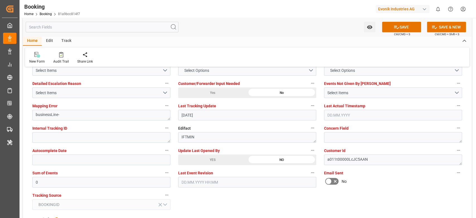
click at [201, 163] on div "YES" at bounding box center [212, 159] width 69 height 11
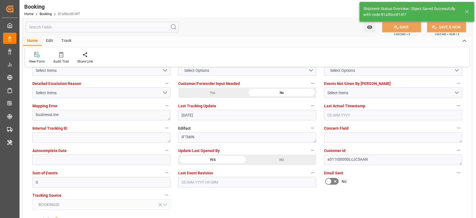
type textarea "[PERSON_NAME]"
type input "29.09.2025 08:33"
